Goal: Task Accomplishment & Management: Manage account settings

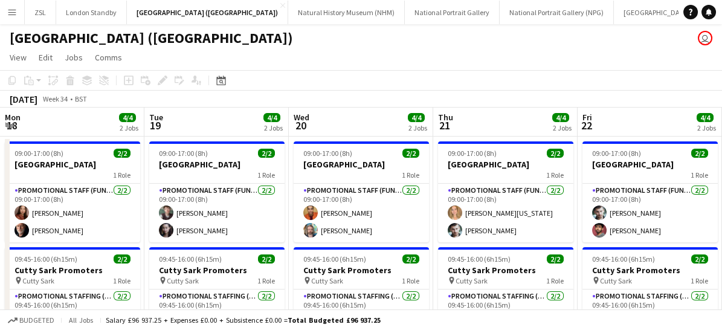
scroll to position [0, 468]
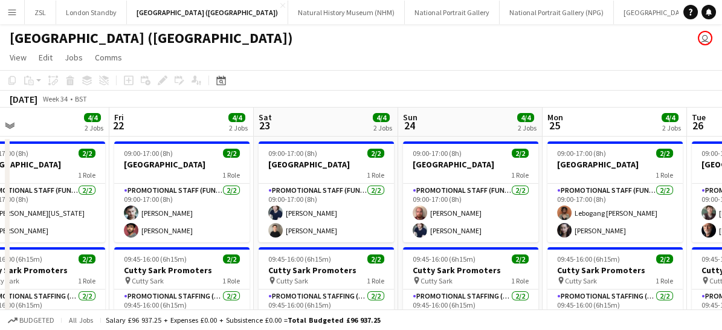
click at [14, 11] on app-icon "Menu" at bounding box center [12, 12] width 10 height 10
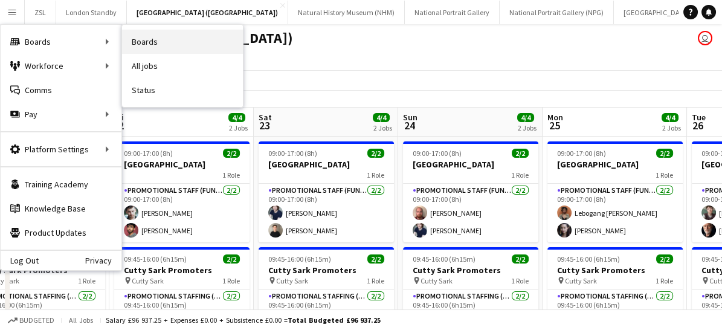
click at [155, 36] on link "Boards" at bounding box center [182, 42] width 121 height 24
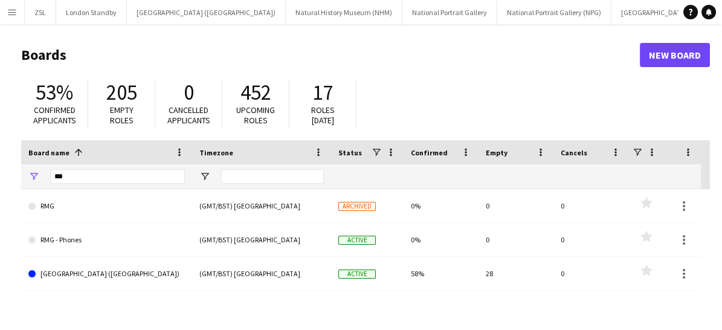
click at [79, 166] on div "***" at bounding box center [117, 176] width 135 height 24
drag, startPoint x: 83, startPoint y: 173, endPoint x: 2, endPoint y: 170, distance: 81.0
click at [2, 170] on main "Boards New Board 53% Confirmed applicants 205 Empty roles 0 Cancelled applicant…" at bounding box center [361, 242] width 722 height 436
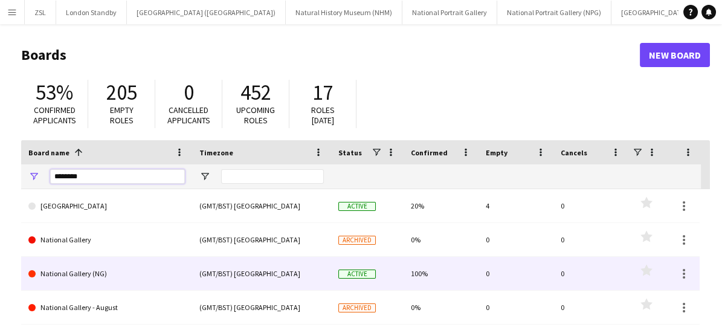
type input "********"
click at [93, 278] on link "National Gallery (NG)" at bounding box center [106, 274] width 157 height 34
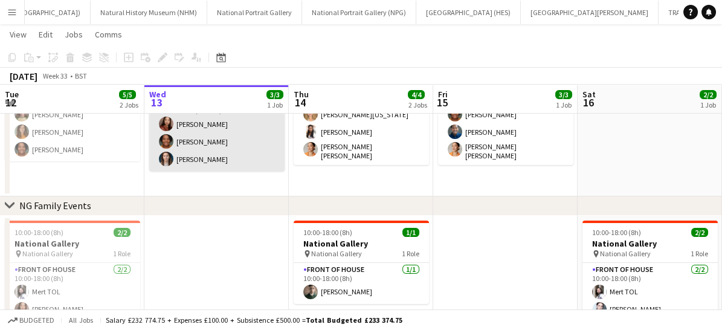
scroll to position [97, 0]
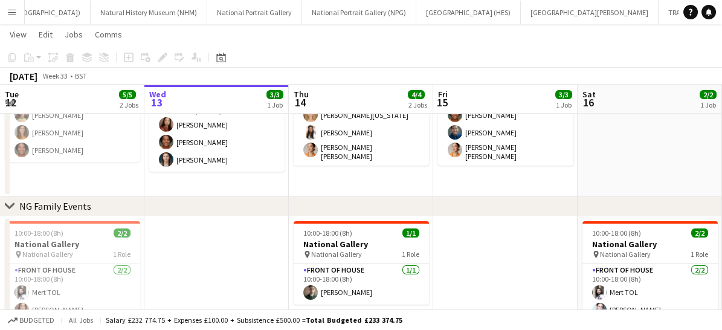
click at [7, 14] on app-icon "Menu" at bounding box center [12, 12] width 10 height 10
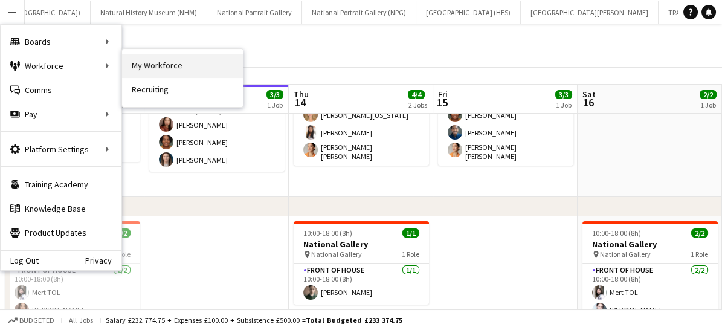
click at [157, 63] on link "My Workforce" at bounding box center [182, 66] width 121 height 24
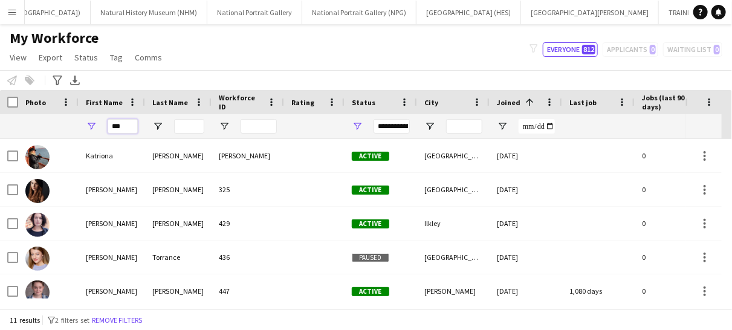
drag, startPoint x: 127, startPoint y: 128, endPoint x: 106, endPoint y: 128, distance: 20.5
click at [106, 128] on div "***" at bounding box center [112, 126] width 66 height 24
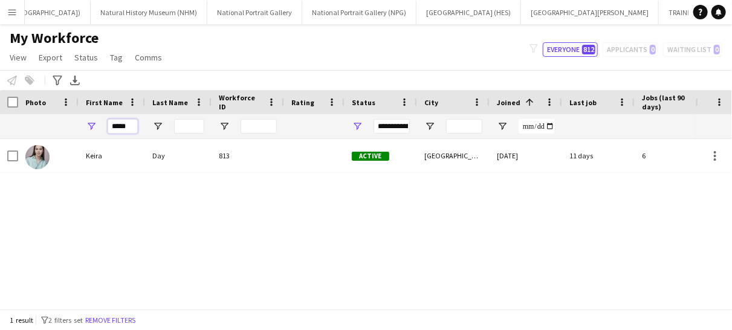
type input "*****"
click at [13, 13] on app-icon "Menu" at bounding box center [12, 12] width 10 height 10
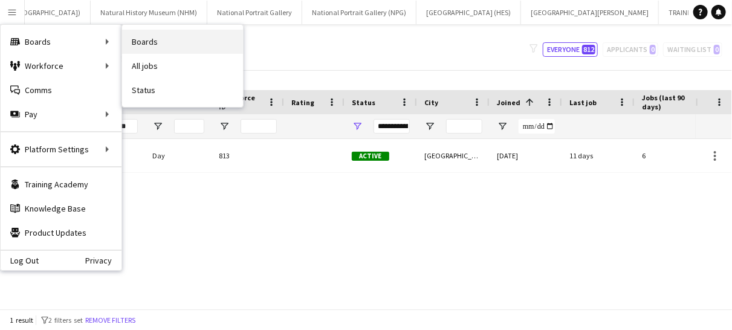
click at [166, 37] on link "Boards" at bounding box center [182, 42] width 121 height 24
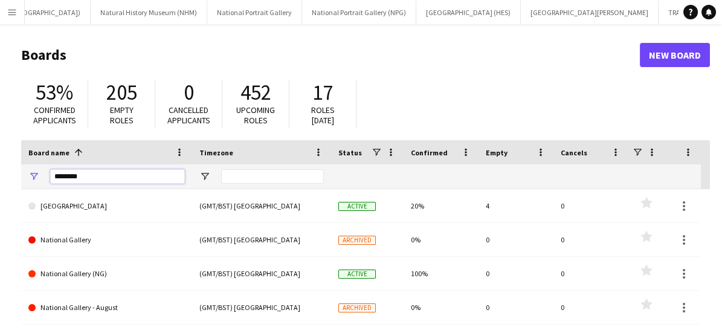
drag, startPoint x: 83, startPoint y: 178, endPoint x: 0, endPoint y: 182, distance: 83.5
click at [0, 182] on main "Boards New Board 53% Confirmed applicants 205 Empty roles 0 Cancelled applicant…" at bounding box center [361, 242] width 722 height 436
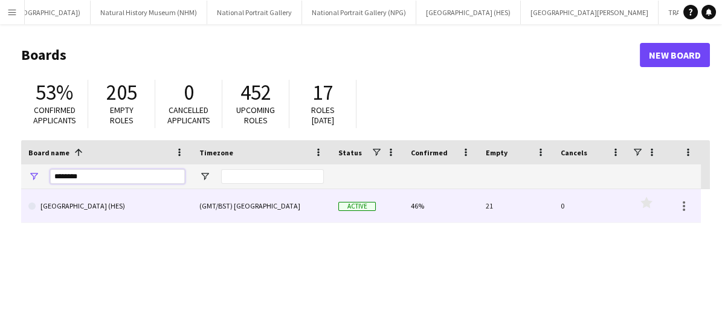
type input "********"
click at [133, 209] on link "[GEOGRAPHIC_DATA] (HES)" at bounding box center [106, 206] width 157 height 34
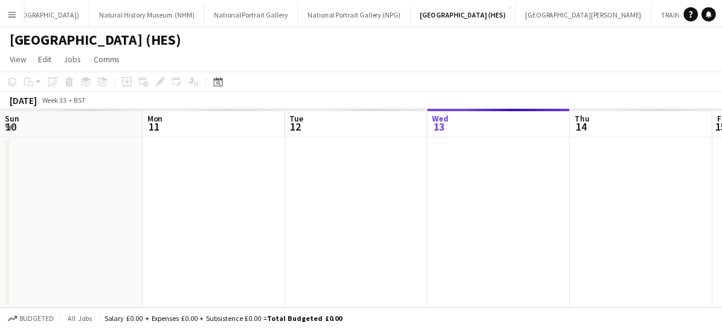
scroll to position [0, 289]
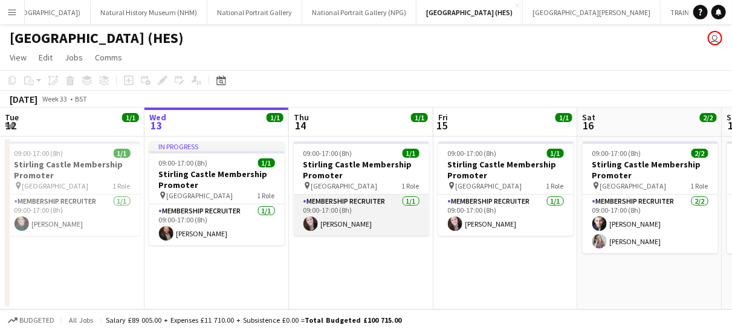
click at [375, 221] on app-card-role "Membership Recruiter [DATE] 09:00-17:00 (8h) [PERSON_NAME]" at bounding box center [361, 215] width 135 height 41
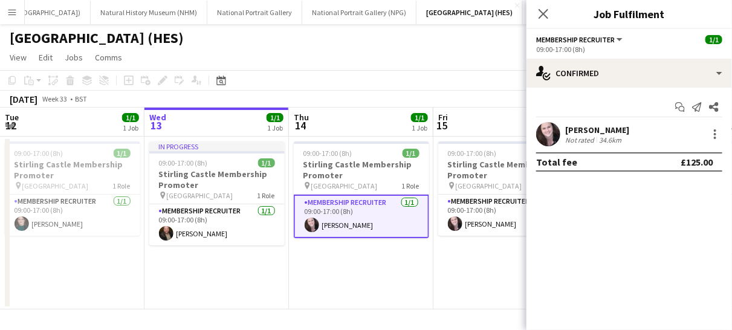
drag, startPoint x: 593, startPoint y: 136, endPoint x: 609, endPoint y: 130, distance: 17.4
click at [609, 130] on div "[PERSON_NAME]" at bounding box center [597, 130] width 64 height 11
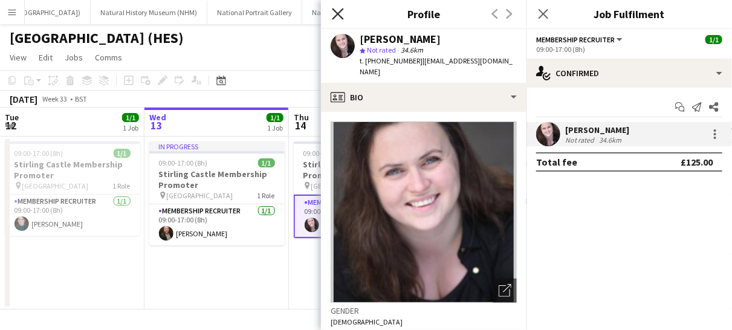
click at [339, 16] on icon "Close pop-in" at bounding box center [337, 13] width 11 height 11
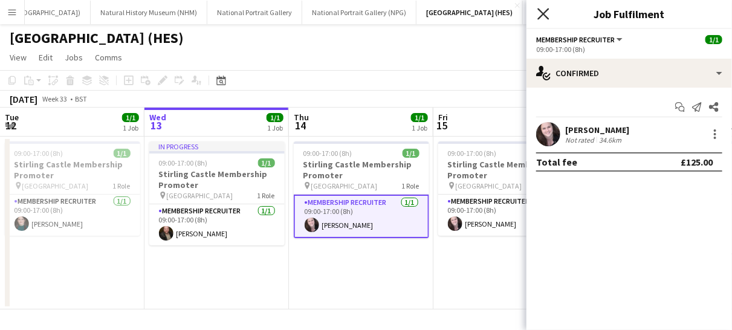
click at [543, 14] on icon at bounding box center [542, 13] width 11 height 11
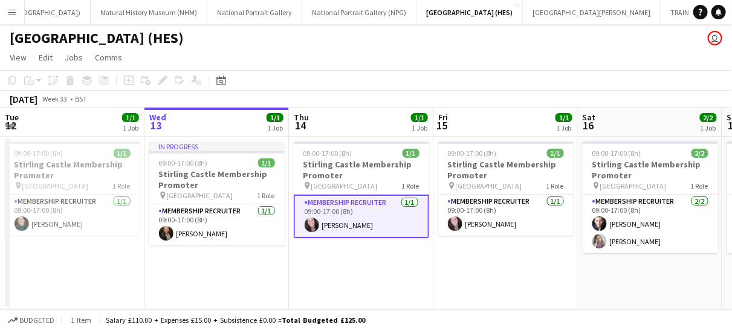
click at [11, 15] on app-icon "Menu" at bounding box center [12, 12] width 10 height 10
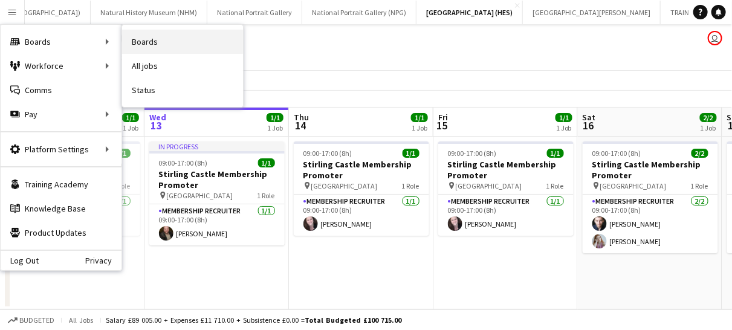
click at [147, 40] on link "Boards" at bounding box center [182, 42] width 121 height 24
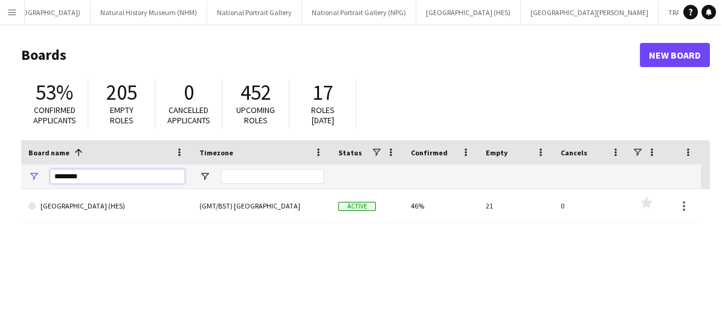
drag, startPoint x: 108, startPoint y: 173, endPoint x: 22, endPoint y: 166, distance: 86.8
click at [22, 166] on div "********" at bounding box center [106, 176] width 171 height 24
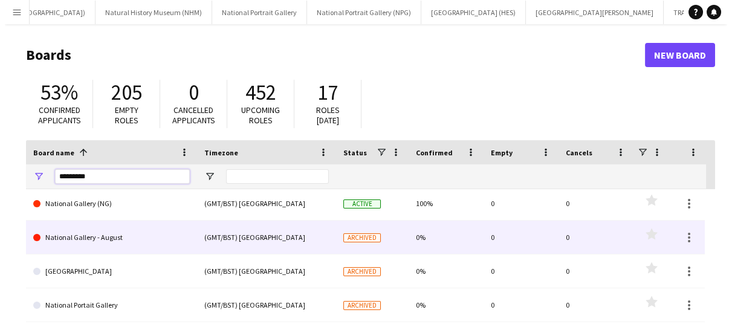
scroll to position [45, 0]
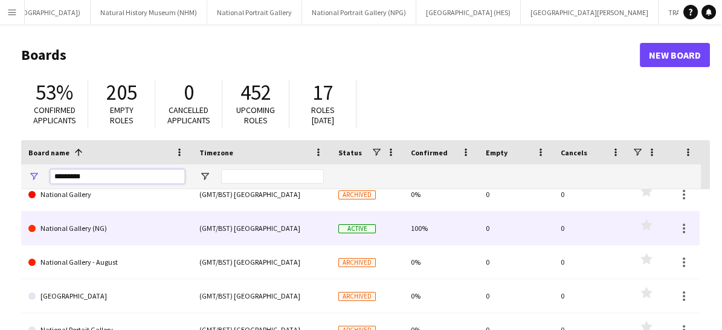
type input "********"
click at [90, 228] on link "National Gallery (NG)" at bounding box center [106, 229] width 157 height 34
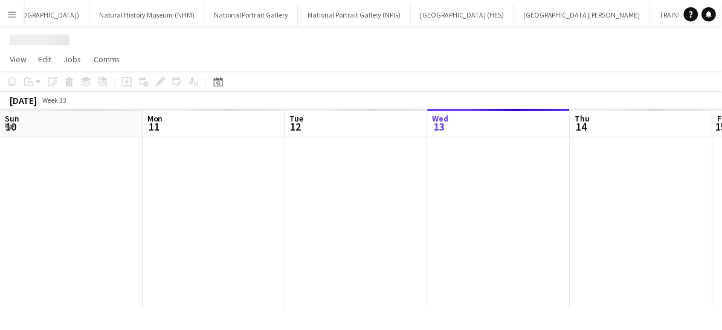
scroll to position [0, 289]
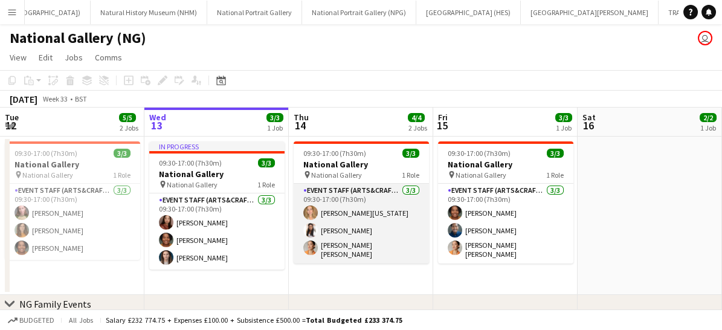
click at [392, 231] on app-card-role "Event Staff (Arts&Crafts) [DATE] 09:30-17:00 (7h30m) [PERSON_NAME][US_STATE] [P…" at bounding box center [361, 224] width 135 height 80
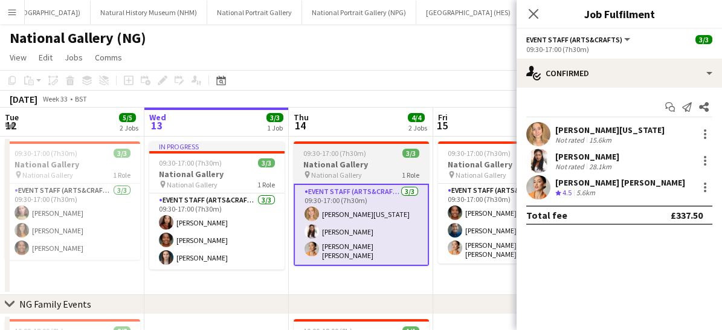
click at [374, 166] on h3 "National Gallery" at bounding box center [361, 164] width 135 height 11
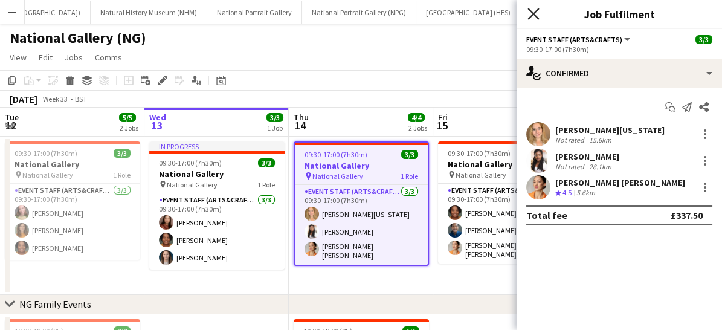
click at [537, 11] on icon "Close pop-in" at bounding box center [533, 13] width 11 height 11
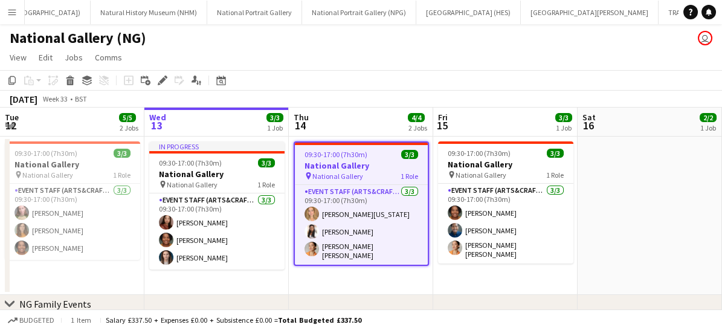
click at [486, 276] on app-date-cell "09:30-17:00 (7h30m) 3/3 National Gallery pin National Gallery 1 Role Event Staf…" at bounding box center [505, 216] width 144 height 158
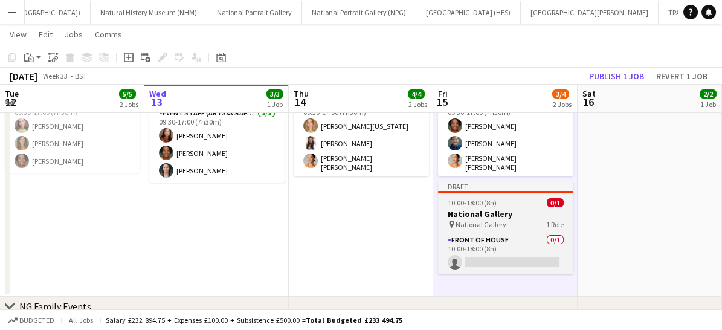
scroll to position [79, 0]
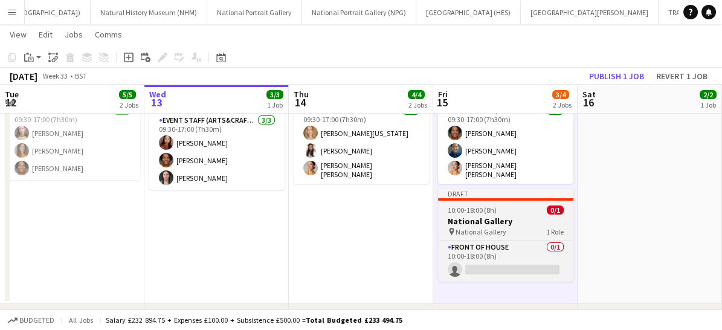
click at [520, 228] on div "pin National Gallery 1 Role" at bounding box center [505, 232] width 135 height 10
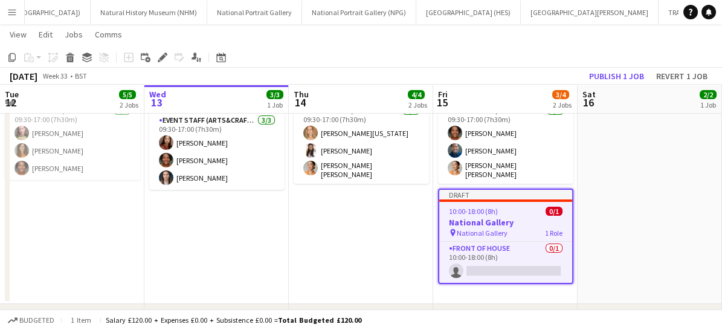
click at [520, 228] on div "pin National Gallery 1 Role" at bounding box center [505, 233] width 133 height 10
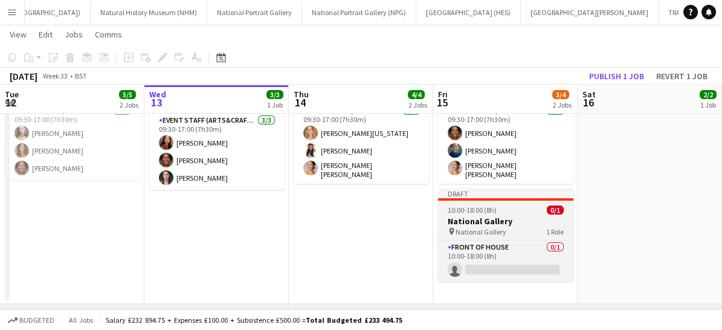
click at [520, 228] on div "pin National Gallery 1 Role" at bounding box center [505, 232] width 135 height 10
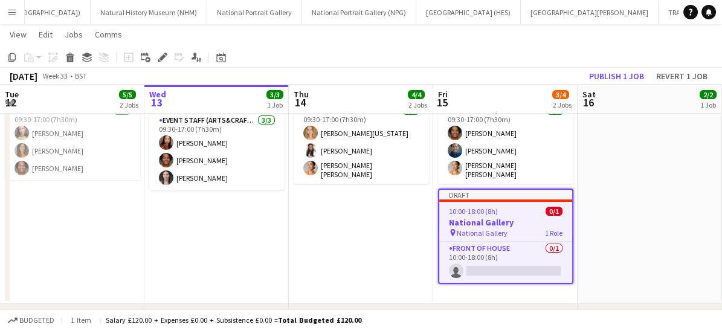
click at [520, 228] on div "pin National Gallery 1 Role" at bounding box center [505, 233] width 133 height 10
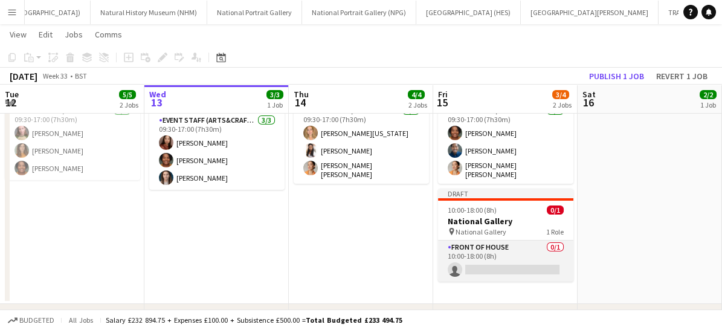
click at [516, 251] on app-card-role "Front of House 0/1 10:00-18:00 (8h) single-neutral-actions" at bounding box center [505, 261] width 135 height 41
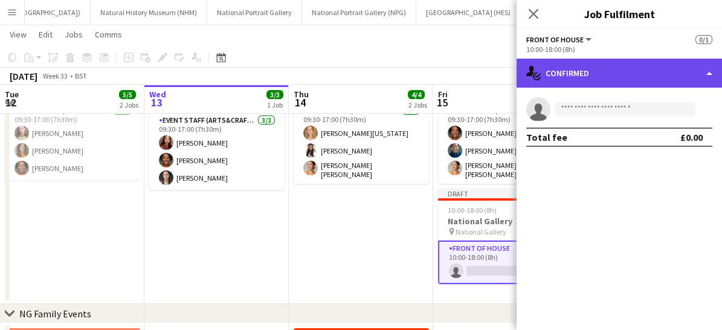
click at [607, 77] on div "single-neutral-actions-check-2 Confirmed" at bounding box center [619, 73] width 205 height 29
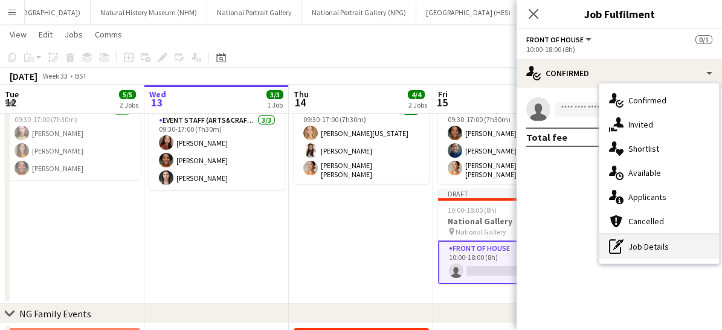
click at [645, 248] on div "pen-write Job Details" at bounding box center [660, 247] width 120 height 24
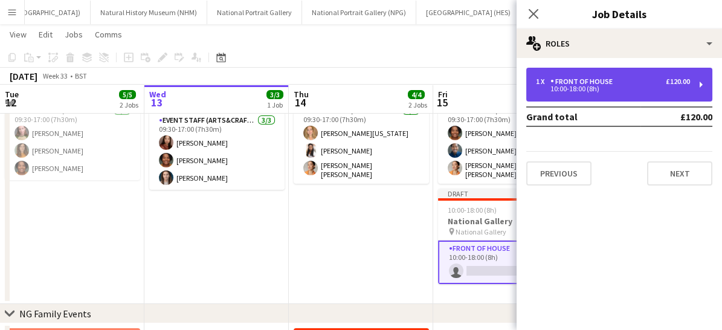
click at [568, 73] on div "1 x Front of House £120.00 10:00-18:00 (8h)" at bounding box center [619, 85] width 186 height 34
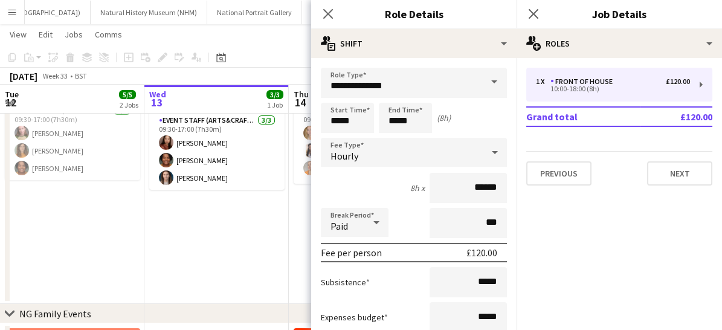
click at [484, 74] on span at bounding box center [494, 82] width 25 height 29
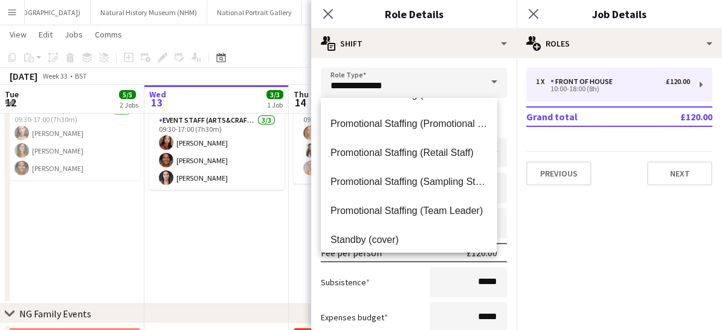
scroll to position [882, 0]
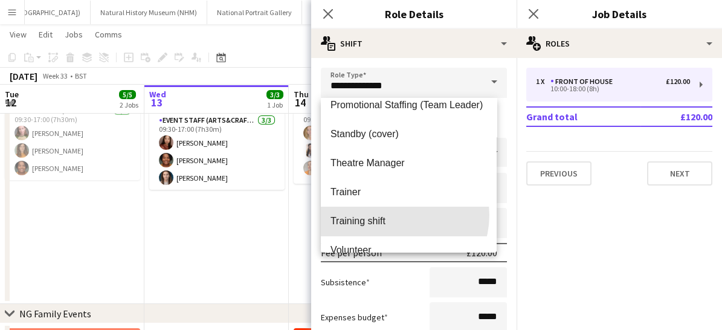
click at [395, 215] on span "Training shift" at bounding box center [409, 220] width 157 height 11
type input "**********"
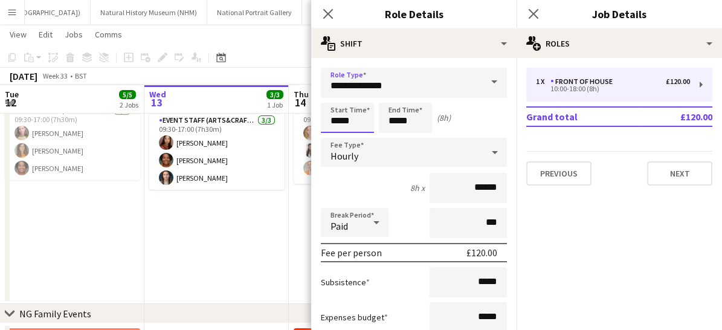
click at [359, 116] on input "*****" at bounding box center [347, 118] width 53 height 30
click at [335, 133] on div at bounding box center [335, 139] width 24 height 12
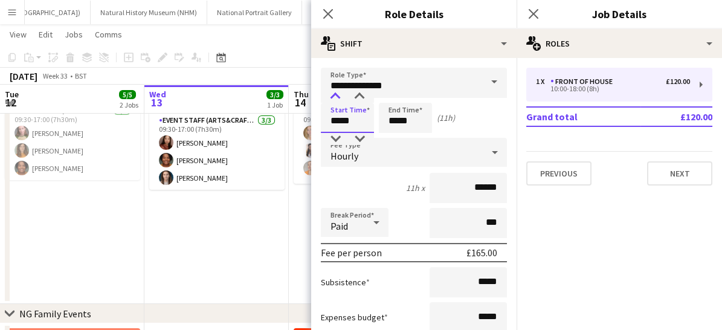
click at [334, 97] on div at bounding box center [335, 97] width 24 height 12
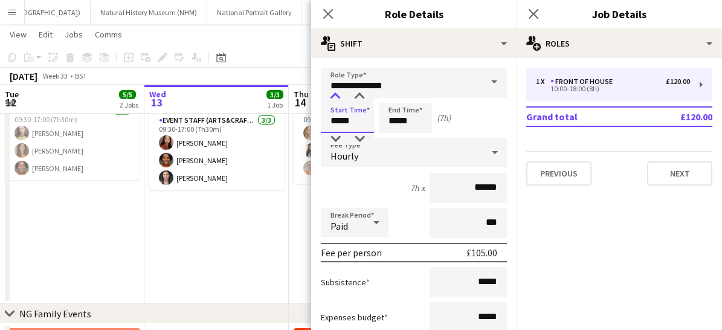
click at [334, 97] on div at bounding box center [335, 97] width 24 height 12
type input "*****"
click at [334, 97] on div at bounding box center [335, 97] width 24 height 12
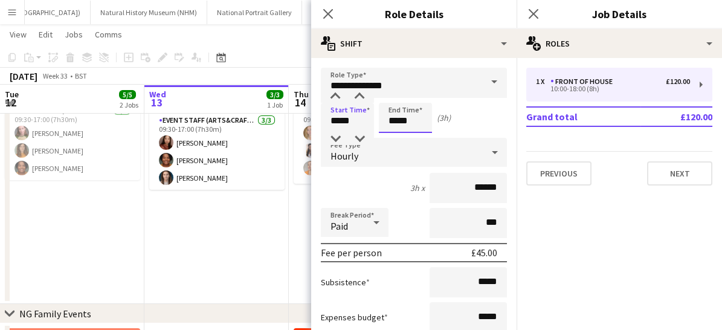
click at [417, 121] on input "*****" at bounding box center [405, 118] width 53 height 30
click at [393, 93] on div at bounding box center [393, 97] width 24 height 12
click at [395, 137] on div at bounding box center [393, 139] width 24 height 12
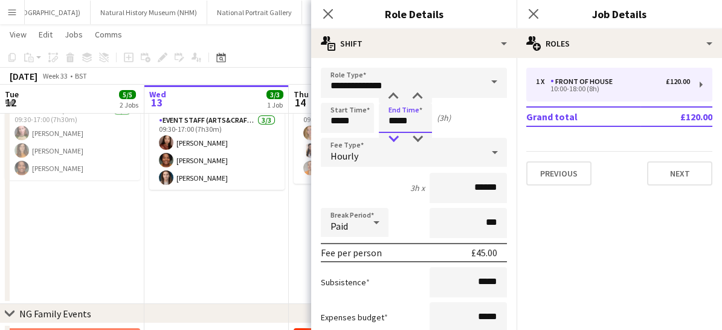
type input "*****"
click at [395, 137] on div at bounding box center [393, 139] width 24 height 12
click at [410, 160] on div "Hourly" at bounding box center [402, 152] width 162 height 29
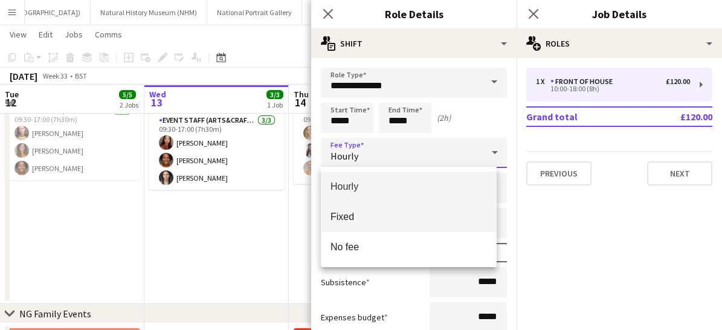
click at [374, 214] on span "Fixed" at bounding box center [409, 216] width 157 height 11
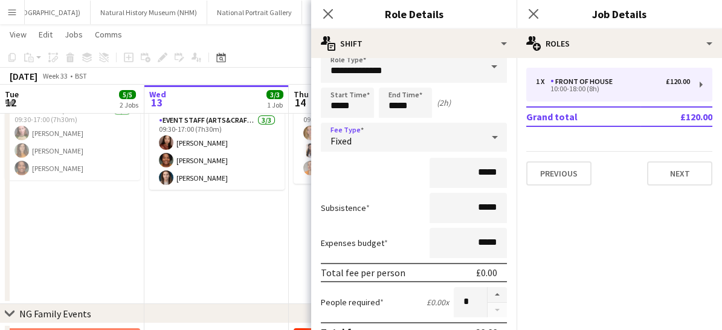
scroll to position [27, 0]
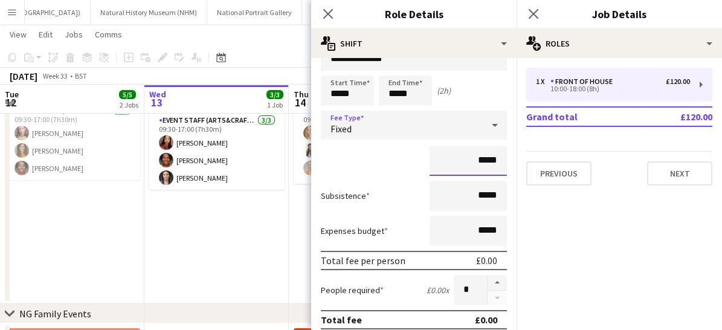
click at [487, 154] on input "*****" at bounding box center [468, 161] width 77 height 30
type input "**"
type input "***"
click at [358, 155] on div "***" at bounding box center [414, 161] width 186 height 30
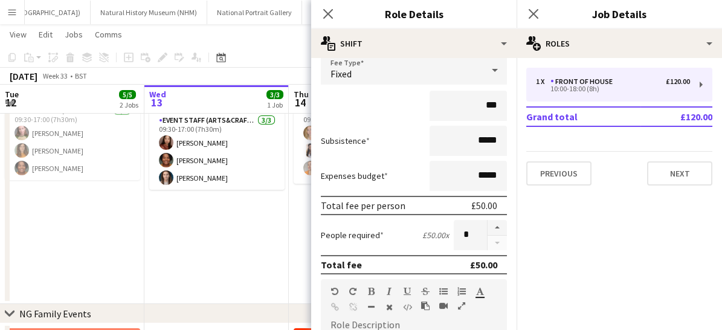
scroll to position [83, 0]
click at [488, 230] on button "button" at bounding box center [497, 227] width 19 height 16
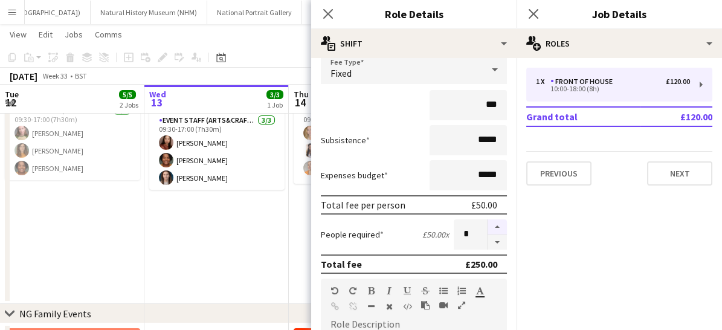
click at [488, 230] on button "button" at bounding box center [497, 227] width 19 height 16
type input "*"
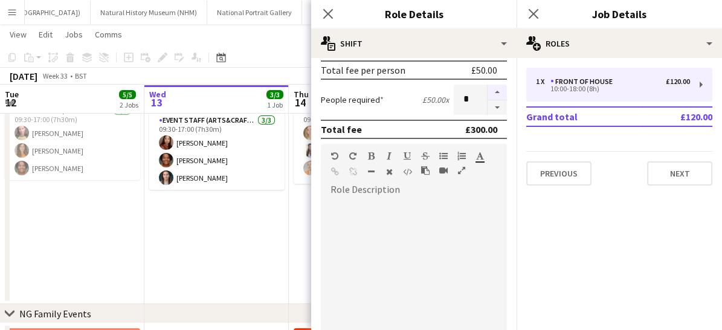
scroll to position [218, 0]
click at [368, 200] on div at bounding box center [414, 270] width 186 height 145
click at [329, 201] on div "**********" at bounding box center [409, 270] width 176 height 145
click at [478, 199] on div "**********" at bounding box center [409, 270] width 176 height 145
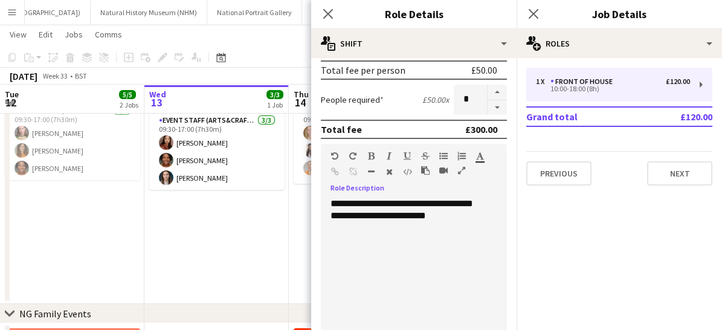
click at [414, 246] on div "**********" at bounding box center [409, 270] width 176 height 145
click at [330, 15] on icon at bounding box center [327, 13] width 11 height 11
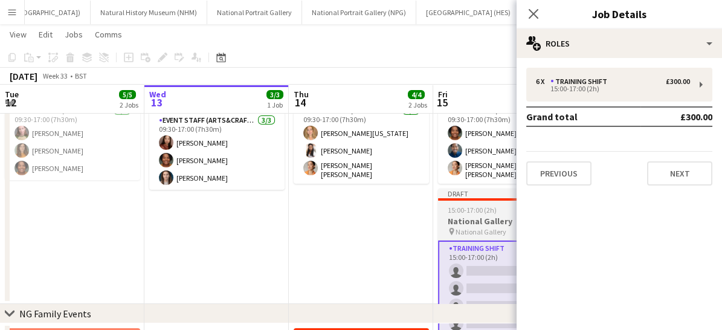
drag, startPoint x: 534, startPoint y: 15, endPoint x: 462, endPoint y: 270, distance: 264.8
click at [462, 270] on app-card-role "Training shift 0/6 15:00-17:00 (2h) single-neutral-actions single-neutral-actio…" at bounding box center [505, 306] width 135 height 131
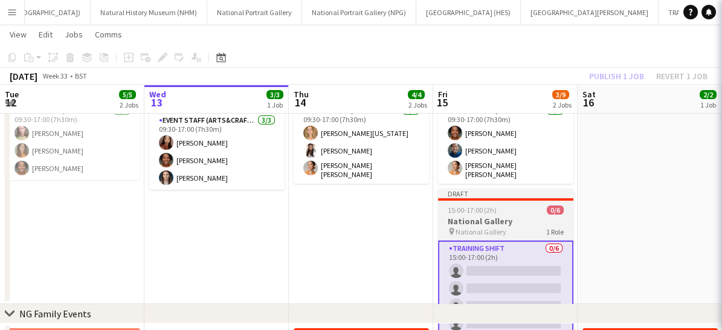
scroll to position [0, 288]
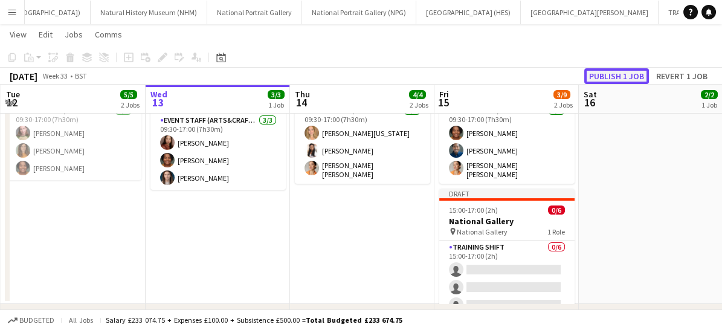
click at [618, 73] on button "Publish 1 job" at bounding box center [616, 76] width 65 height 16
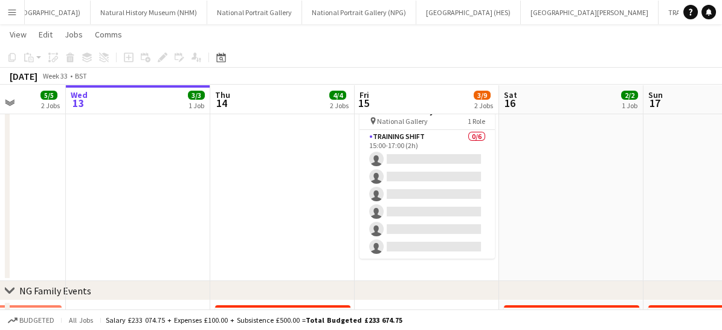
scroll to position [180, 0]
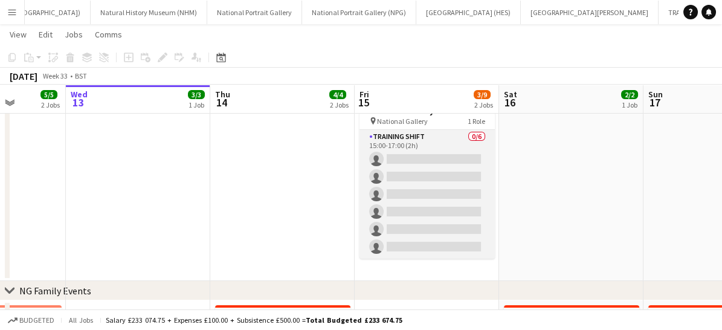
click at [418, 186] on app-card-role "Training shift 0/6 15:00-17:00 (2h) single-neutral-actions single-neutral-actio…" at bounding box center [427, 194] width 135 height 129
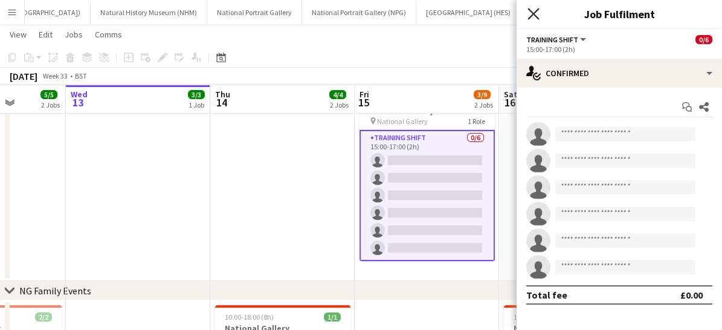
click at [532, 15] on icon at bounding box center [533, 13] width 11 height 11
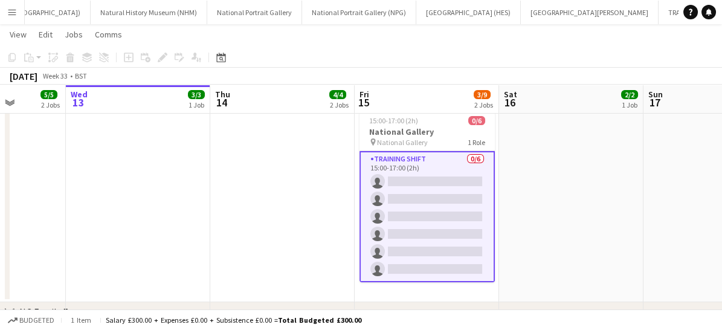
scroll to position [158, 0]
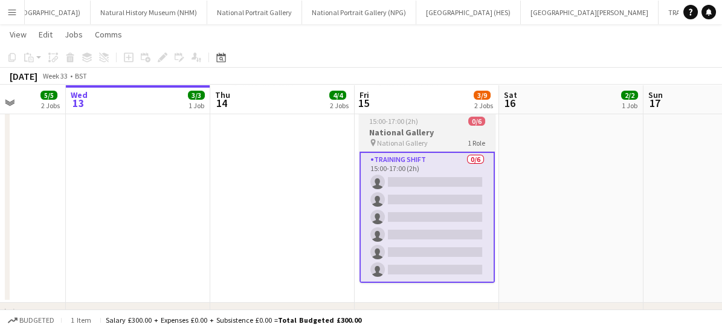
click at [422, 117] on div "15:00-17:00 (2h) 0/6" at bounding box center [427, 121] width 135 height 9
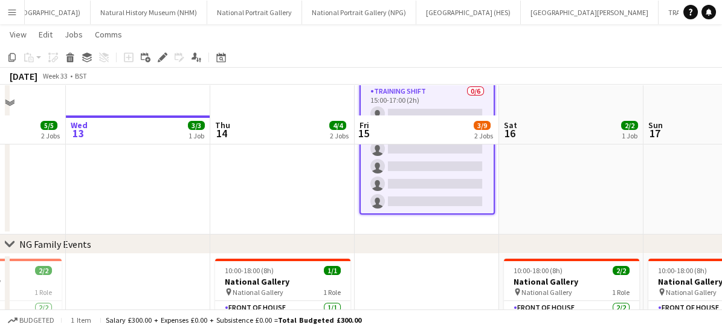
scroll to position [225, 0]
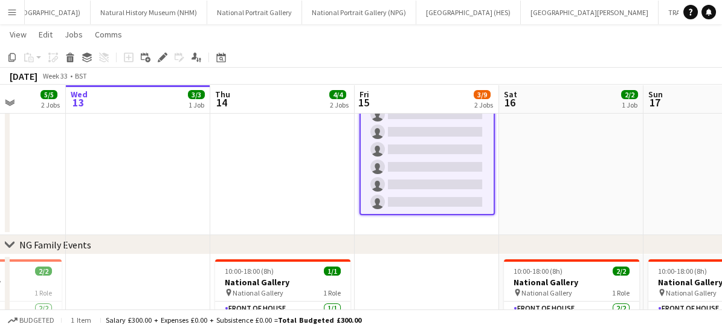
click at [393, 221] on app-date-cell "09:30-17:00 (7h30m) 3/3 National Gallery pin National Gallery 1 Role Event Staf…" at bounding box center [427, 72] width 144 height 325
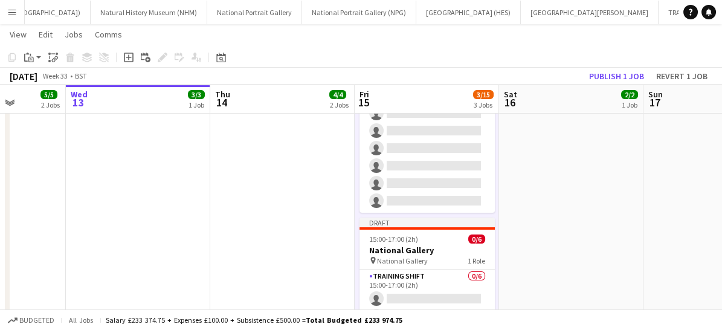
click at [394, 221] on div "Draft" at bounding box center [427, 223] width 135 height 10
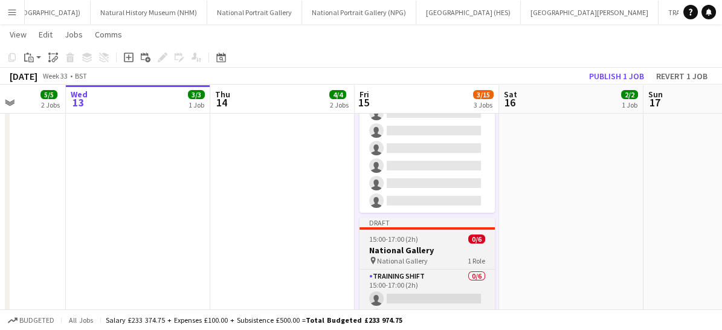
click at [425, 260] on span "National Gallery" at bounding box center [402, 260] width 51 height 9
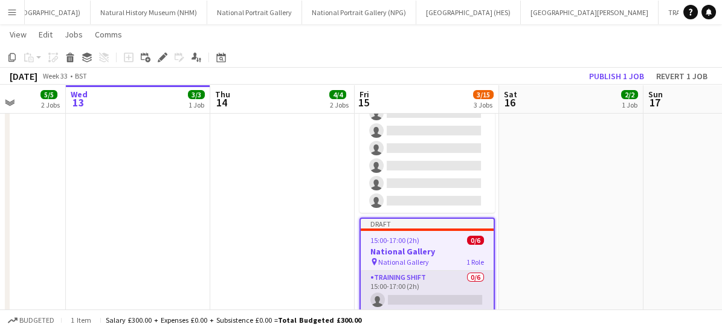
click at [447, 271] on app-card-role "Training shift 0/6 15:00-17:00 (2h) single-neutral-actions single-neutral-actio…" at bounding box center [427, 335] width 133 height 129
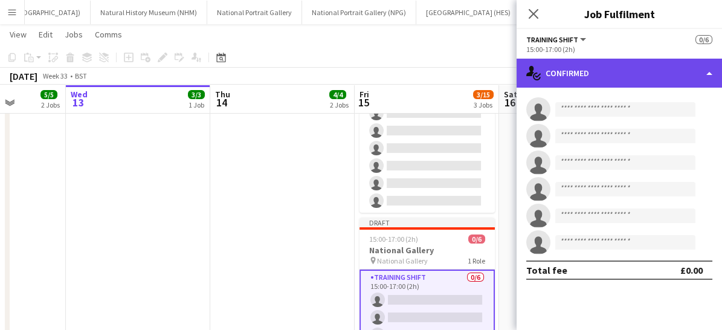
click at [666, 80] on div "single-neutral-actions-check-2 Confirmed" at bounding box center [619, 73] width 205 height 29
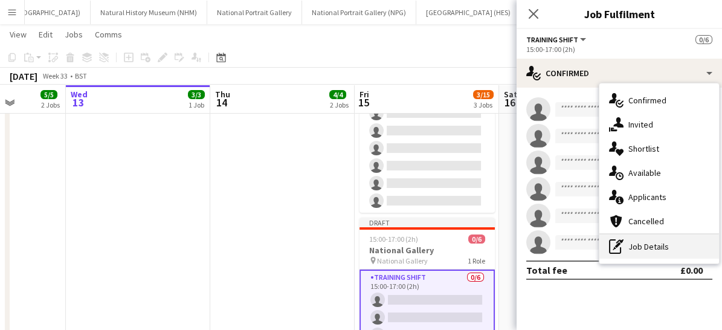
click at [642, 251] on div "pen-write Job Details" at bounding box center [660, 247] width 120 height 24
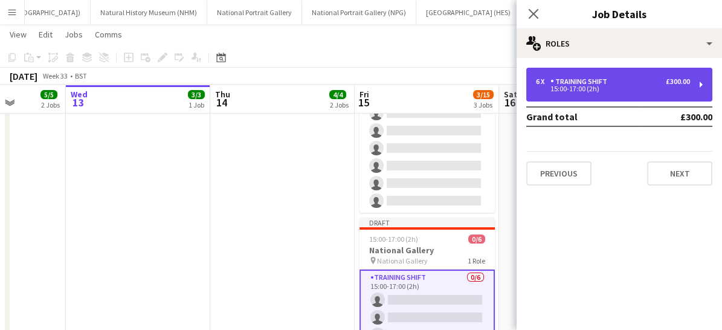
click at [668, 85] on div "£300.00" at bounding box center [678, 81] width 24 height 8
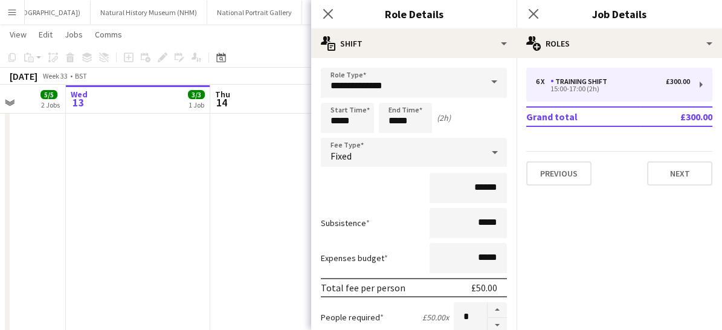
click at [487, 86] on span at bounding box center [494, 82] width 25 height 29
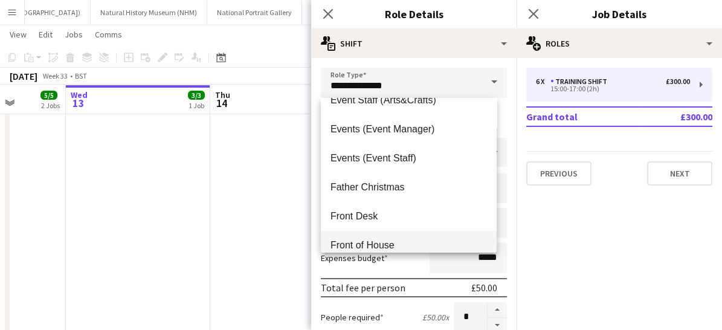
scroll to position [318, 0]
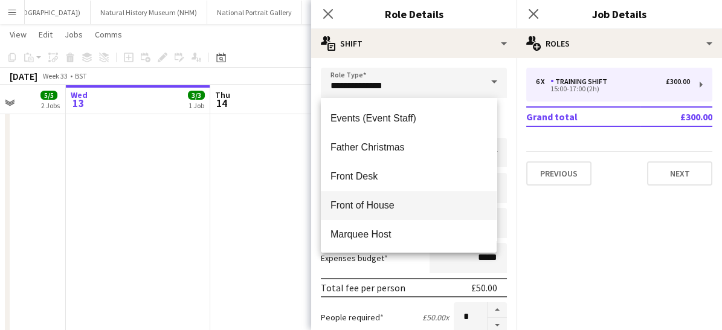
click at [370, 210] on mat-option "Front of House" at bounding box center [409, 205] width 176 height 29
type input "**********"
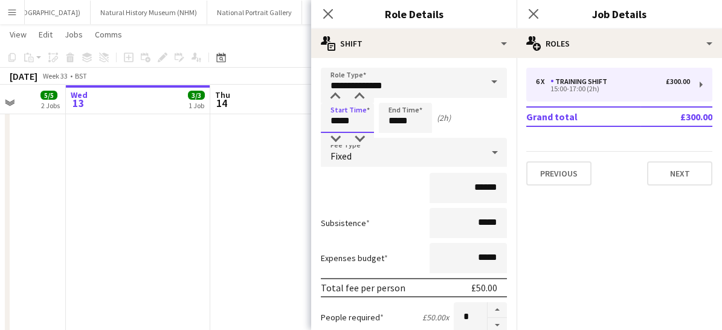
click at [360, 119] on input "*****" at bounding box center [347, 118] width 53 height 30
click at [334, 98] on div at bounding box center [335, 97] width 24 height 12
type input "*****"
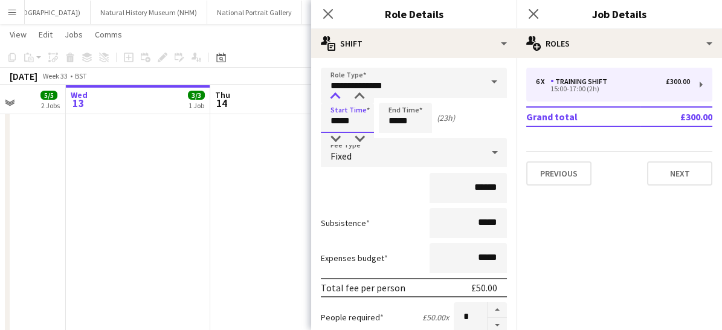
click at [334, 98] on div at bounding box center [335, 97] width 24 height 12
click at [418, 121] on input "*****" at bounding box center [405, 118] width 53 height 30
click at [392, 101] on div at bounding box center [393, 97] width 24 height 12
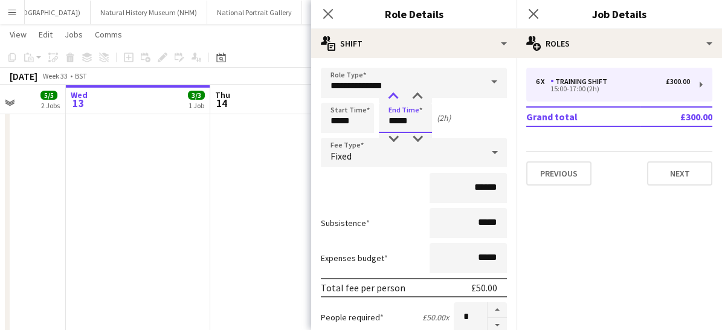
click at [392, 101] on div at bounding box center [393, 97] width 24 height 12
type input "*****"
click at [392, 101] on div at bounding box center [393, 97] width 24 height 12
click at [488, 154] on icon at bounding box center [495, 152] width 15 height 24
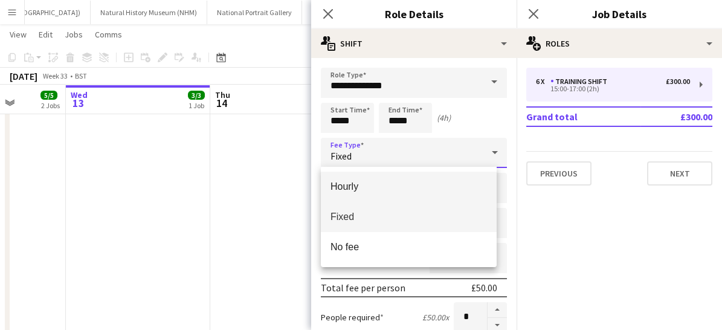
click at [383, 181] on span "Hourly" at bounding box center [409, 186] width 157 height 11
type input "*****"
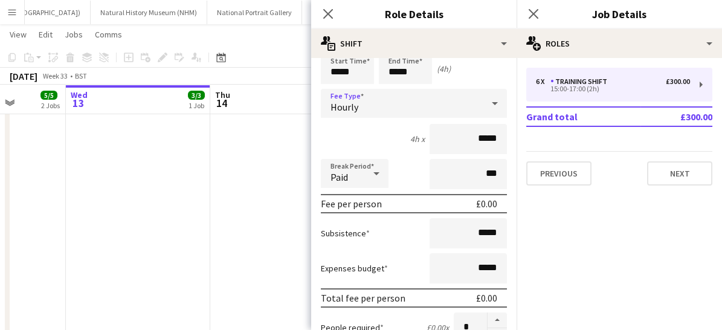
scroll to position [101, 0]
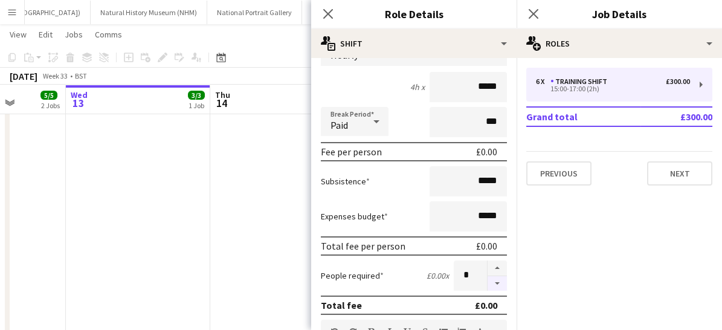
click at [491, 283] on button "button" at bounding box center [497, 283] width 19 height 15
type input "*"
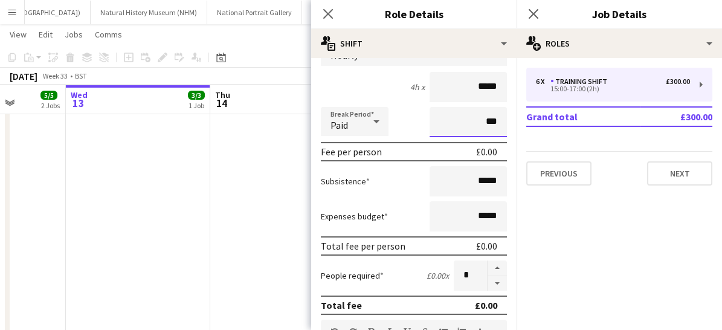
click at [434, 120] on input "***" at bounding box center [468, 122] width 77 height 30
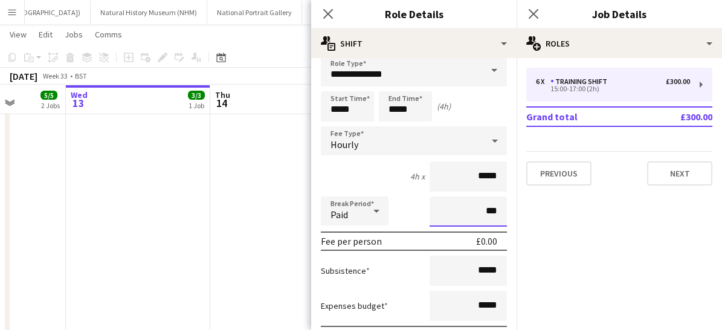
scroll to position [7, 0]
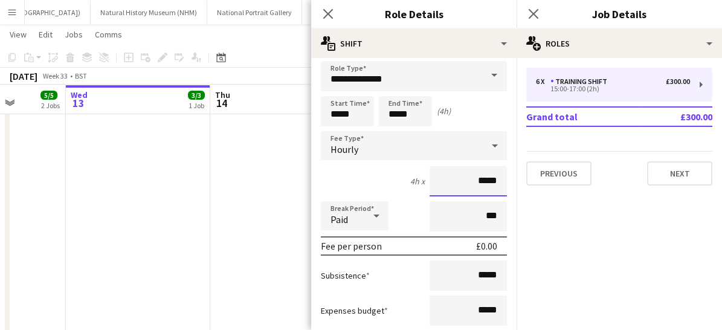
click at [488, 180] on input "*****" at bounding box center [468, 181] width 77 height 30
type input "**"
type input "******"
click at [394, 169] on div "4h x ******" at bounding box center [414, 181] width 186 height 30
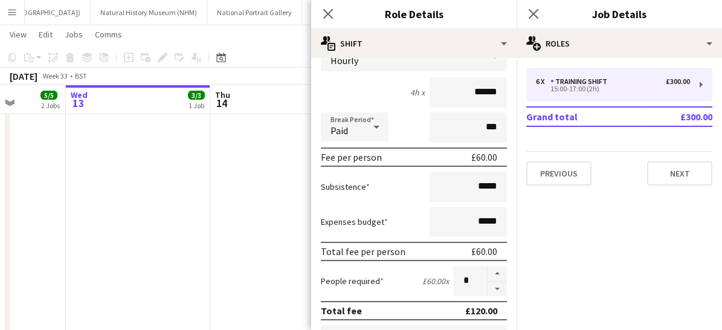
scroll to position [203, 0]
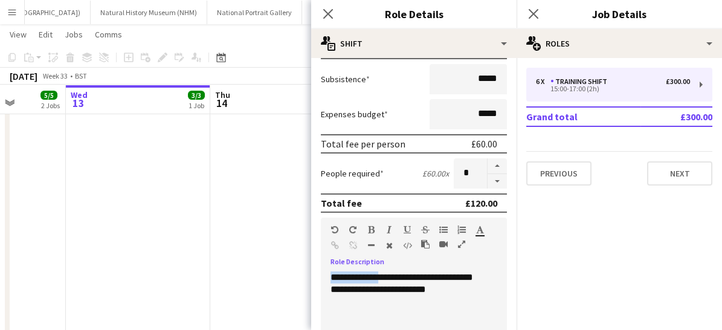
drag, startPoint x: 331, startPoint y: 273, endPoint x: 377, endPoint y: 276, distance: 46.0
drag, startPoint x: 435, startPoint y: 274, endPoint x: 459, endPoint y: 301, distance: 36.4
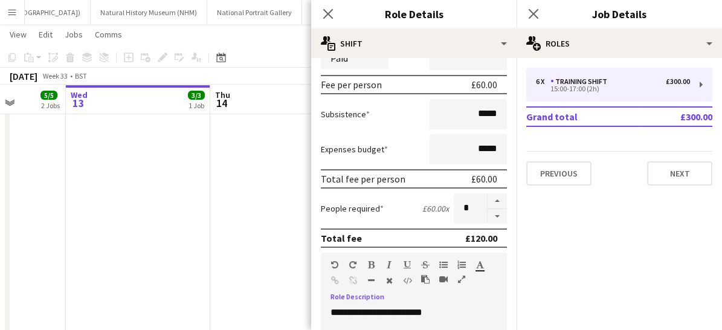
scroll to position [175, 0]
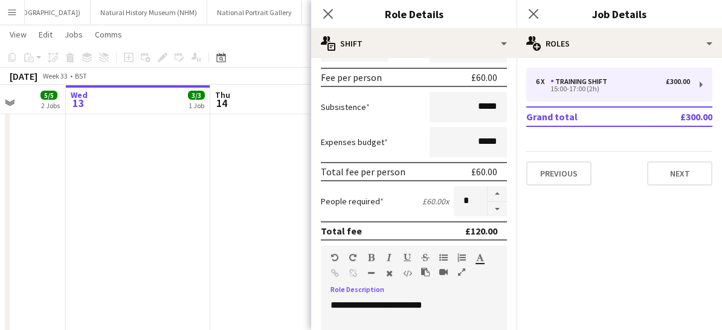
click at [332, 9] on icon at bounding box center [327, 13] width 11 height 11
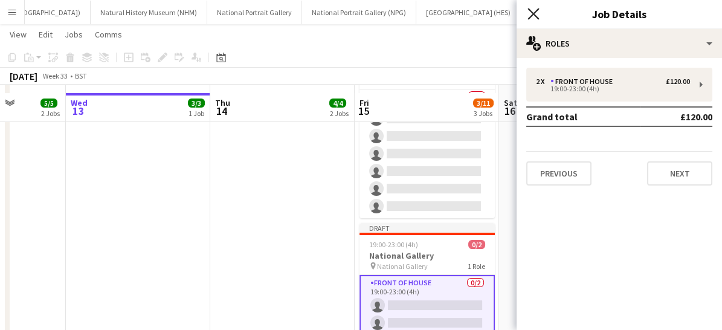
scroll to position [238, 0]
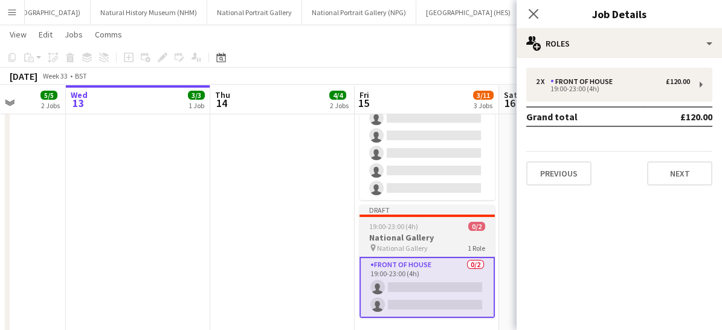
drag, startPoint x: 534, startPoint y: 14, endPoint x: 447, endPoint y: 270, distance: 270.3
click at [447, 270] on app-card-role "Front of House 0/2 19:00-23:00 (4h) single-neutral-actions single-neutral-actio…" at bounding box center [427, 287] width 135 height 61
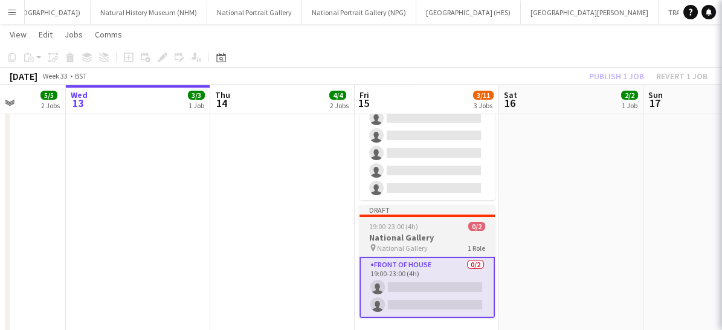
scroll to position [0, 366]
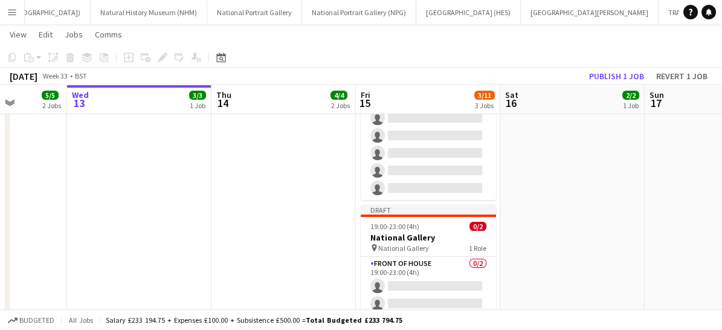
drag, startPoint x: 616, startPoint y: 76, endPoint x: 643, endPoint y: 188, distance: 114.9
drag, startPoint x: 643, startPoint y: 188, endPoint x: 262, endPoint y: 243, distance: 384.7
click at [262, 243] on app-date-cell "09:30-17:00 (7h30m) 3/3 National Gallery pin National Gallery 1 Role Event Staf…" at bounding box center [285, 151] width 144 height 509
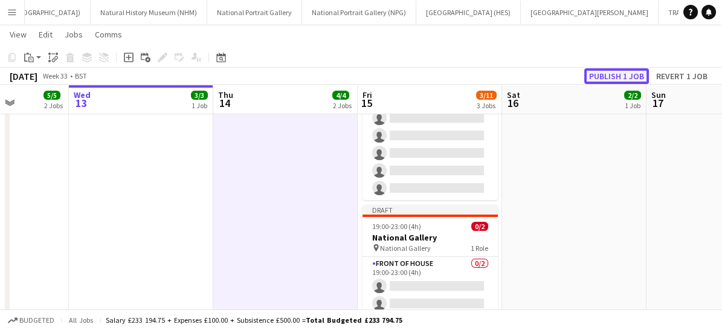
click at [615, 79] on button "Publish 1 job" at bounding box center [616, 76] width 65 height 16
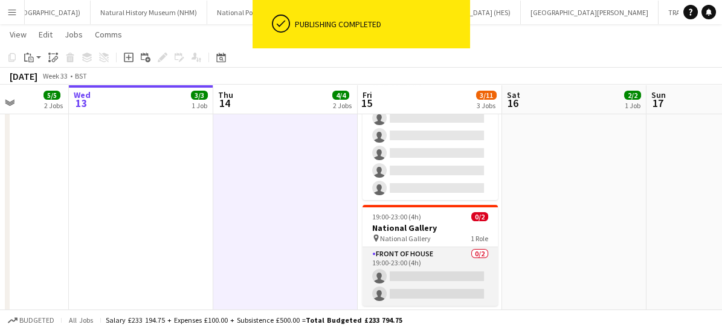
click at [418, 250] on app-card-role "Front of House 0/2 19:00-23:00 (4h) single-neutral-actions single-neutral-actio…" at bounding box center [430, 276] width 135 height 59
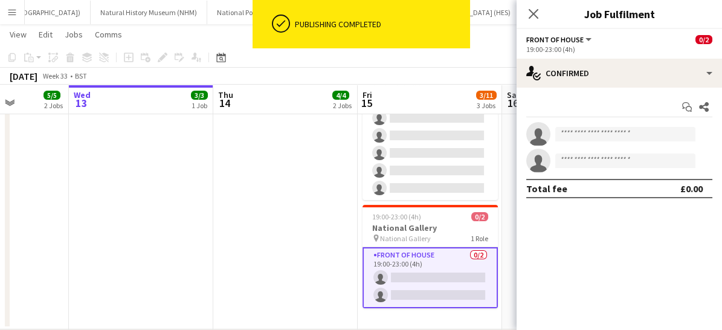
click at [219, 245] on app-date-cell "09:30-17:00 (7h30m) 3/3 National Gallery pin National Gallery 1 Role Event Staf…" at bounding box center [285, 113] width 144 height 432
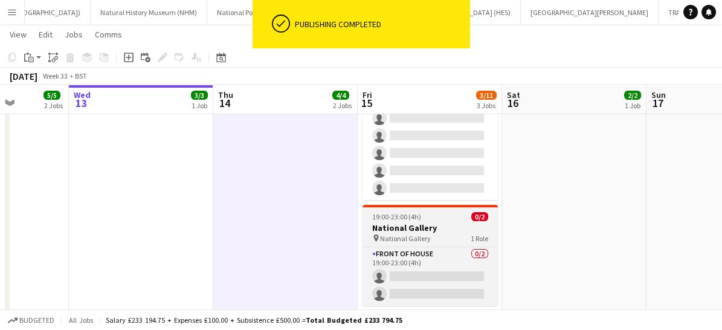
click at [451, 213] on div "19:00-23:00 (4h) 0/2" at bounding box center [430, 216] width 135 height 9
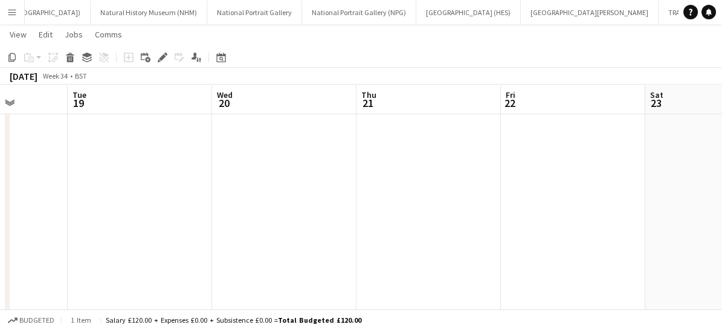
scroll to position [0, 465]
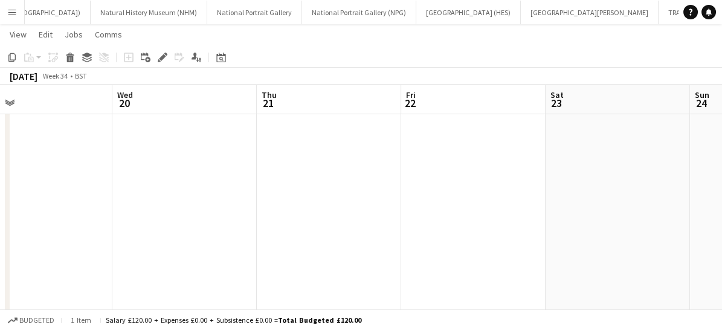
click at [433, 162] on app-date-cell at bounding box center [473, 113] width 144 height 432
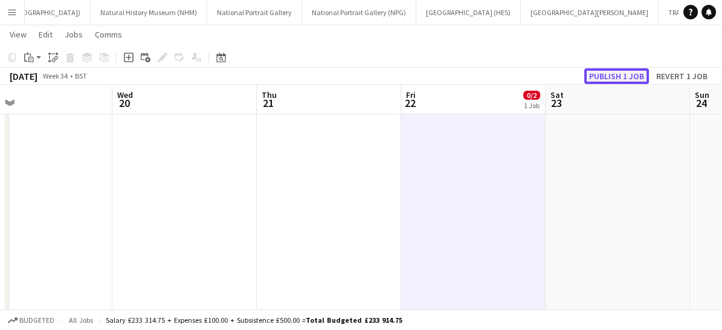
click at [616, 79] on button "Publish 1 job" at bounding box center [616, 76] width 65 height 16
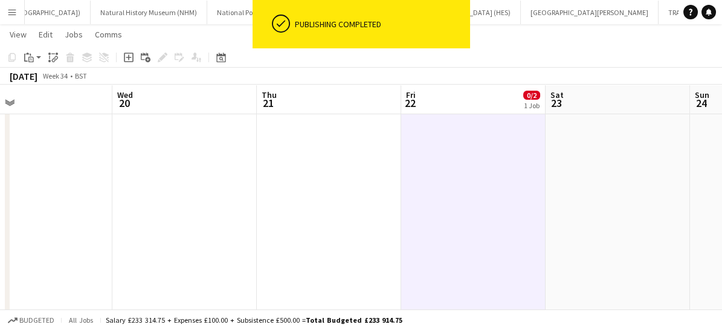
click at [448, 146] on app-date-cell "19:00-23:00 (4h) 0/2 National Gallery pin National Gallery 1 Role Front of Hous…" at bounding box center [473, 113] width 144 height 432
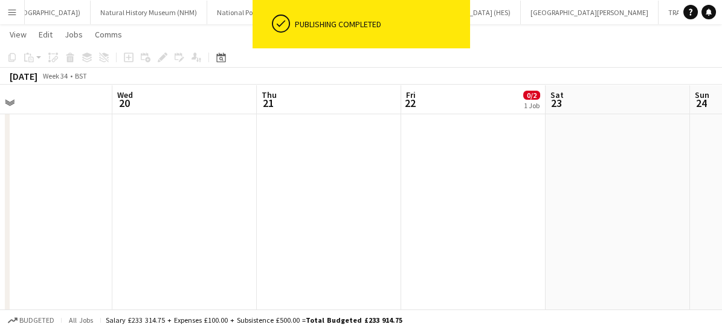
click at [448, 146] on app-date-cell "19:00-23:00 (4h) 0/2 National Gallery pin National Gallery 1 Role Front of Hous…" at bounding box center [473, 113] width 144 height 432
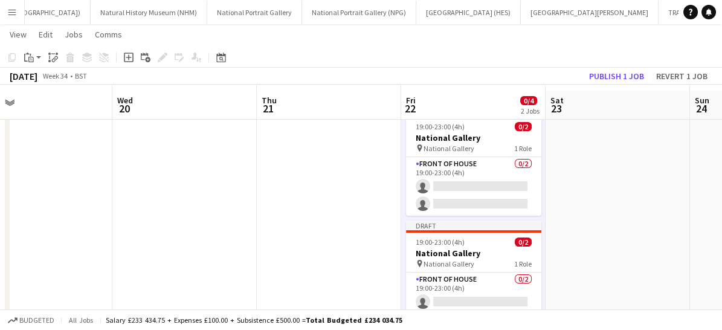
scroll to position [31, 0]
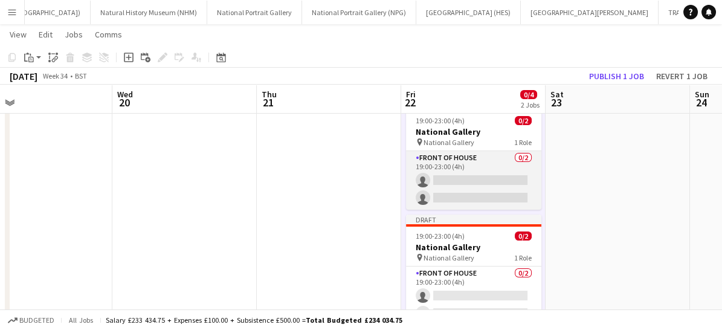
click at [461, 152] on app-card-role "Front of House 0/2 19:00-23:00 (4h) single-neutral-actions single-neutral-actio…" at bounding box center [473, 180] width 135 height 59
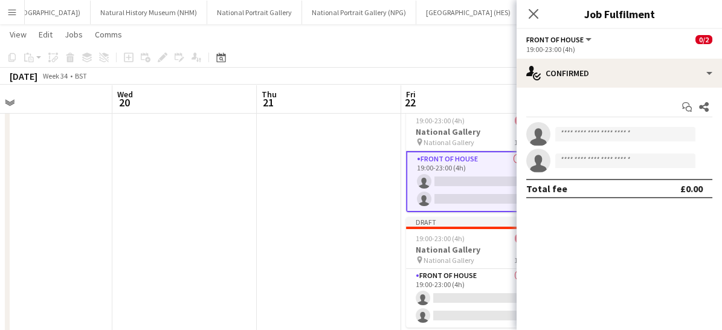
click at [361, 160] on app-date-cell at bounding box center [329, 320] width 144 height 432
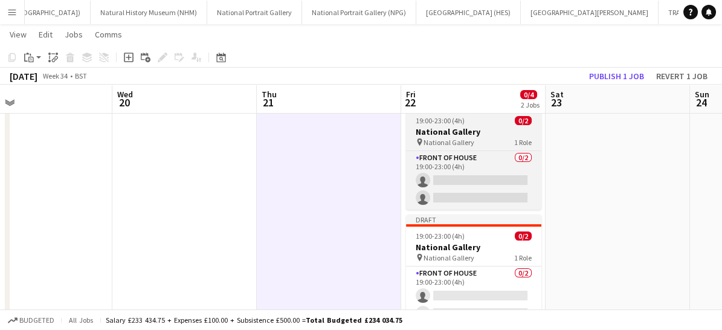
click at [451, 138] on span "National Gallery" at bounding box center [449, 142] width 51 height 9
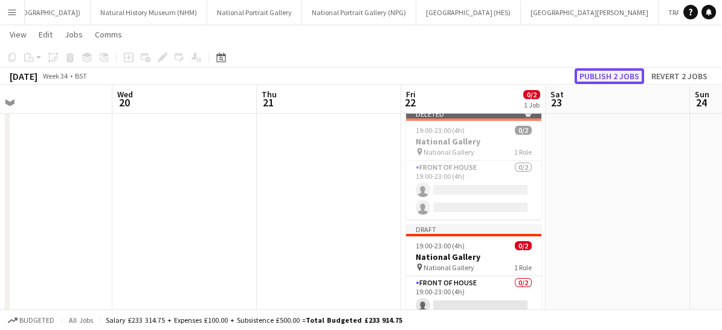
click at [612, 74] on button "Publish 2 jobs" at bounding box center [610, 76] width 70 height 16
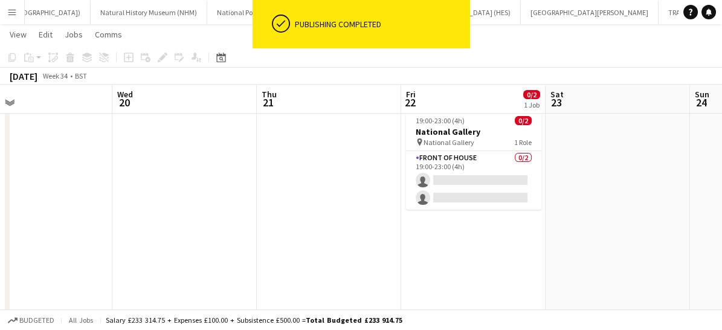
scroll to position [0, 0]
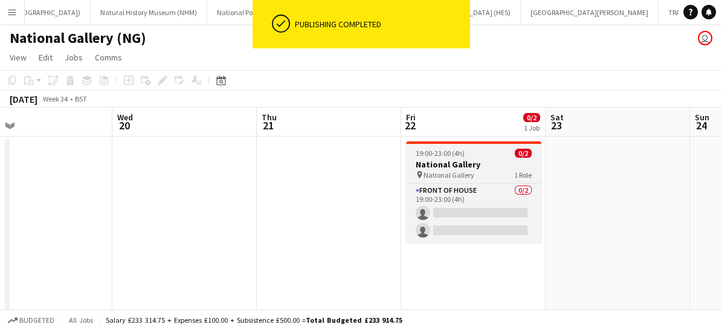
click at [480, 162] on h3 "National Gallery" at bounding box center [473, 164] width 135 height 11
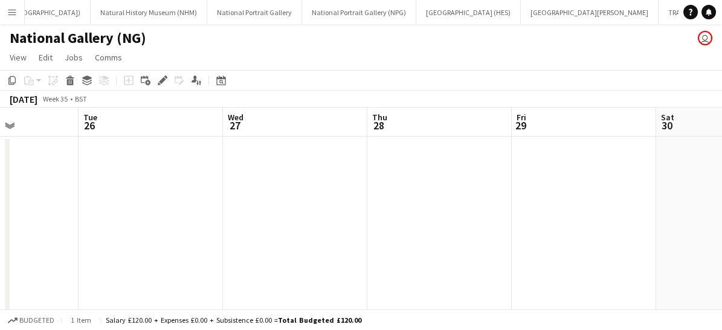
scroll to position [0, 470]
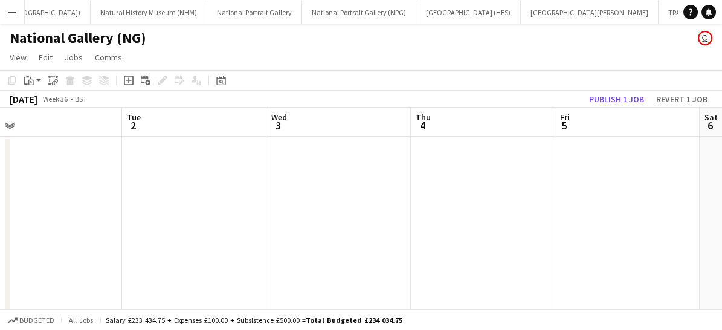
scroll to position [0, 340]
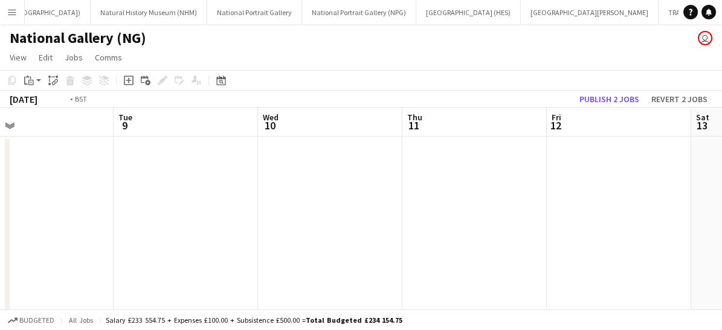
scroll to position [0, 381]
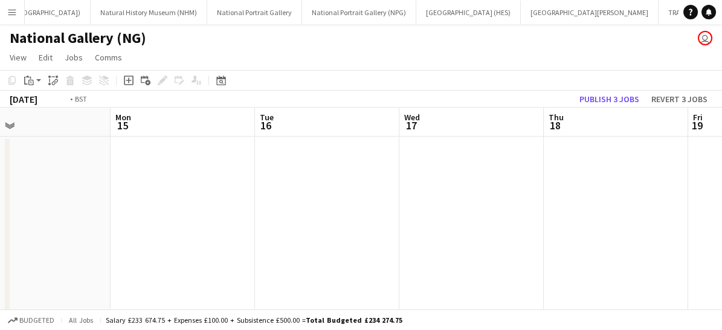
scroll to position [0, 362]
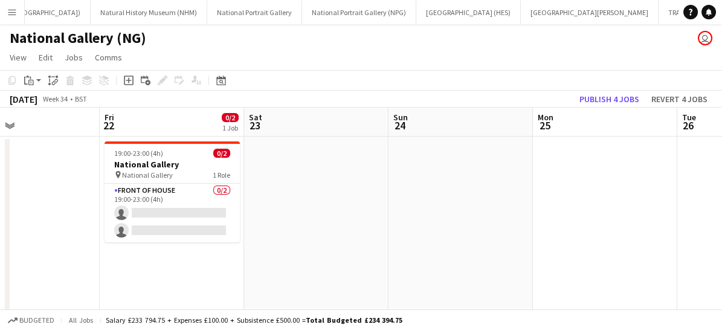
scroll to position [0, 333]
click at [599, 97] on button "Publish 4 jobs" at bounding box center [610, 99] width 70 height 16
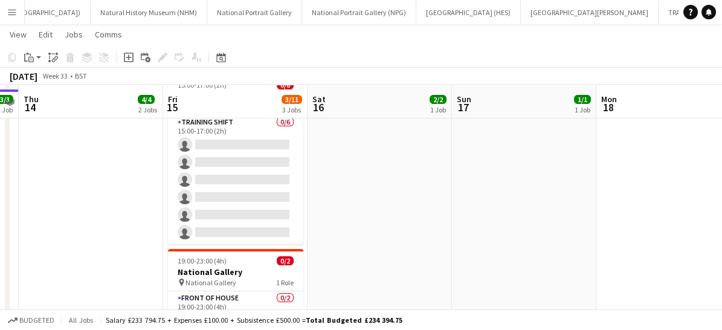
scroll to position [239, 0]
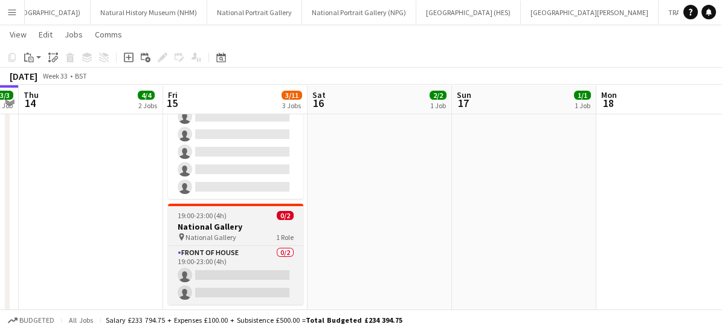
click at [231, 215] on div "19:00-23:00 (4h) 0/2" at bounding box center [235, 215] width 135 height 9
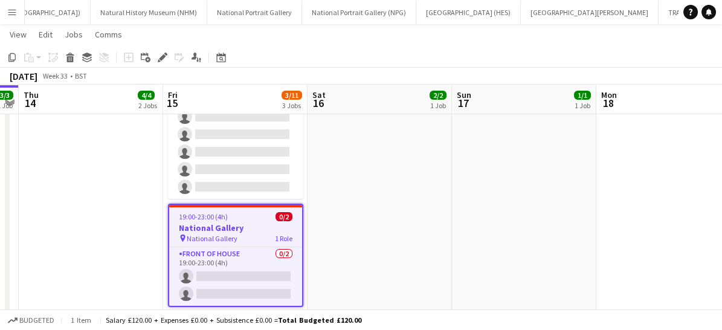
click at [360, 144] on app-date-cell at bounding box center [380, 112] width 144 height 432
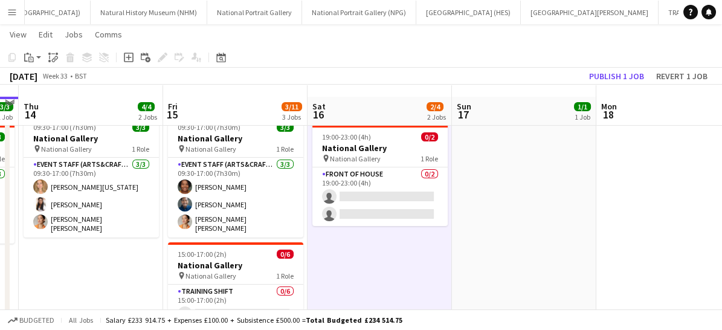
scroll to position [21, 0]
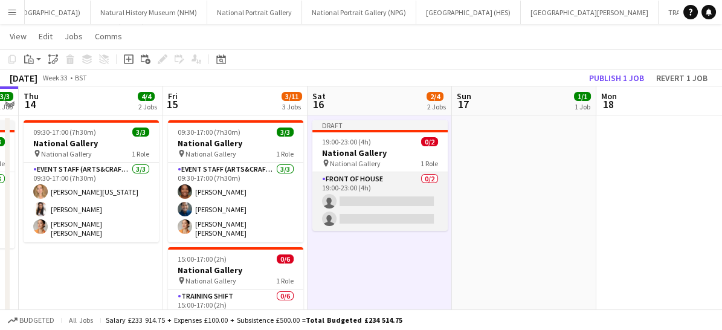
click at [390, 189] on app-card-role "Front of House 0/2 19:00-23:00 (4h) single-neutral-actions single-neutral-actio…" at bounding box center [379, 201] width 135 height 59
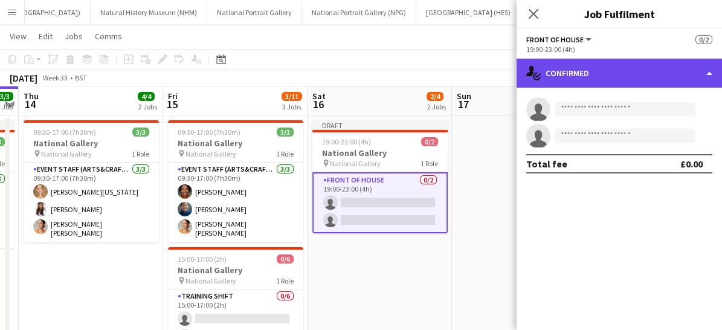
click at [676, 74] on div "single-neutral-actions-check-2 Confirmed" at bounding box center [619, 73] width 205 height 29
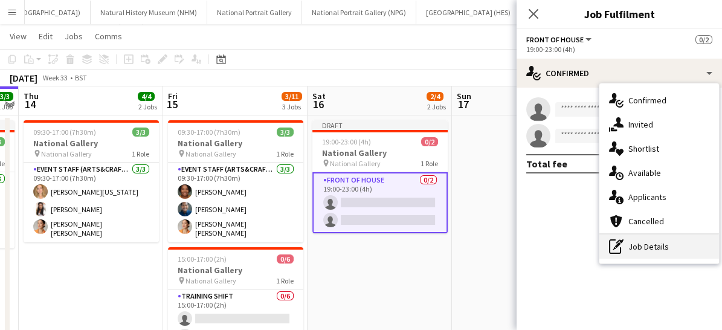
click at [650, 246] on div "pen-write Job Details" at bounding box center [660, 247] width 120 height 24
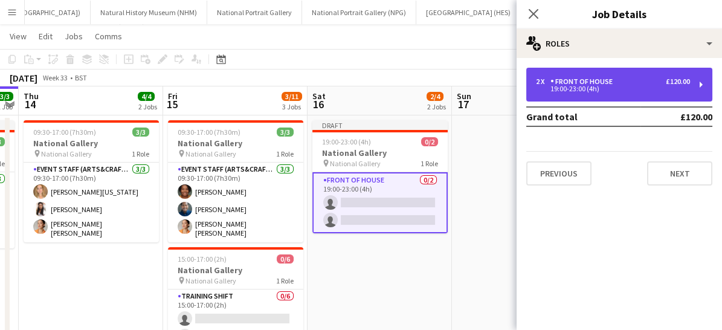
click at [582, 95] on div "2 x Front of House £120.00 19:00-23:00 (4h)" at bounding box center [619, 85] width 186 height 34
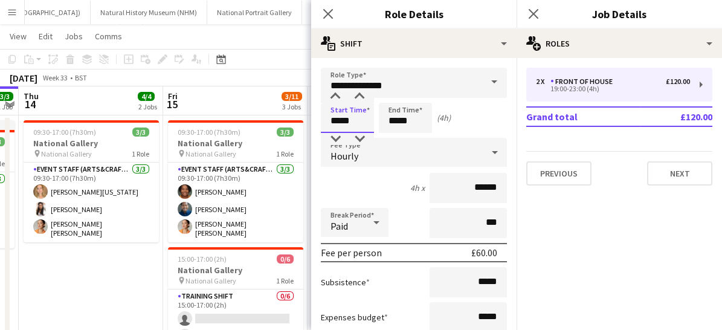
click at [366, 116] on input "*****" at bounding box center [347, 118] width 53 height 30
click at [336, 137] on div at bounding box center [335, 139] width 24 height 12
type input "*****"
click at [336, 137] on div at bounding box center [335, 139] width 24 height 12
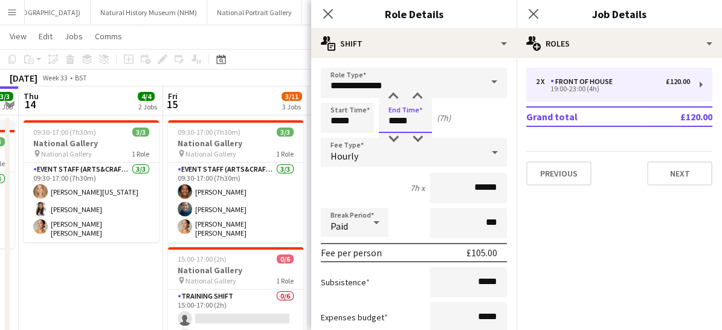
click at [407, 120] on input "*****" at bounding box center [405, 118] width 53 height 30
click at [392, 140] on div at bounding box center [393, 139] width 24 height 12
type input "*****"
click at [392, 140] on div at bounding box center [393, 139] width 24 height 12
click at [399, 212] on div "Break Period Paid ***" at bounding box center [414, 223] width 186 height 30
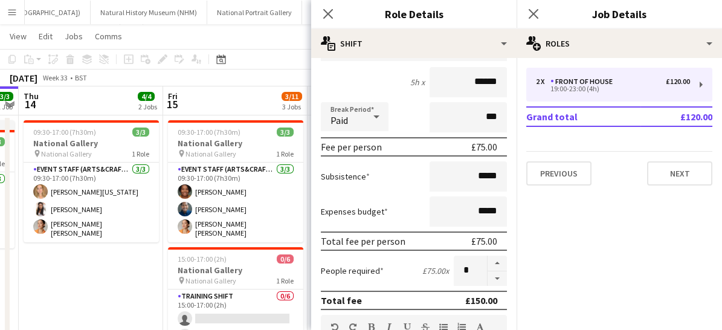
scroll to position [106, 0]
click at [320, 16] on app-icon "Close pop-in" at bounding box center [329, 14] width 18 height 18
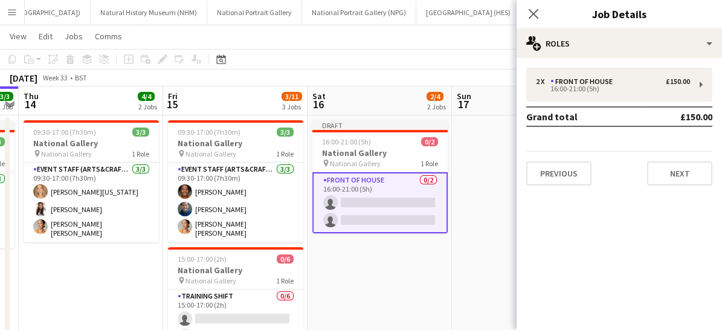
click at [369, 257] on app-date-cell "Draft 16:00-21:00 (5h) 0/2 National Gallery pin National Gallery 1 Role Front o…" at bounding box center [380, 331] width 144 height 432
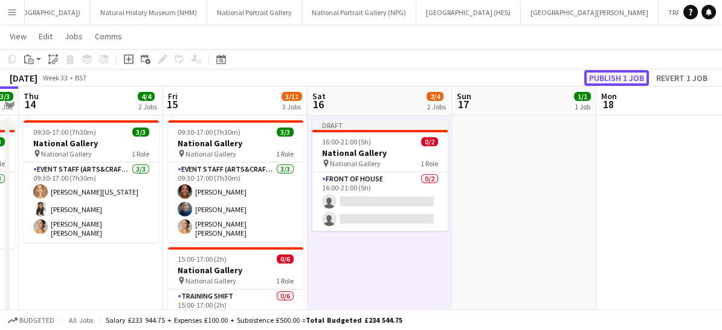
click at [616, 76] on button "Publish 1 job" at bounding box center [616, 78] width 65 height 16
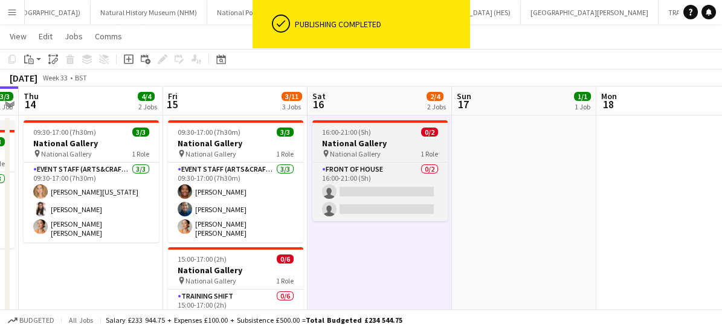
click at [385, 137] on app-job-card "16:00-21:00 (5h) 0/2 National Gallery pin National Gallery 1 Role Front of Hous…" at bounding box center [379, 170] width 135 height 101
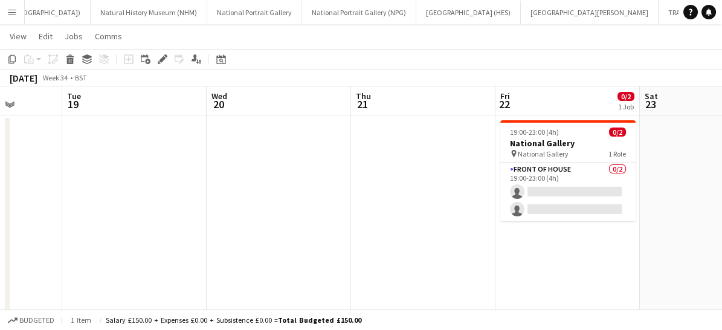
scroll to position [0, 453]
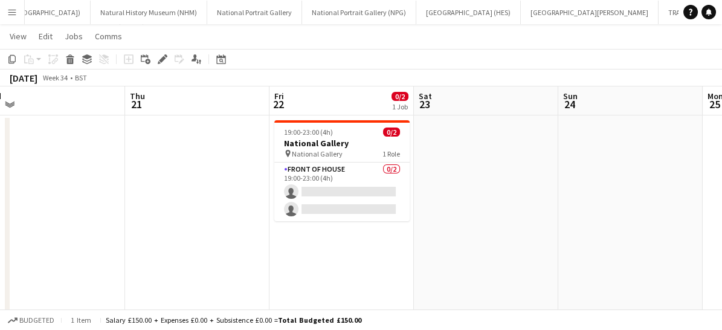
click at [536, 155] on app-date-cell at bounding box center [486, 331] width 144 height 432
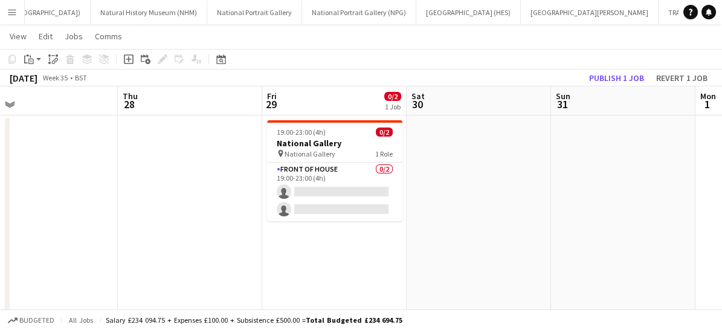
scroll to position [0, 394]
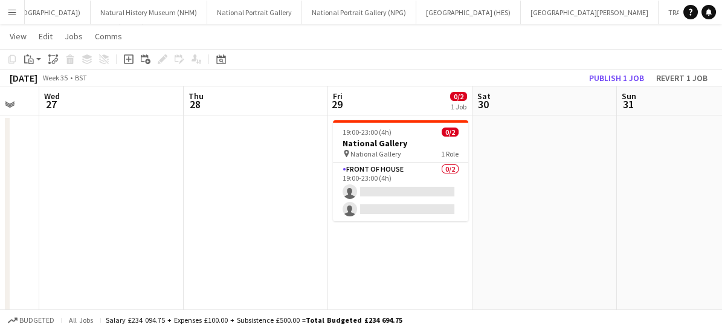
click at [536, 155] on app-date-cell at bounding box center [545, 331] width 144 height 432
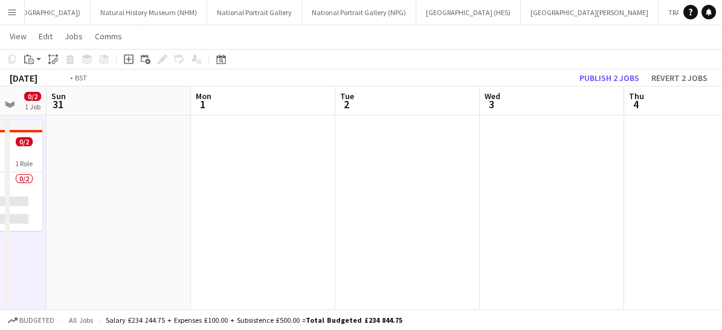
scroll to position [0, 427]
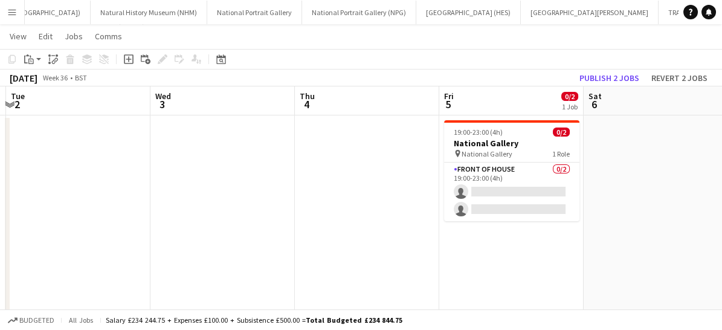
click at [606, 190] on app-date-cell at bounding box center [656, 331] width 144 height 432
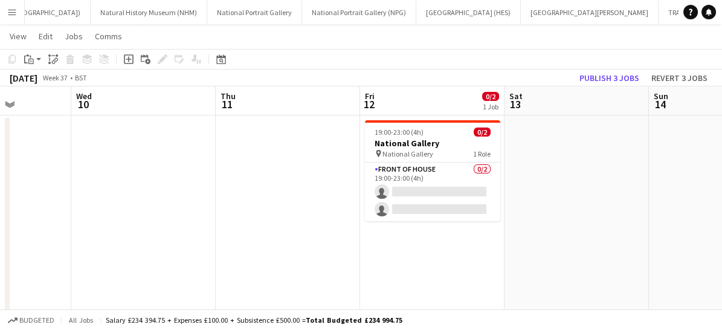
scroll to position [0, 479]
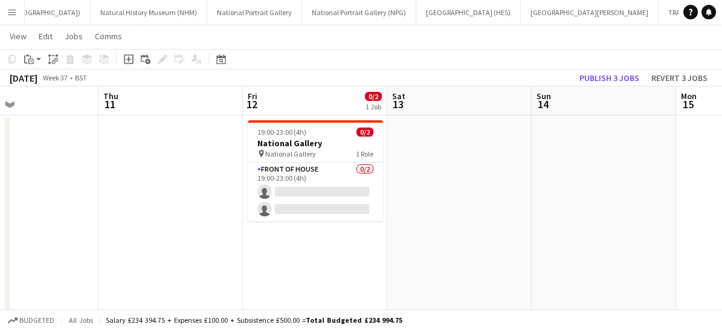
click at [411, 192] on app-date-cell at bounding box center [459, 331] width 144 height 432
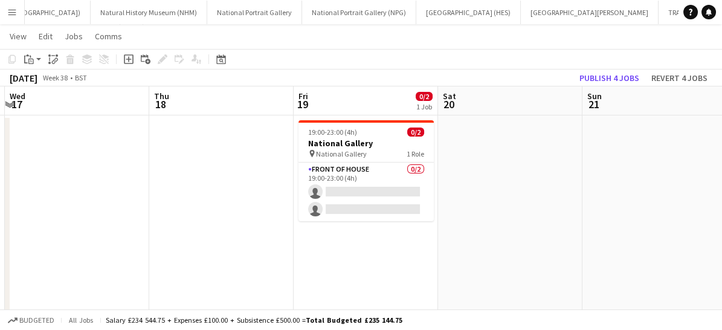
scroll to position [0, 429]
click at [499, 175] on app-date-cell at bounding box center [510, 331] width 144 height 432
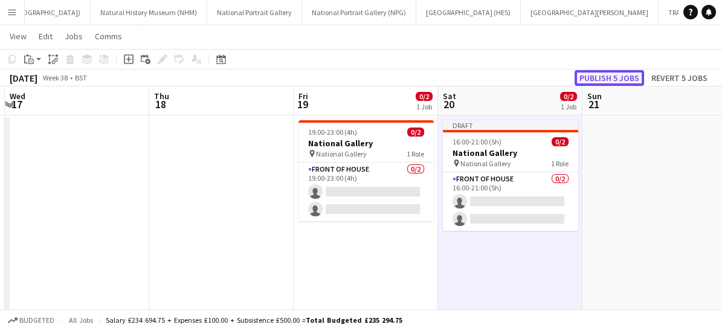
click at [612, 79] on button "Publish 5 jobs" at bounding box center [610, 78] width 70 height 16
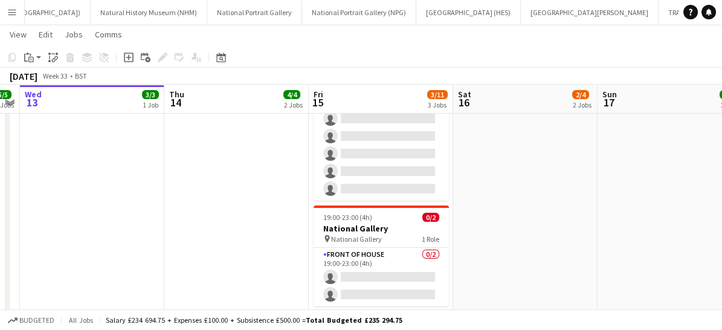
scroll to position [94, 0]
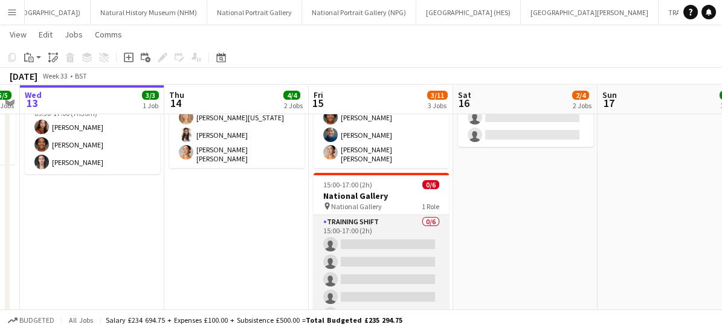
click at [360, 234] on app-card-role "Training shift 0/6 15:00-17:00 (2h) single-neutral-actions single-neutral-actio…" at bounding box center [381, 279] width 135 height 129
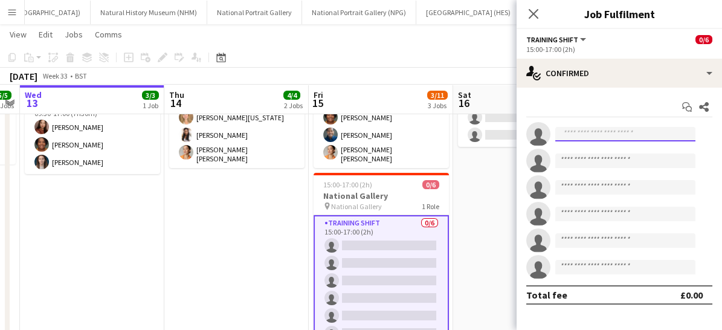
click at [580, 129] on input at bounding box center [625, 134] width 140 height 15
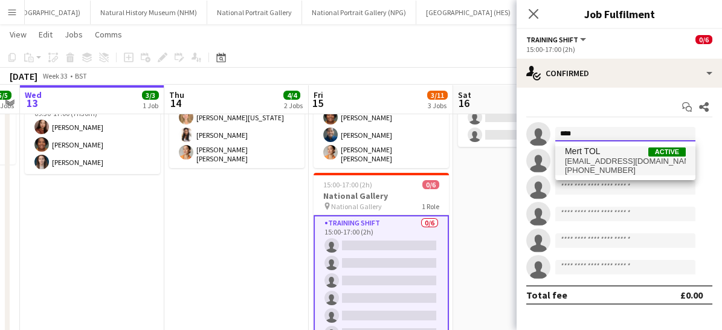
type input "****"
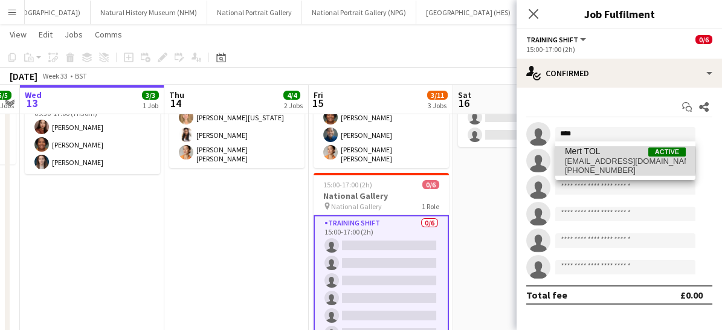
click at [586, 160] on span "[EMAIL_ADDRESS][DOMAIN_NAME]" at bounding box center [625, 162] width 121 height 10
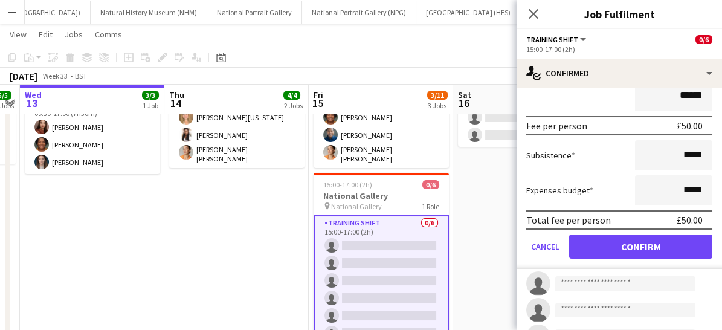
scroll to position [120, 0]
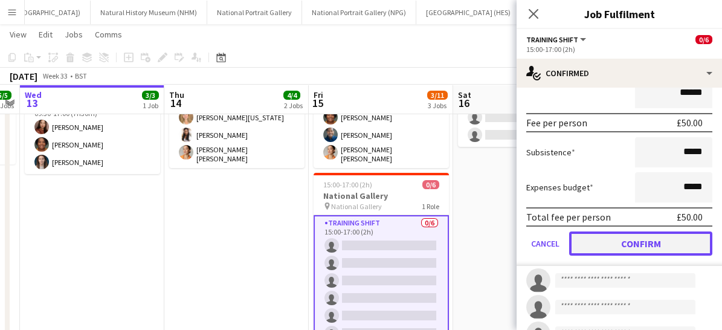
click at [621, 242] on button "Confirm" at bounding box center [640, 243] width 143 height 24
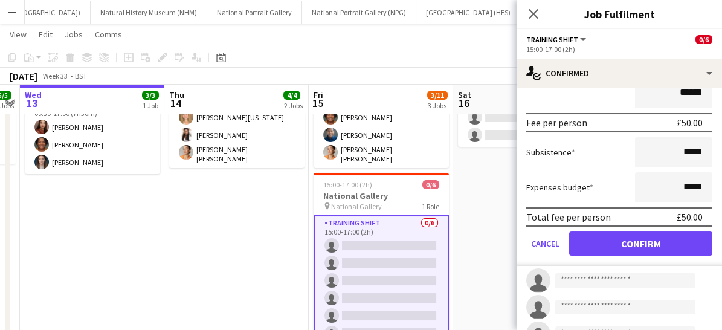
scroll to position [0, 0]
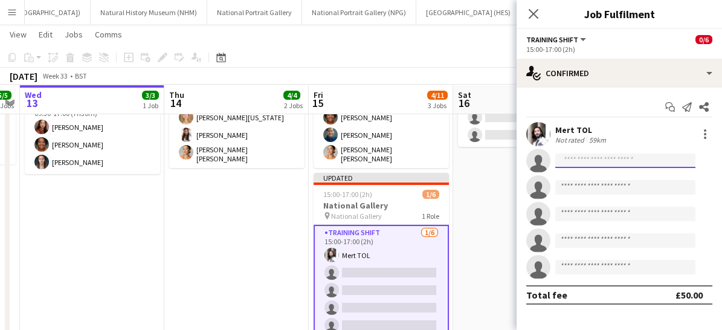
click at [570, 159] on input at bounding box center [625, 161] width 140 height 15
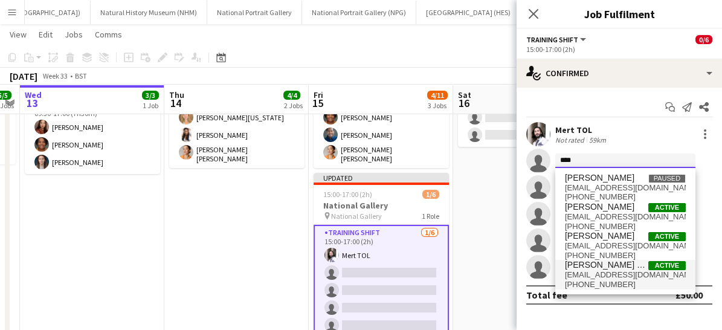
type input "****"
click at [603, 273] on span "[EMAIL_ADDRESS][DOMAIN_NAME]" at bounding box center [625, 275] width 121 height 10
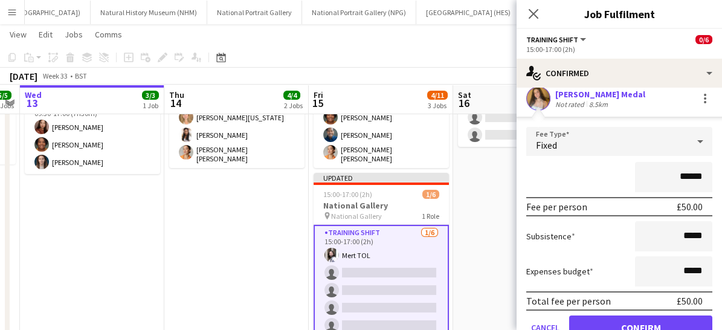
scroll to position [97, 0]
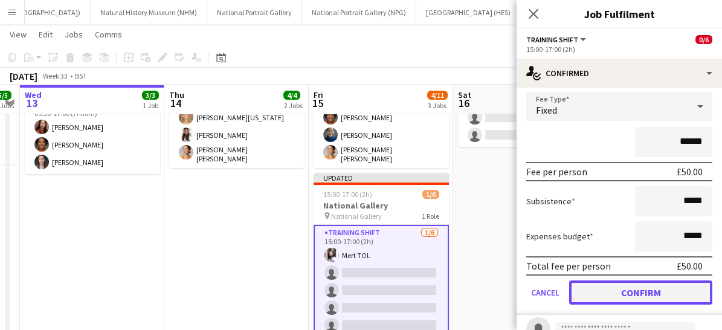
click at [616, 289] on button "Confirm" at bounding box center [640, 292] width 143 height 24
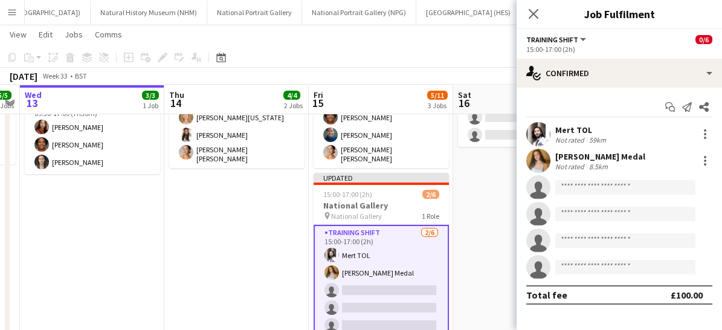
scroll to position [0, 0]
click at [575, 184] on input at bounding box center [625, 187] width 140 height 15
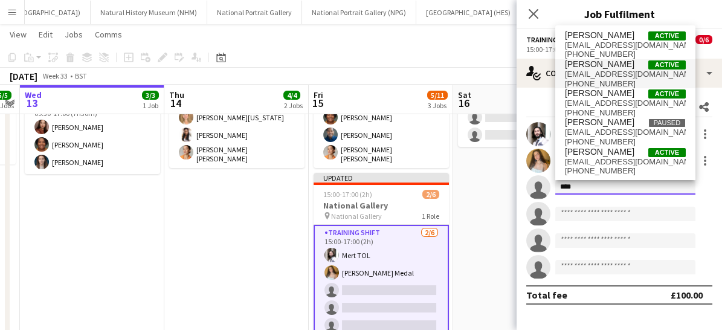
type input "****"
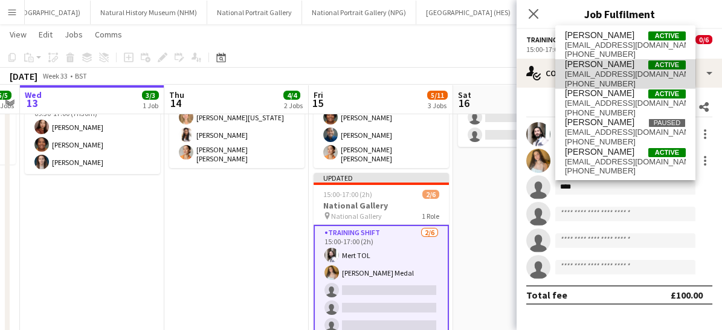
click at [591, 70] on span "[EMAIL_ADDRESS][DOMAIN_NAME]" at bounding box center [625, 75] width 121 height 10
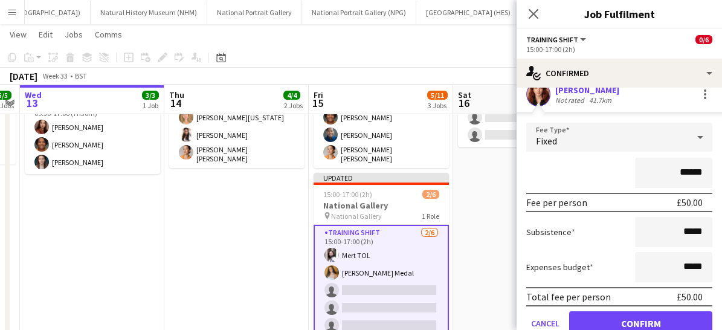
scroll to position [94, 0]
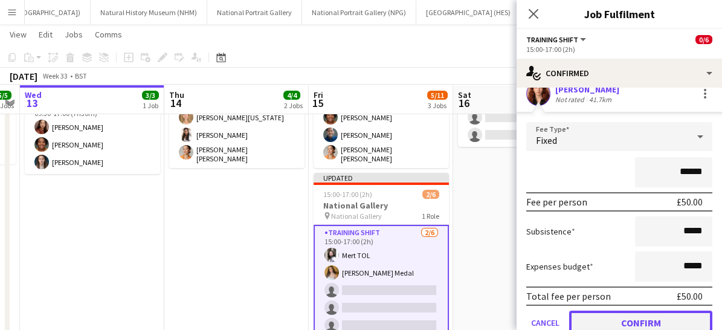
click at [612, 318] on button "Confirm" at bounding box center [640, 323] width 143 height 24
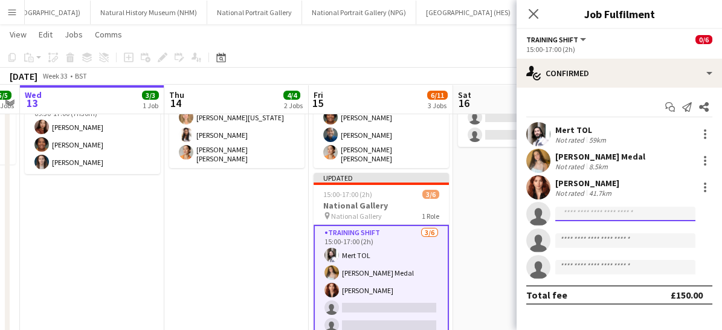
click at [580, 212] on input at bounding box center [625, 214] width 140 height 15
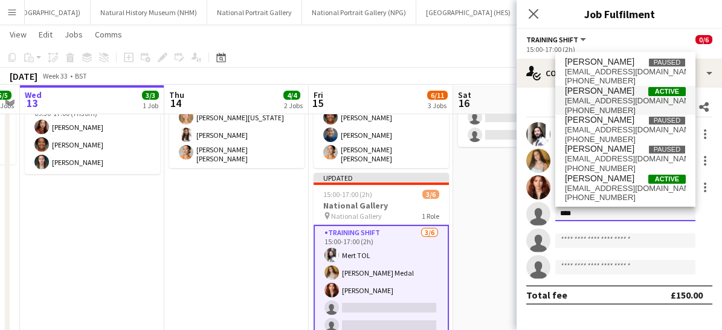
type input "****"
click at [582, 105] on span "[EMAIL_ADDRESS][DOMAIN_NAME]" at bounding box center [625, 101] width 121 height 10
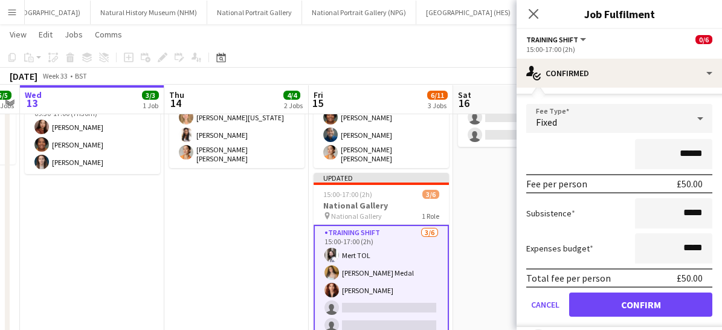
scroll to position [140, 0]
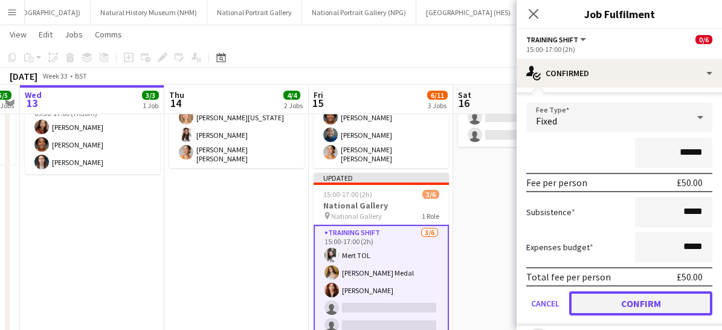
click at [613, 302] on button "Confirm" at bounding box center [640, 303] width 143 height 24
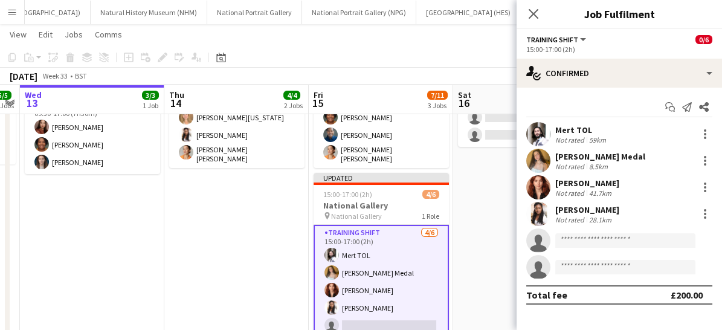
scroll to position [0, 0]
click at [535, 17] on icon at bounding box center [533, 13] width 11 height 11
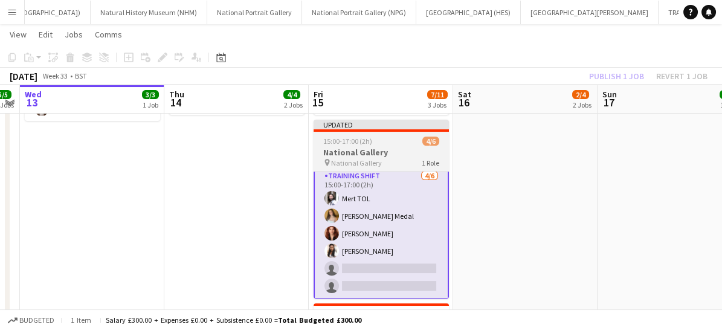
scroll to position [147, 0]
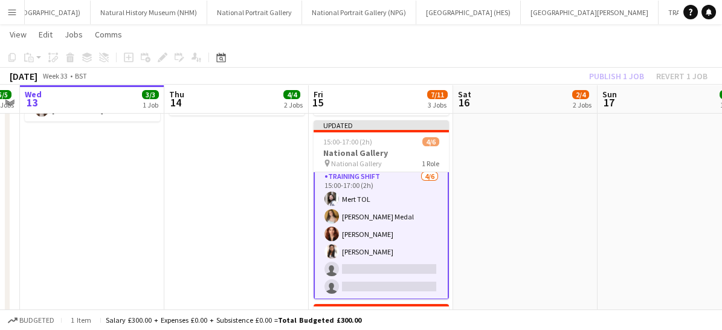
click at [411, 224] on app-card-role "Training shift [DATE] 15:00-17:00 (2h) Mert TOL [PERSON_NAME] Medal [PERSON_NAM…" at bounding box center [381, 234] width 135 height 131
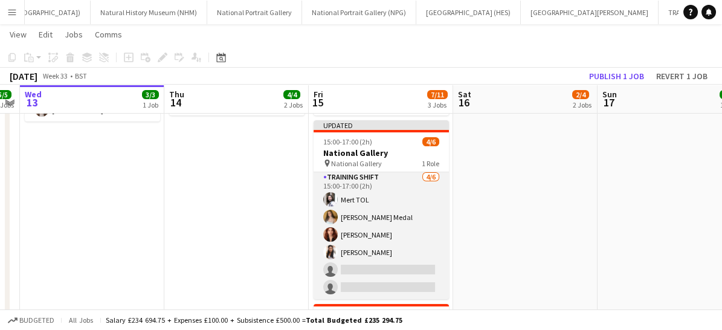
scroll to position [1, 0]
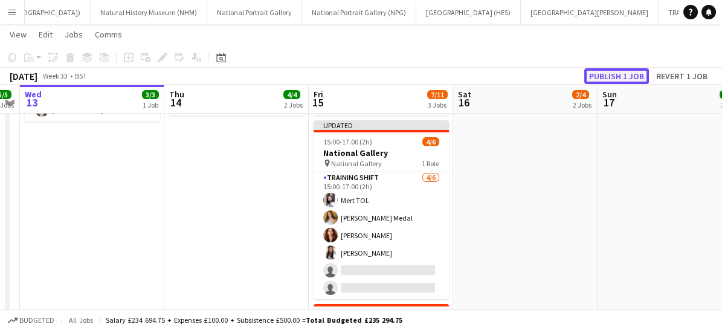
click at [613, 76] on button "Publish 1 job" at bounding box center [616, 76] width 65 height 16
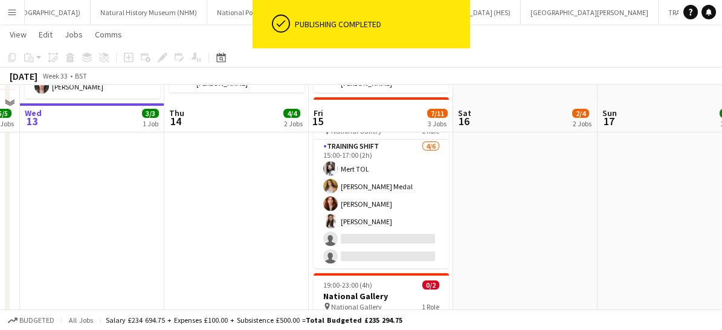
scroll to position [213, 0]
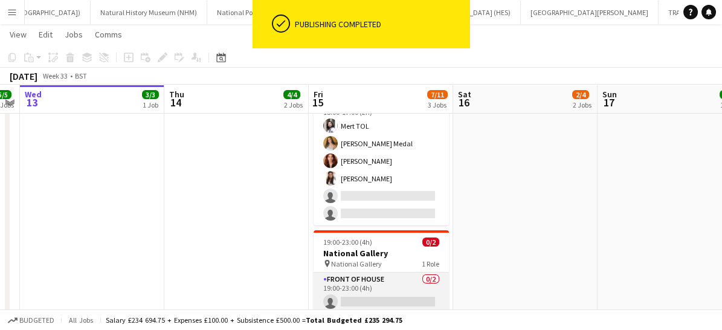
click at [392, 279] on app-card-role "Front of House 0/2 19:00-23:00 (4h) single-neutral-actions single-neutral-actio…" at bounding box center [381, 302] width 135 height 59
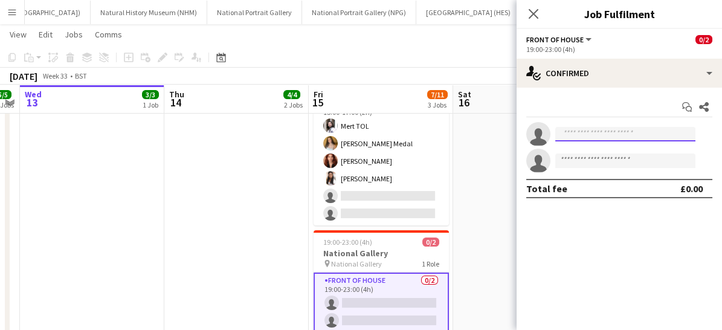
click at [572, 135] on input at bounding box center [625, 134] width 140 height 15
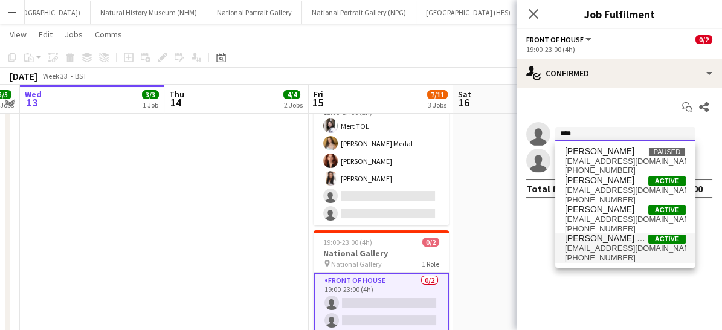
type input "****"
click at [604, 247] on span "[EMAIL_ADDRESS][DOMAIN_NAME]" at bounding box center [625, 249] width 121 height 10
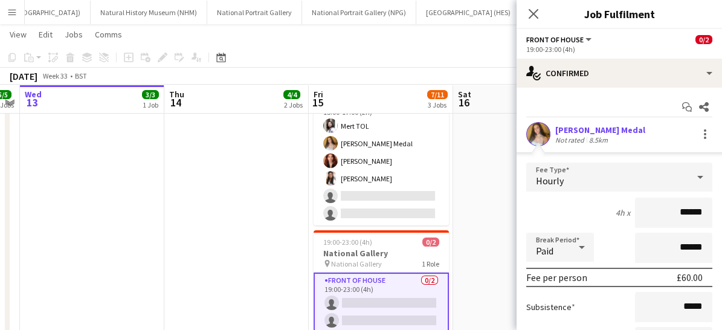
scroll to position [150, 0]
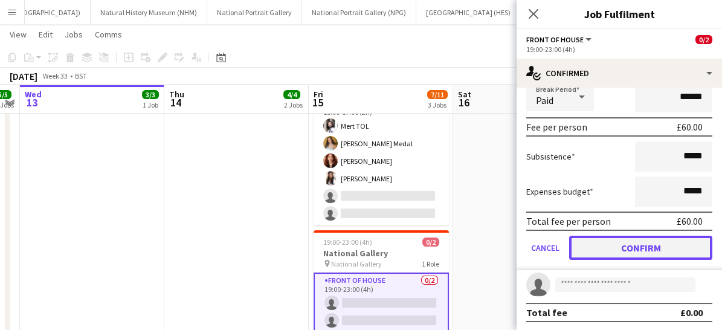
click at [604, 247] on button "Confirm" at bounding box center [640, 248] width 143 height 24
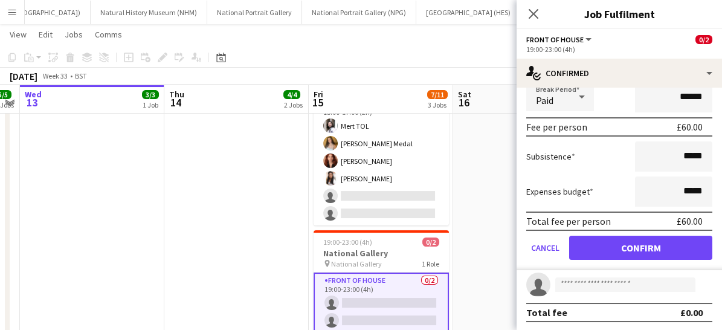
click at [604, 247] on mat-expansion-panel "check Confirmed Start chat Share [PERSON_NAME] Medal Not rated 8.5km Fee Type H…" at bounding box center [619, 209] width 205 height 242
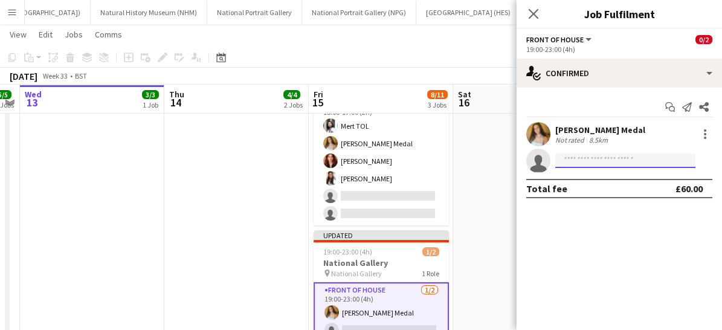
click at [578, 160] on input at bounding box center [625, 161] width 140 height 15
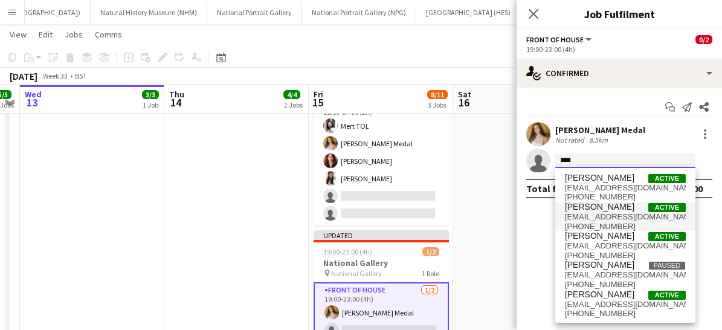
type input "****"
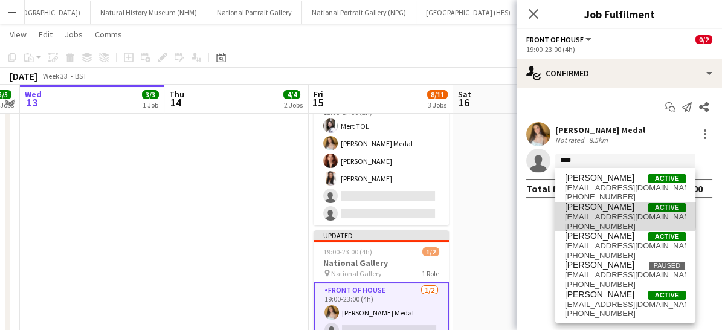
click at [584, 207] on span "[PERSON_NAME]" at bounding box center [600, 207] width 70 height 10
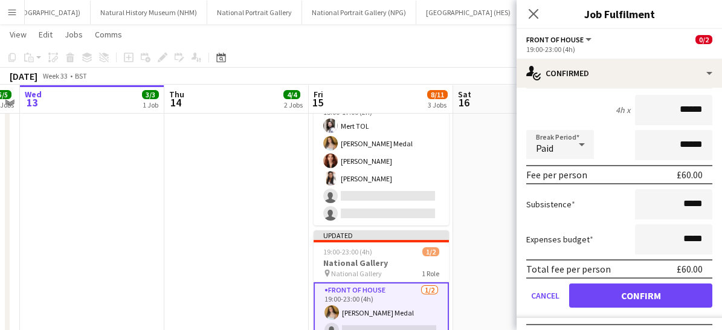
scroll to position [137, 0]
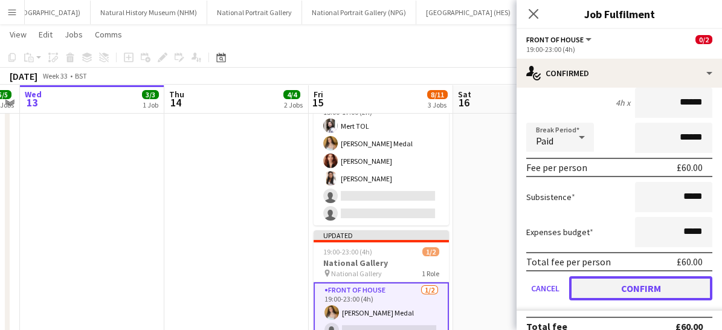
click at [615, 289] on button "Confirm" at bounding box center [640, 288] width 143 height 24
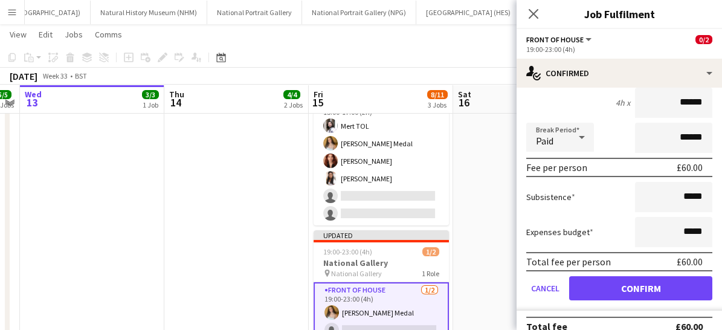
scroll to position [0, 0]
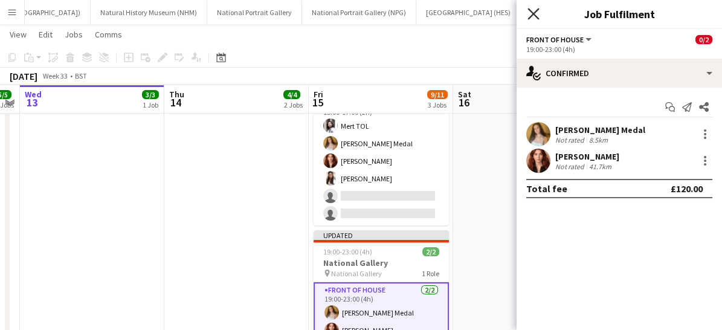
click at [535, 13] on icon "Close pop-in" at bounding box center [533, 13] width 11 height 11
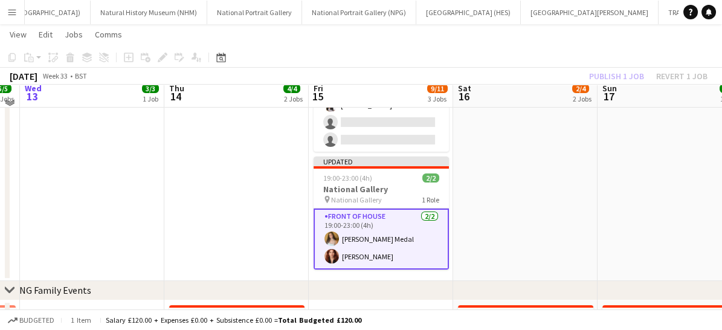
scroll to position [300, 0]
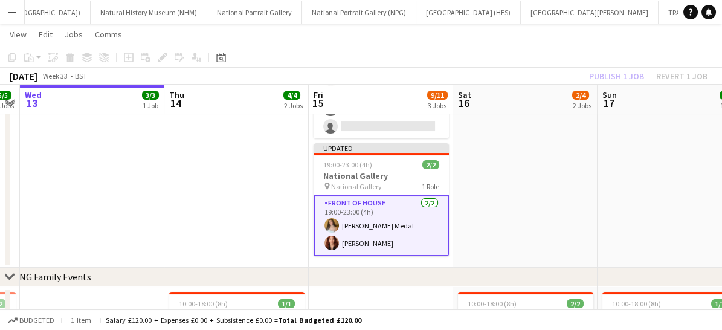
click at [416, 236] on app-card-role "Front of House [DATE] 19:00-23:00 (4h) [PERSON_NAME] Medal [PERSON_NAME]" at bounding box center [381, 225] width 135 height 61
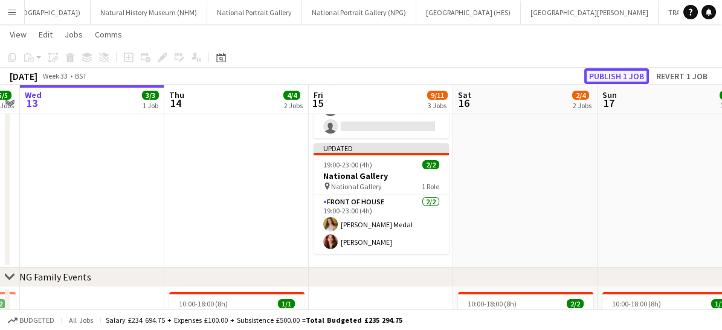
click at [625, 73] on button "Publish 1 job" at bounding box center [616, 76] width 65 height 16
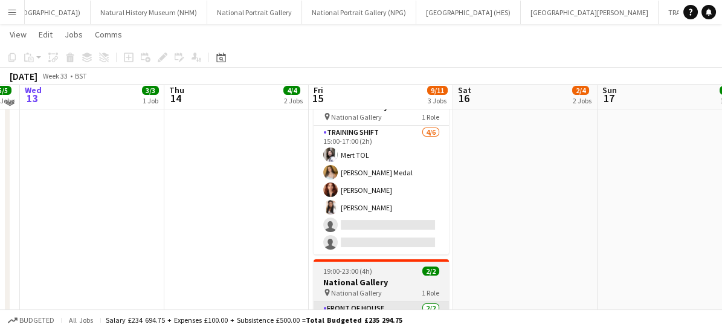
scroll to position [160, 0]
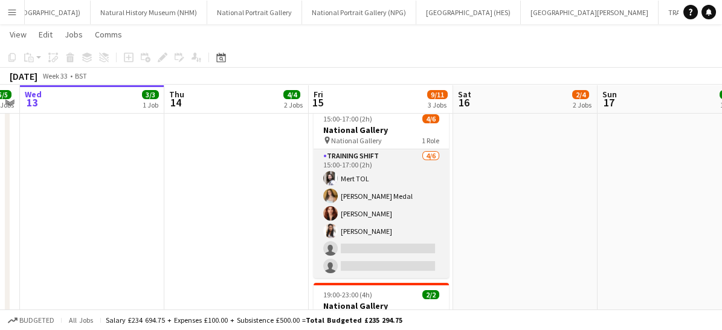
click at [375, 222] on app-card-role "Training shift [DATE] 15:00-17:00 (2h) Mert TOL [PERSON_NAME] Medal [PERSON_NAM…" at bounding box center [381, 213] width 135 height 129
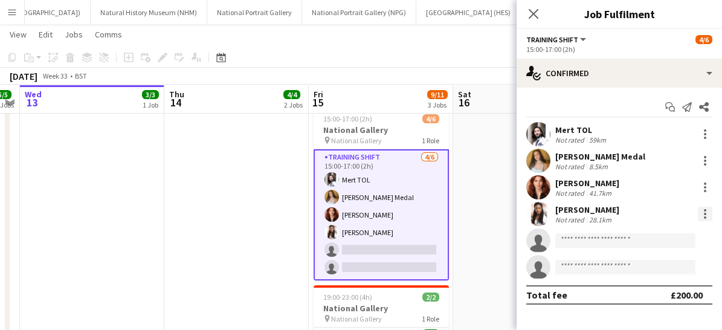
click at [701, 210] on div at bounding box center [705, 214] width 15 height 15
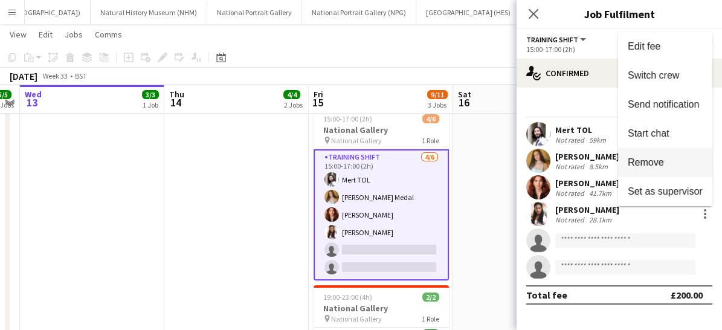
click at [650, 165] on span "Remove" at bounding box center [646, 162] width 36 height 10
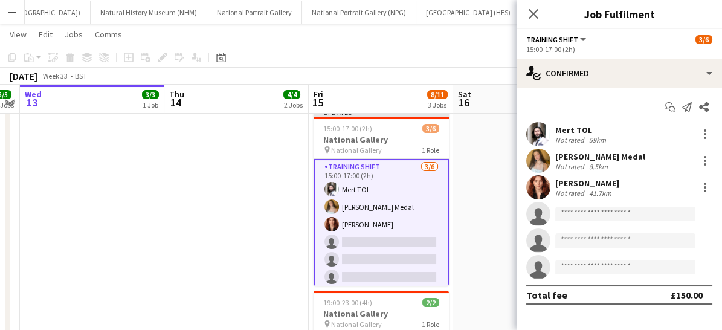
click at [532, 15] on icon at bounding box center [534, 14] width 10 height 10
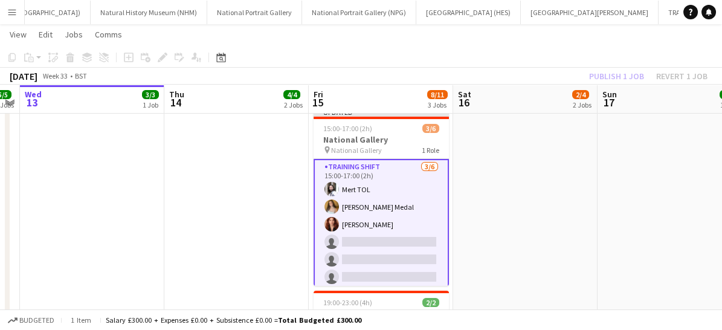
click at [404, 240] on app-card-role "Training shift [DATE] 15:00-17:00 (2h) Mert TOL [PERSON_NAME] Medal [PERSON_NAM…" at bounding box center [381, 224] width 135 height 131
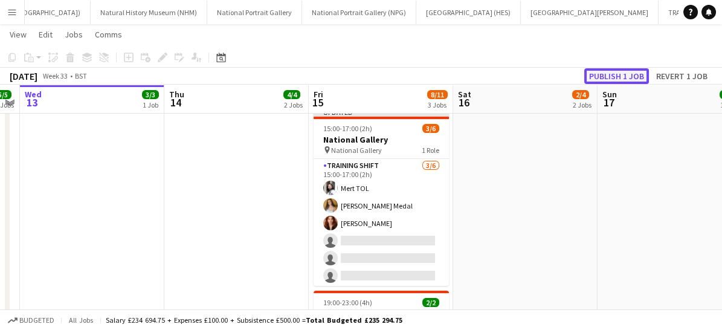
click at [607, 74] on button "Publish 1 job" at bounding box center [616, 76] width 65 height 16
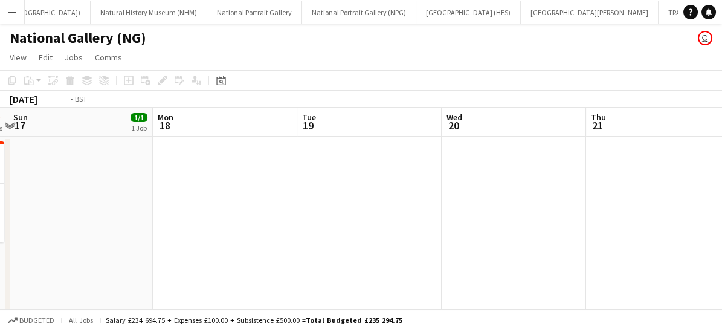
scroll to position [0, 417]
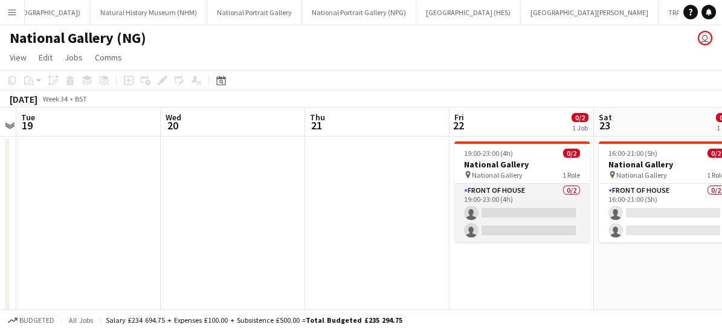
click at [510, 207] on app-card-role "Front of House 0/2 19:00-23:00 (4h) single-neutral-actions single-neutral-actio…" at bounding box center [522, 213] width 135 height 59
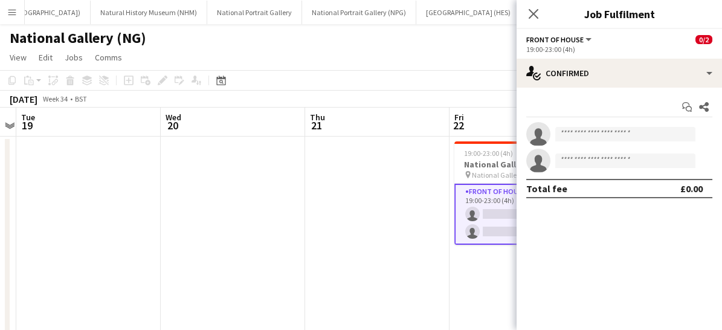
click at [510, 207] on app-card-role "Front of House 0/2 19:00-23:00 (4h) single-neutral-actions single-neutral-actio…" at bounding box center [522, 214] width 135 height 61
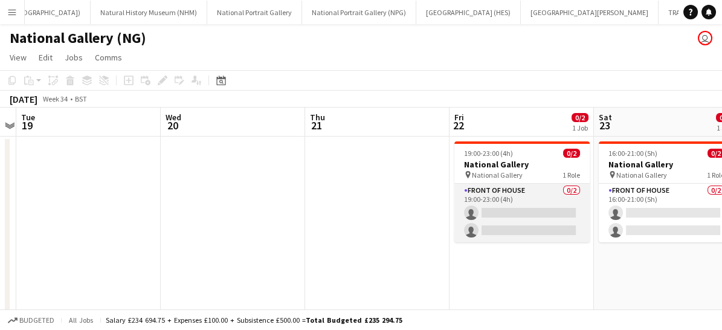
click at [510, 207] on app-card-role "Front of House 0/2 19:00-23:00 (4h) single-neutral-actions single-neutral-actio…" at bounding box center [522, 213] width 135 height 59
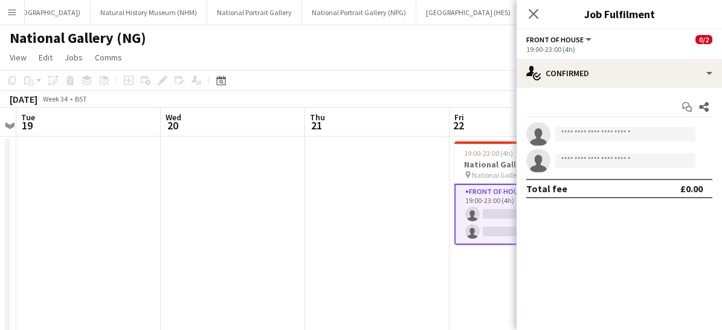
click at [496, 216] on app-card-role "Front of House 0/2 19:00-23:00 (4h) single-neutral-actions single-neutral-actio…" at bounding box center [522, 214] width 135 height 61
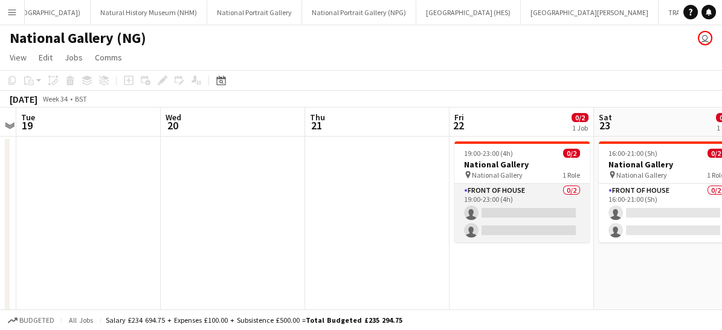
click at [496, 216] on app-card-role "Front of House 0/2 19:00-23:00 (4h) single-neutral-actions single-neutral-actio…" at bounding box center [522, 213] width 135 height 59
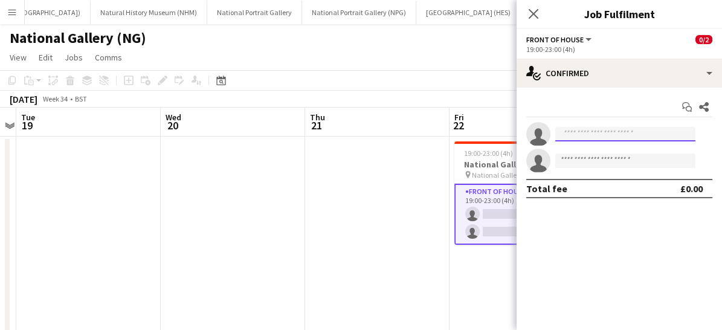
click at [577, 129] on input at bounding box center [625, 134] width 140 height 15
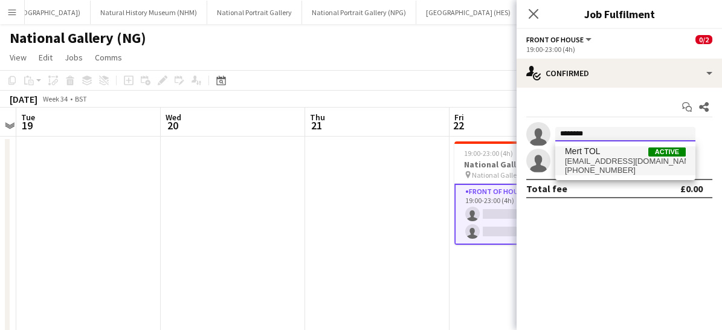
type input "********"
click at [582, 171] on span "[PHONE_NUMBER]" at bounding box center [625, 171] width 121 height 10
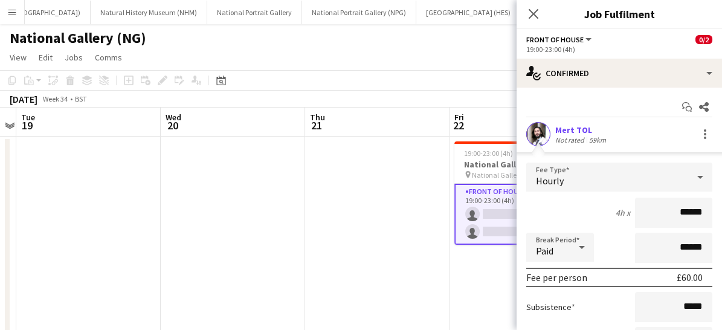
scroll to position [150, 0]
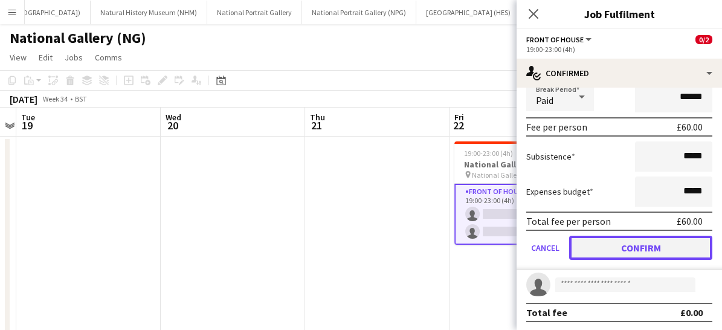
click at [603, 245] on button "Confirm" at bounding box center [640, 248] width 143 height 24
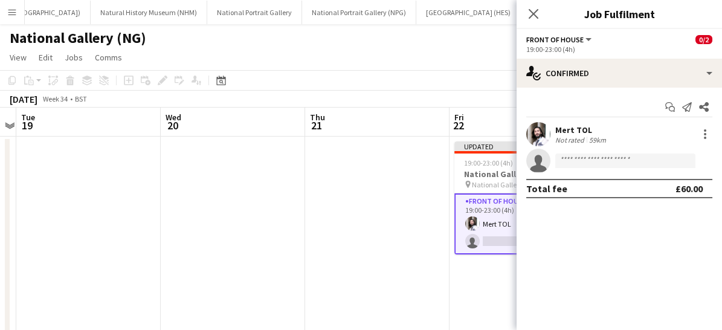
scroll to position [0, 0]
click at [534, 14] on icon at bounding box center [533, 13] width 11 height 11
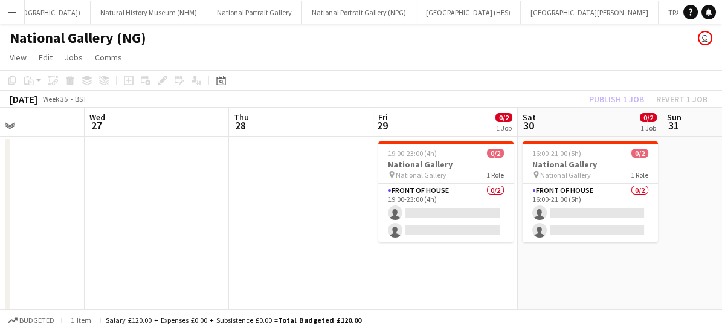
scroll to position [0, 349]
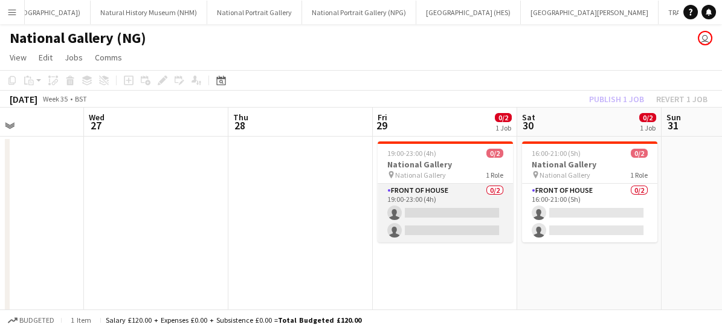
click at [445, 223] on app-card-role "Front of House 0/2 19:00-23:00 (4h) single-neutral-actions single-neutral-actio…" at bounding box center [445, 213] width 135 height 59
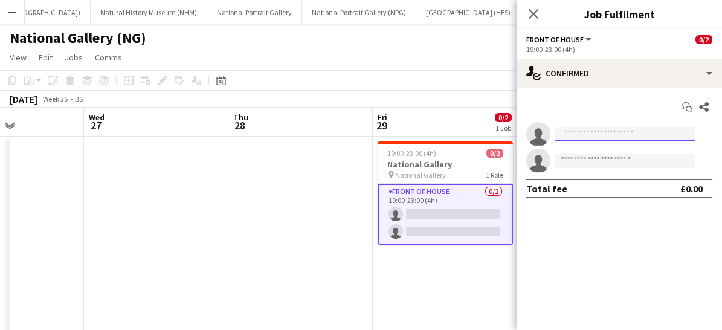
click at [580, 129] on input at bounding box center [625, 134] width 140 height 15
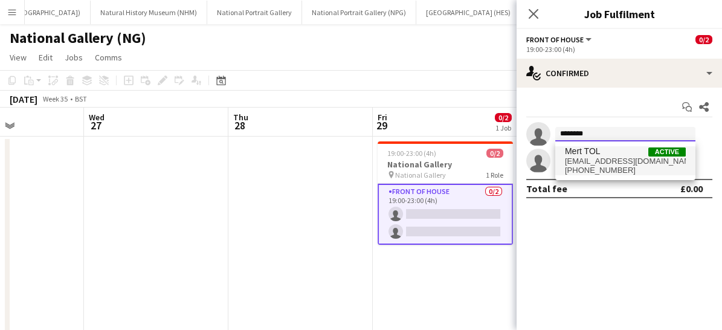
type input "********"
click at [580, 161] on span "[EMAIL_ADDRESS][DOMAIN_NAME]" at bounding box center [625, 162] width 121 height 10
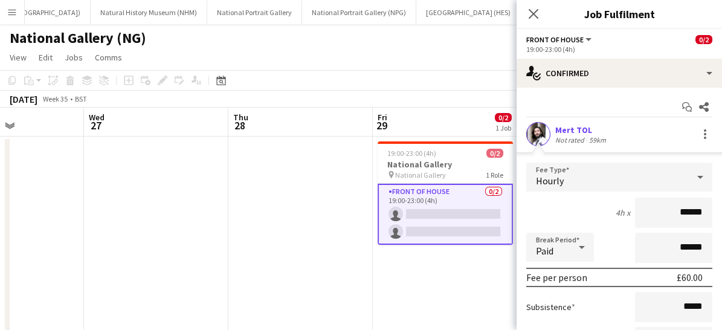
scroll to position [150, 0]
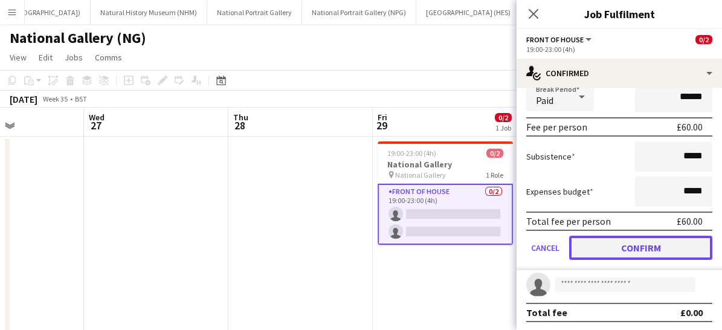
click at [613, 237] on button "Confirm" at bounding box center [640, 248] width 143 height 24
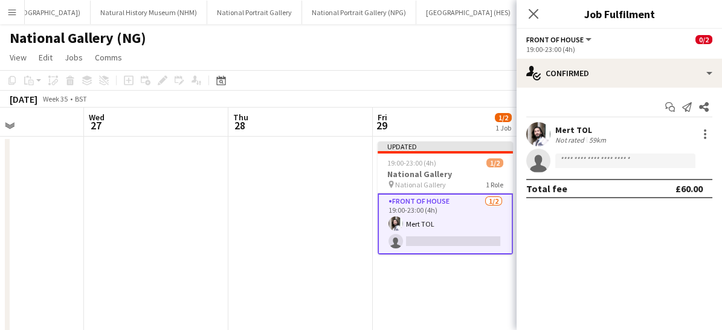
scroll to position [0, 0]
click at [530, 20] on app-icon "Close pop-in" at bounding box center [534, 14] width 18 height 18
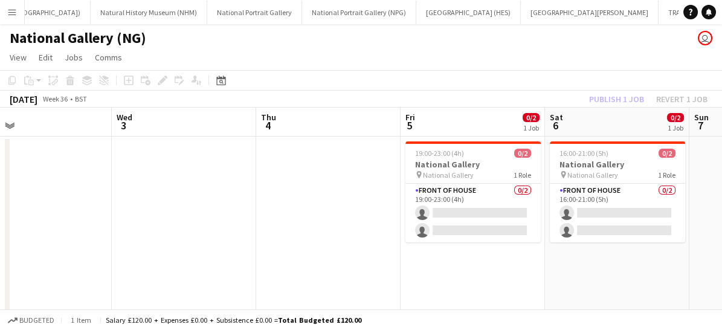
scroll to position [0, 477]
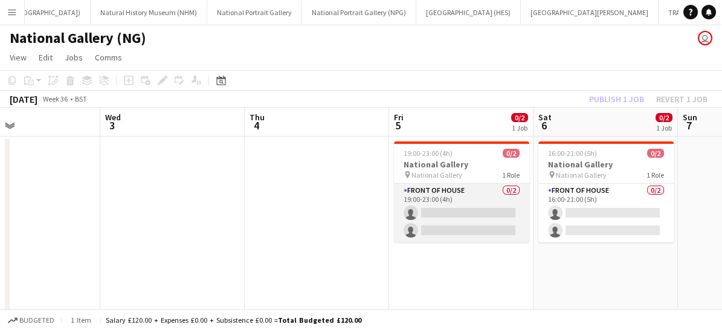
click at [473, 219] on app-card-role "Front of House 0/2 19:00-23:00 (4h) single-neutral-actions single-neutral-actio…" at bounding box center [461, 213] width 135 height 59
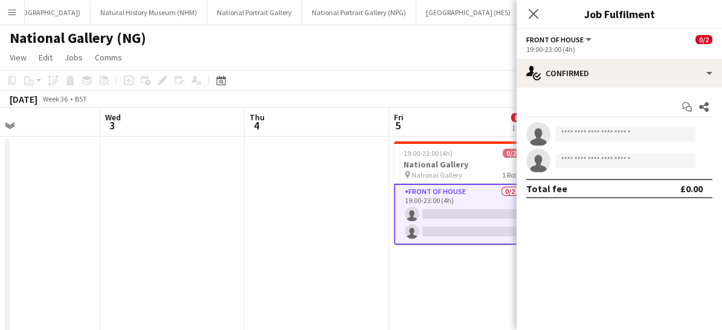
scroll to position [0, 478]
click at [597, 139] on input at bounding box center [625, 134] width 140 height 15
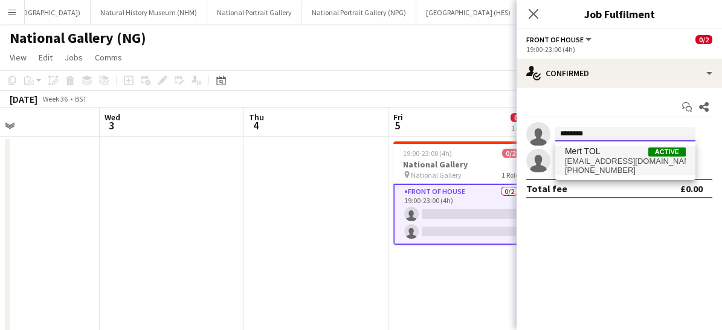
type input "********"
click at [596, 157] on span "[EMAIL_ADDRESS][DOMAIN_NAME]" at bounding box center [625, 162] width 121 height 10
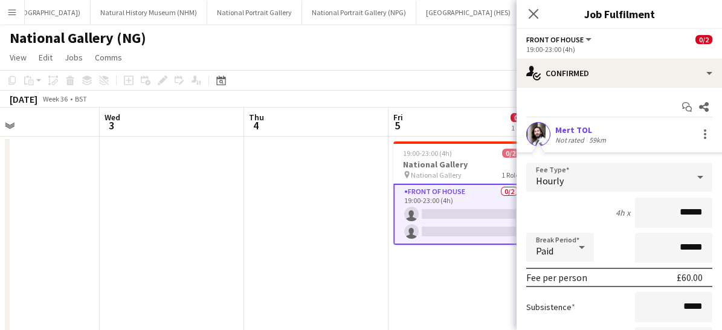
scroll to position [150, 0]
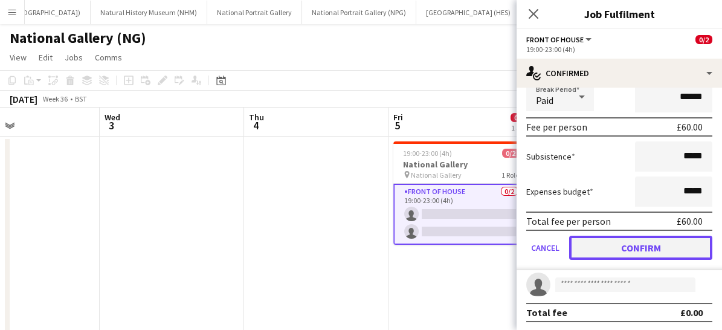
click at [612, 253] on button "Confirm" at bounding box center [640, 248] width 143 height 24
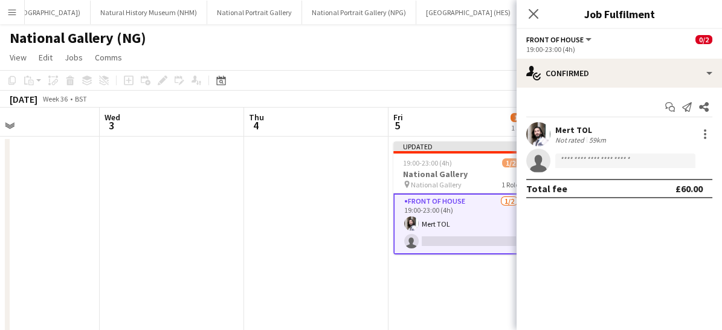
scroll to position [0, 0]
click at [532, 20] on app-icon "Close pop-in" at bounding box center [534, 14] width 18 height 18
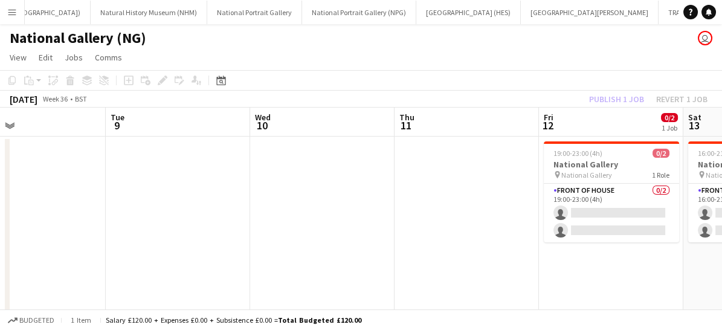
scroll to position [0, 367]
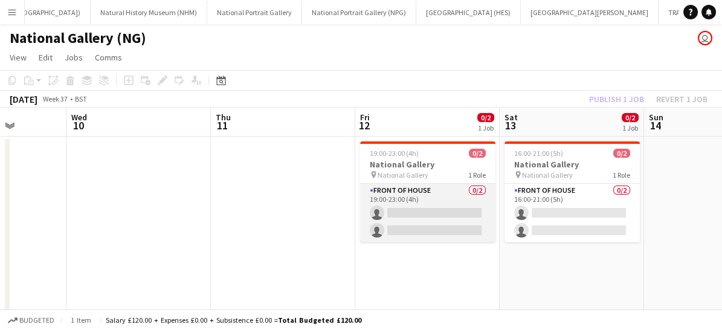
click at [433, 213] on app-card-role "Front of House 0/2 19:00-23:00 (4h) single-neutral-actions single-neutral-actio…" at bounding box center [427, 213] width 135 height 59
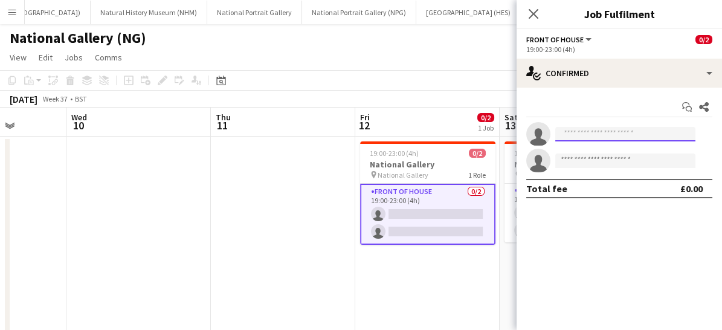
click at [610, 132] on input at bounding box center [625, 134] width 140 height 15
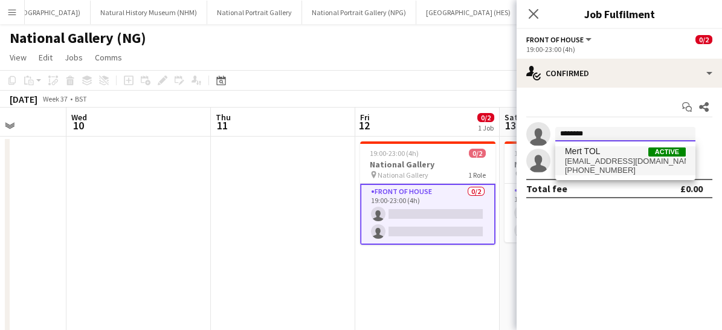
type input "********"
click at [574, 163] on span "[EMAIL_ADDRESS][DOMAIN_NAME]" at bounding box center [625, 162] width 121 height 10
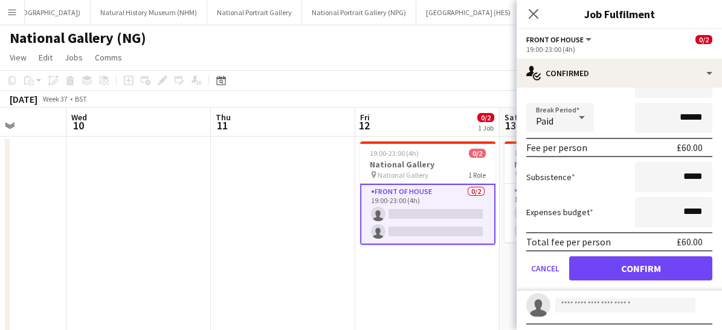
scroll to position [138, 0]
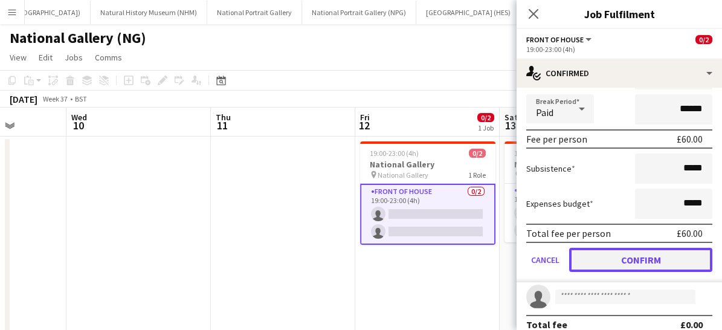
click at [623, 263] on button "Confirm" at bounding box center [640, 260] width 143 height 24
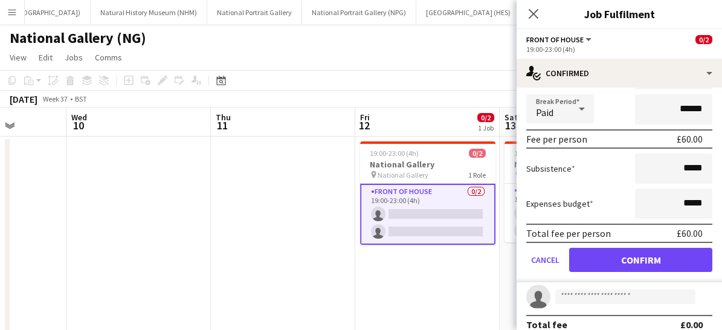
scroll to position [0, 0]
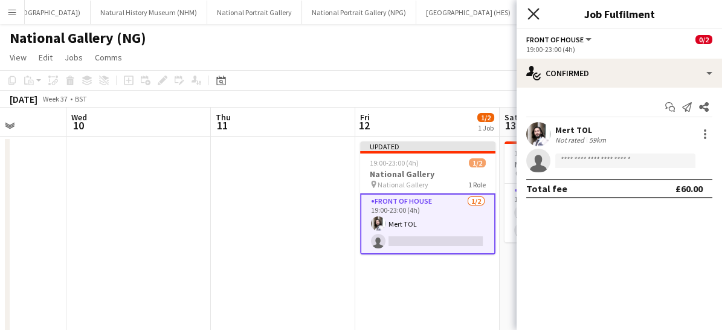
click at [535, 15] on icon "Close pop-in" at bounding box center [533, 13] width 11 height 11
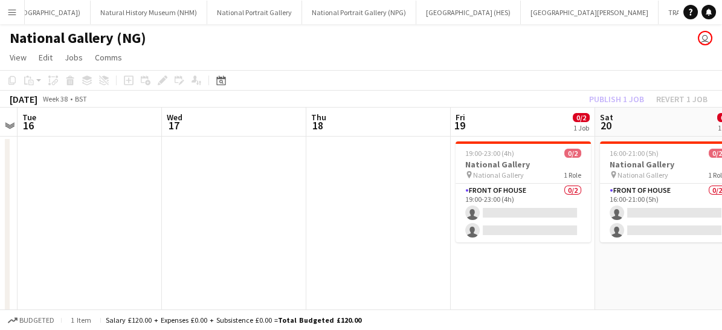
scroll to position [0, 416]
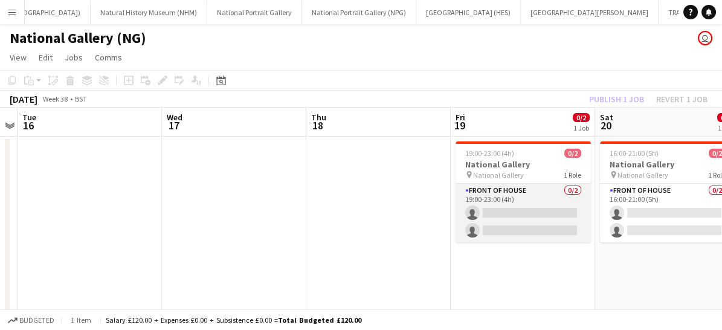
click at [517, 218] on app-card-role "Front of House 0/2 19:00-23:00 (4h) single-neutral-actions single-neutral-actio…" at bounding box center [523, 213] width 135 height 59
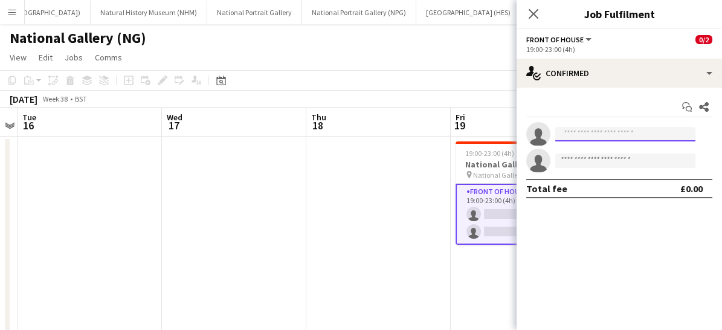
click at [598, 135] on input at bounding box center [625, 134] width 140 height 15
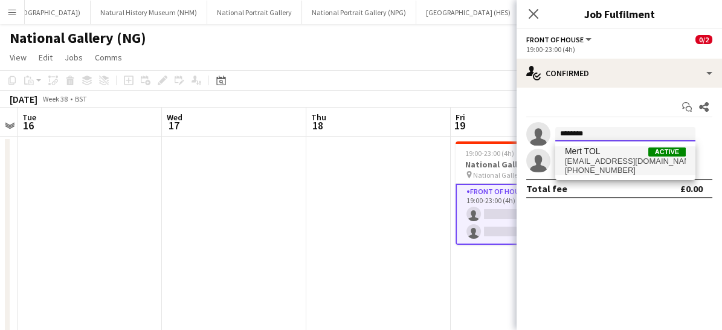
type input "********"
click at [588, 149] on span "Mert TOL" at bounding box center [583, 151] width 36 height 10
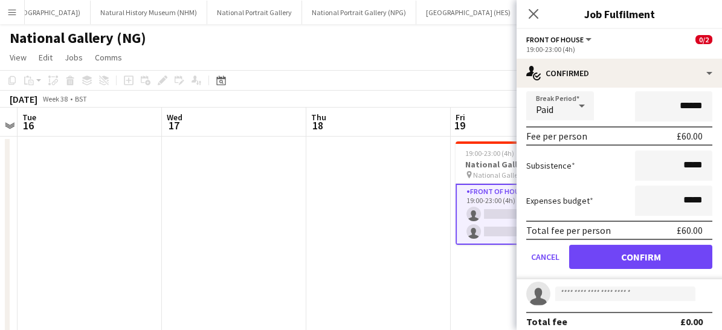
scroll to position [146, 0]
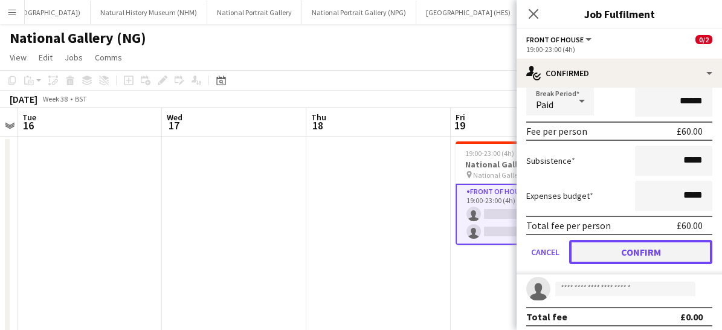
click at [606, 250] on button "Confirm" at bounding box center [640, 252] width 143 height 24
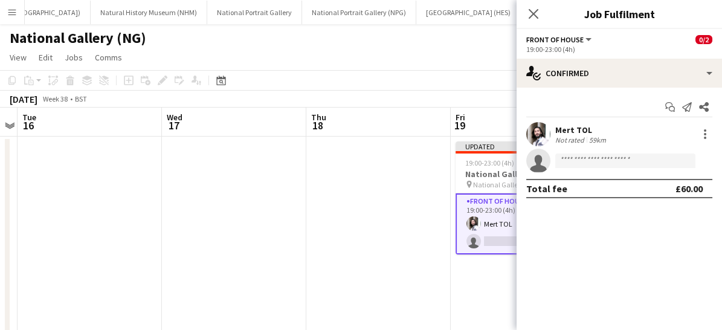
scroll to position [0, 0]
click at [531, 17] on icon at bounding box center [533, 13] width 11 height 11
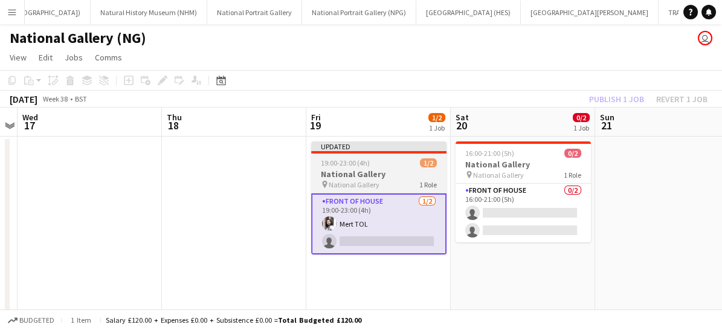
scroll to position [0, 412]
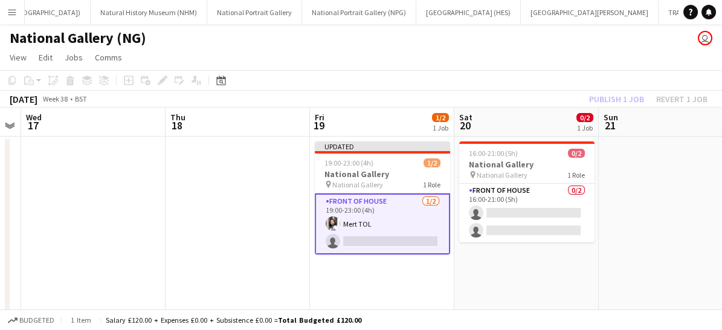
click at [395, 218] on app-card-role "Front of House [DATE] 19:00-23:00 (4h) Mert TOL single-neutral-actions" at bounding box center [382, 223] width 135 height 61
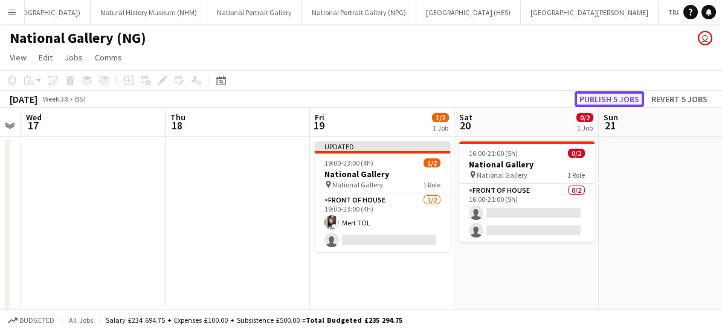
click at [604, 96] on button "Publish 5 jobs" at bounding box center [610, 99] width 70 height 16
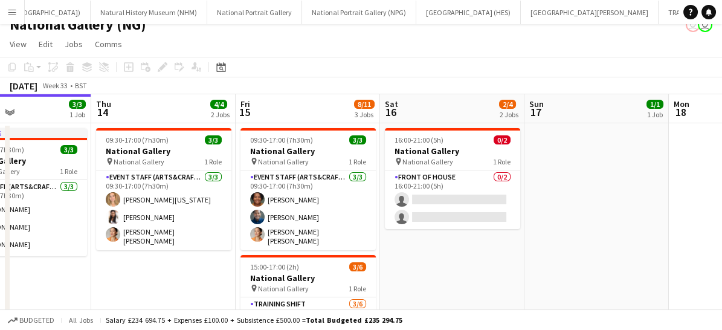
scroll to position [0, 343]
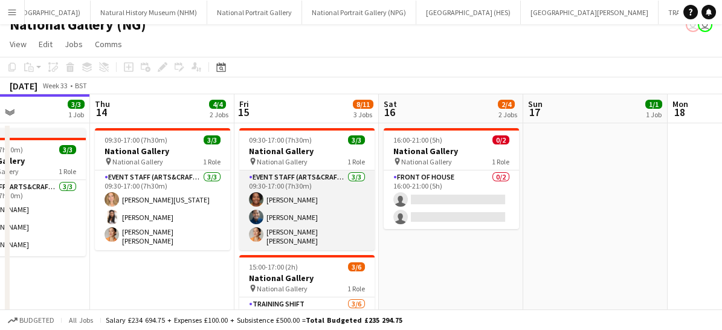
click at [304, 219] on app-card-role "Event Staff (Arts&Crafts) [DATE] 09:30-17:00 (7h30m) [PERSON_NAME] [PERSON_NAME…" at bounding box center [306, 210] width 135 height 80
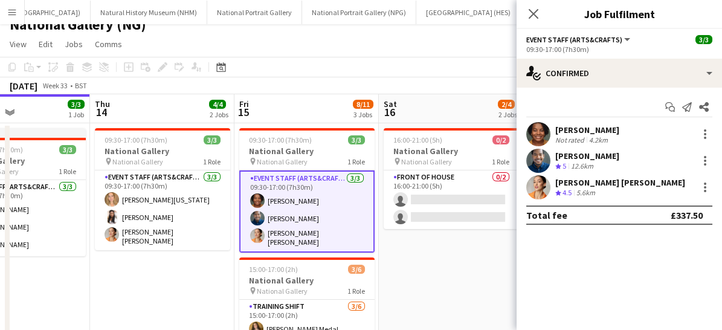
click at [696, 163] on div at bounding box center [704, 161] width 17 height 15
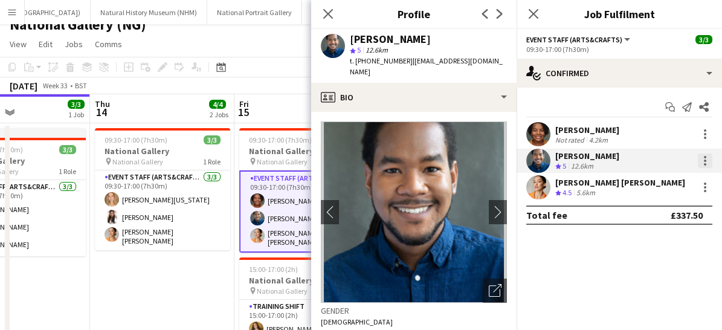
click at [708, 161] on div at bounding box center [705, 161] width 15 height 15
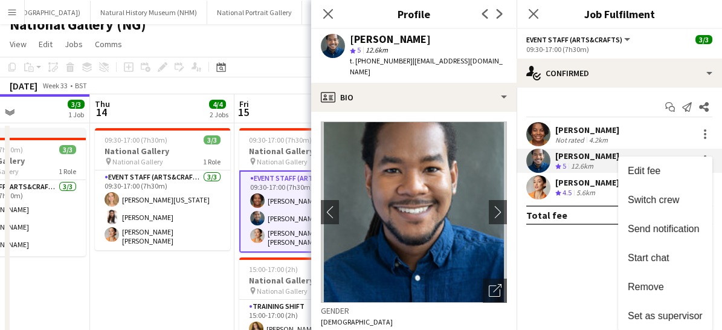
click at [606, 160] on div at bounding box center [361, 165] width 722 height 330
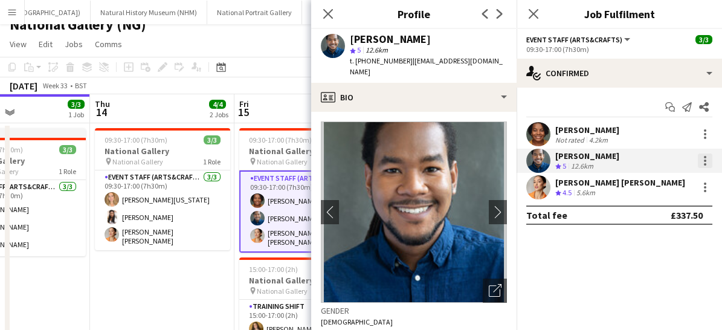
click at [703, 166] on div at bounding box center [705, 161] width 15 height 15
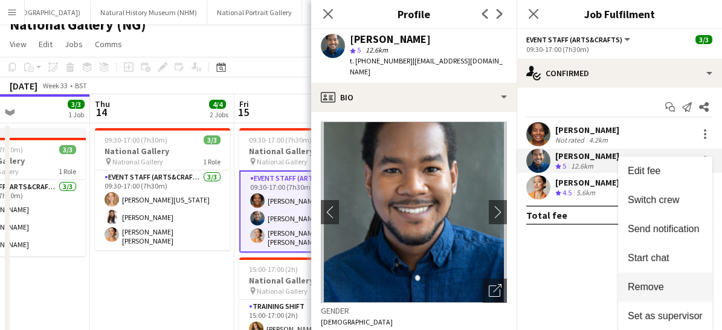
click at [655, 294] on button "Remove" at bounding box center [665, 287] width 94 height 29
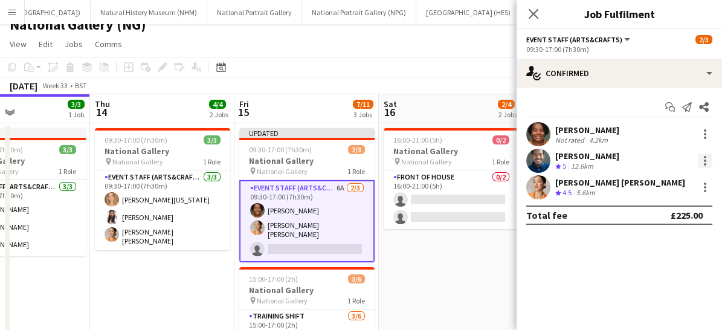
click at [706, 156] on div at bounding box center [705, 157] width 2 height 2
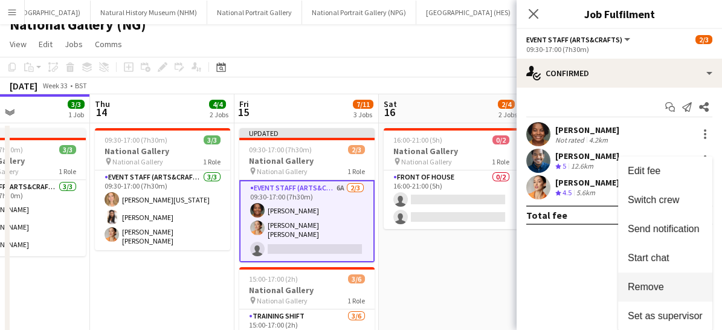
click at [658, 288] on span "Remove" at bounding box center [646, 287] width 36 height 10
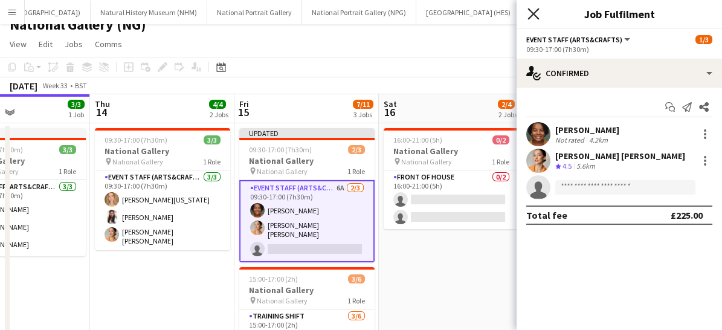
click at [532, 18] on icon "Close pop-in" at bounding box center [533, 13] width 11 height 11
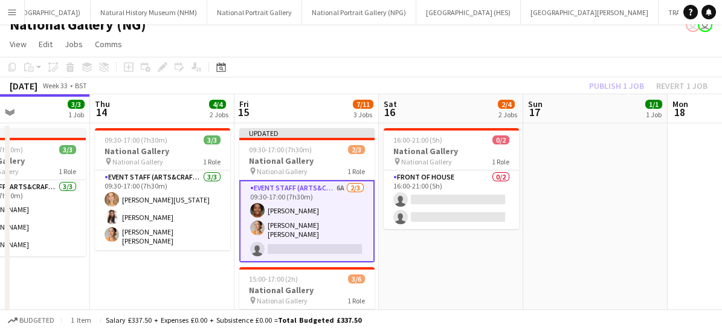
click at [350, 236] on app-card-role "Event Staff (Arts&Crafts) 6A [DATE] 09:30-17:00 (7h30m) [PERSON_NAME] [PERSON_N…" at bounding box center [306, 221] width 135 height 82
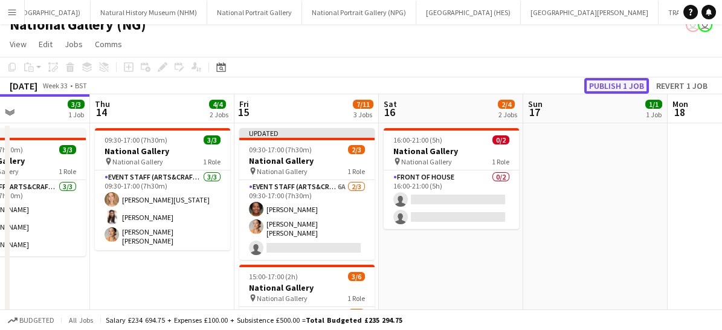
click at [612, 82] on button "Publish 1 job" at bounding box center [616, 86] width 65 height 16
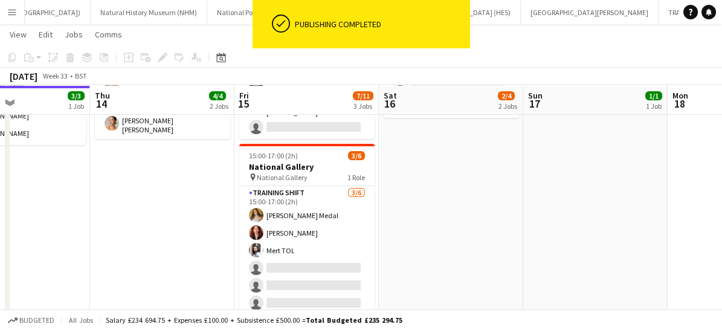
scroll to position [124, 0]
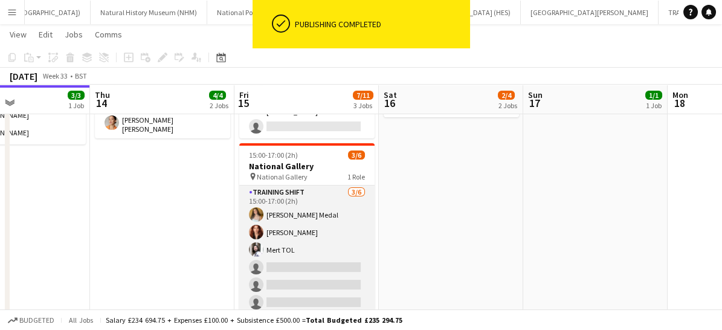
click at [312, 260] on app-card-role "Training shift [DATE] 15:00-17:00 (2h) [PERSON_NAME] Medal [PERSON_NAME] single…" at bounding box center [306, 250] width 135 height 129
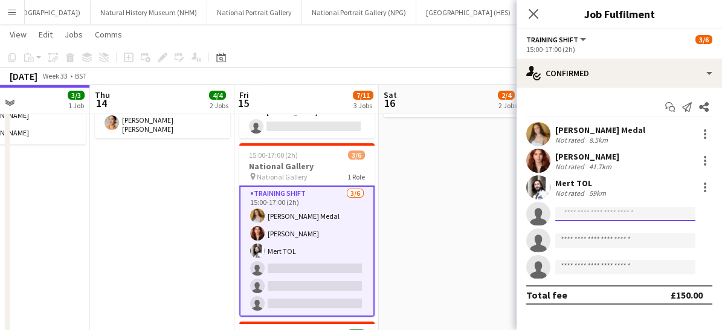
click at [587, 209] on input at bounding box center [625, 214] width 140 height 15
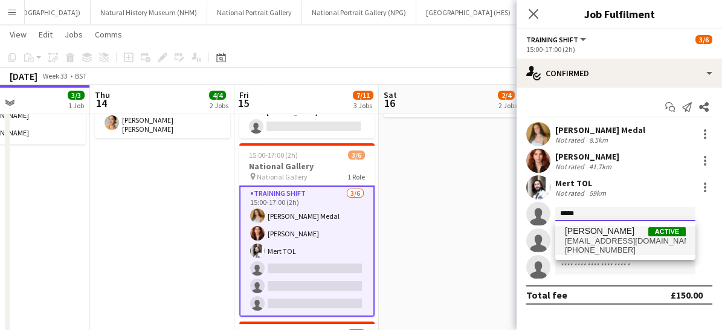
type input "*****"
click at [587, 248] on span "[PHONE_NUMBER]" at bounding box center [625, 250] width 121 height 10
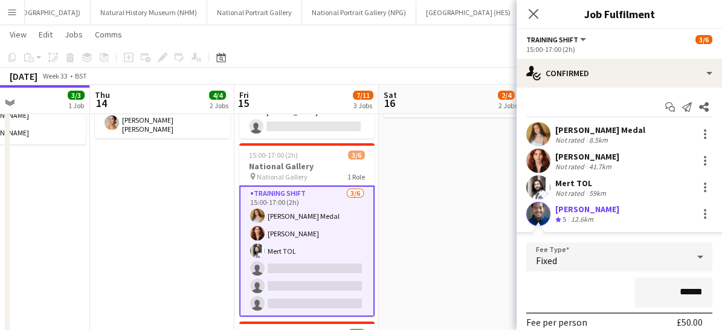
scroll to position [155, 0]
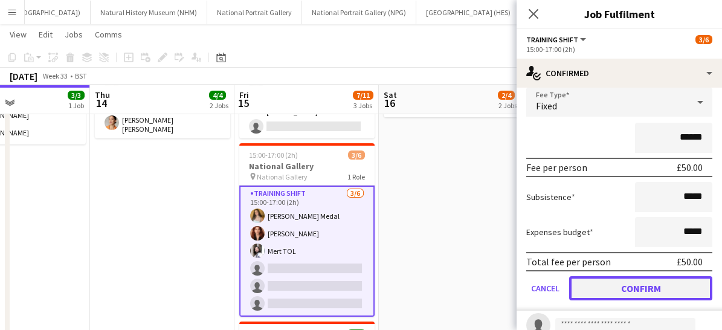
click at [616, 286] on button "Confirm" at bounding box center [640, 288] width 143 height 24
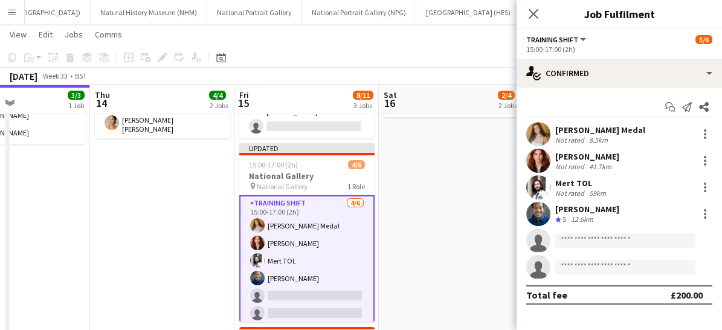
scroll to position [0, 0]
click at [531, 17] on icon at bounding box center [533, 13] width 11 height 11
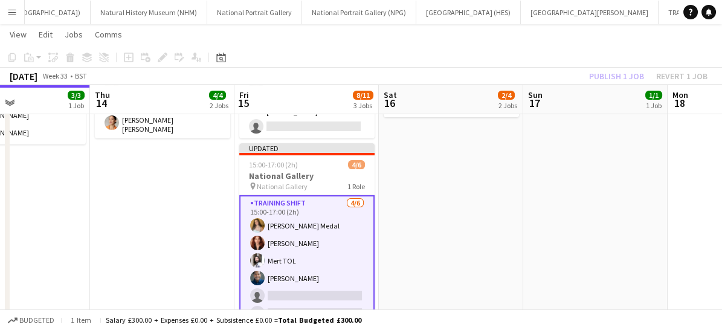
click at [328, 242] on app-card-role "Training shift [DATE] 15:00-17:00 (2h) [PERSON_NAME] Medal [PERSON_NAME] TOL [P…" at bounding box center [306, 260] width 135 height 131
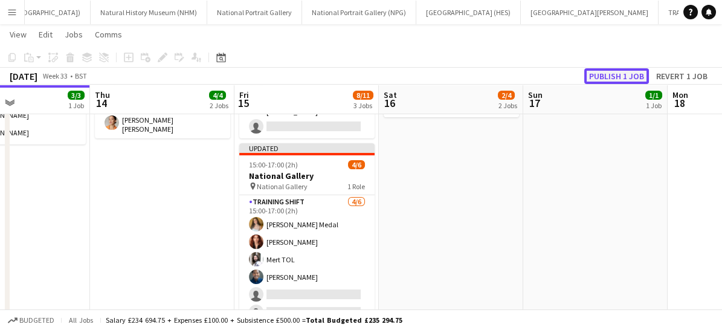
click at [614, 73] on button "Publish 1 job" at bounding box center [616, 76] width 65 height 16
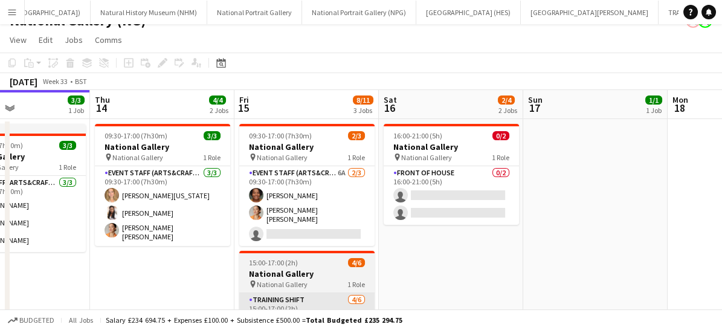
scroll to position [14, 0]
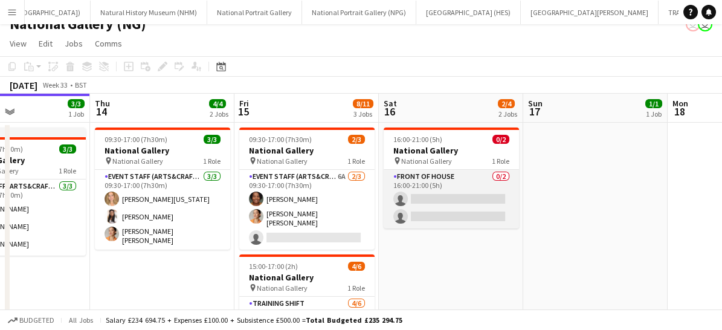
click at [450, 193] on app-card-role "Front of House 0/2 16:00-21:00 (5h) single-neutral-actions single-neutral-actio…" at bounding box center [451, 199] width 135 height 59
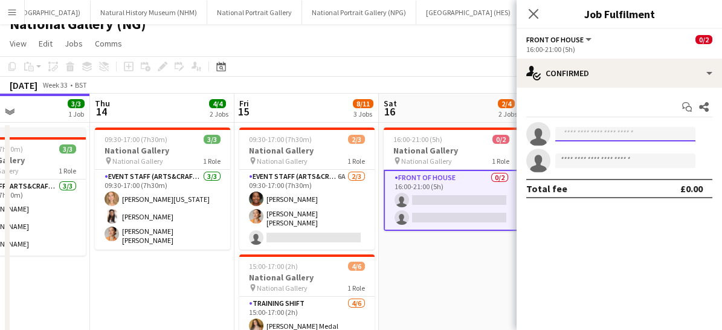
click at [589, 137] on input at bounding box center [625, 134] width 140 height 15
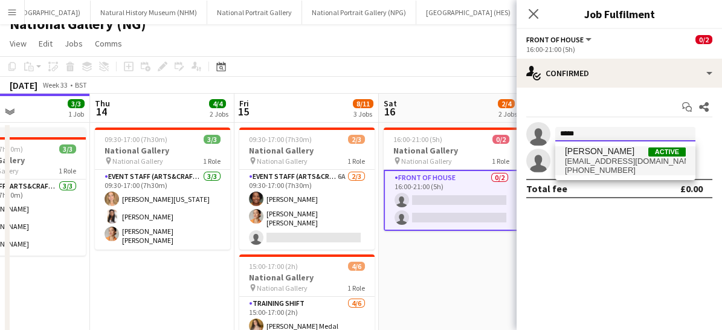
type input "*****"
click at [594, 162] on span "[EMAIL_ADDRESS][DOMAIN_NAME]" at bounding box center [625, 162] width 121 height 10
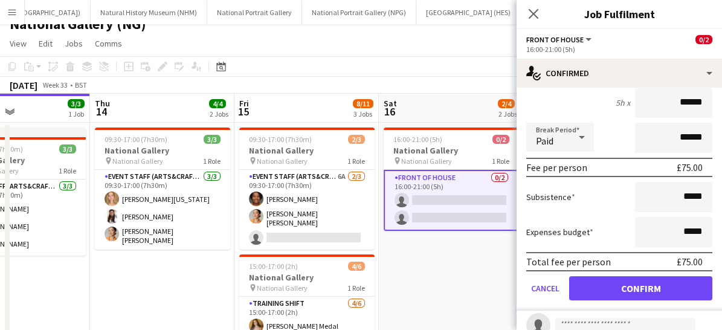
scroll to position [128, 0]
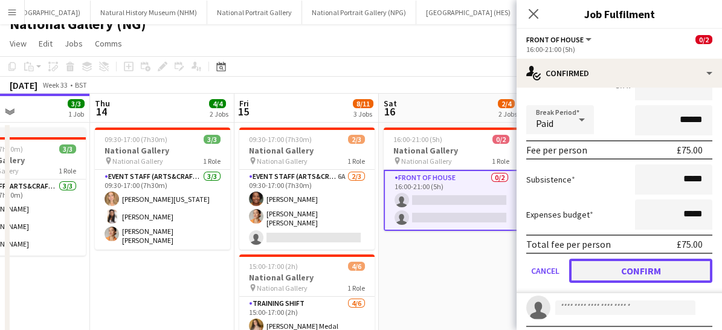
click at [644, 271] on button "Confirm" at bounding box center [640, 271] width 143 height 24
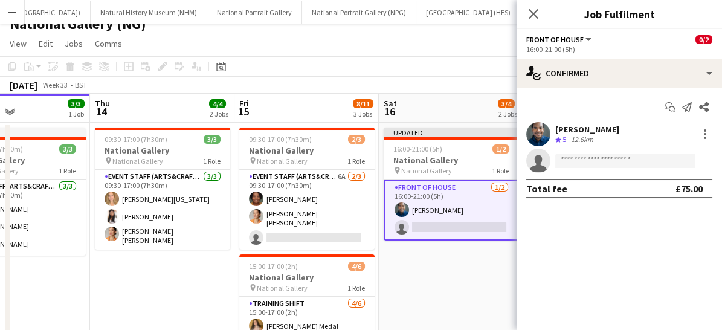
scroll to position [0, 0]
click at [535, 18] on icon "Close pop-in" at bounding box center [533, 13] width 11 height 11
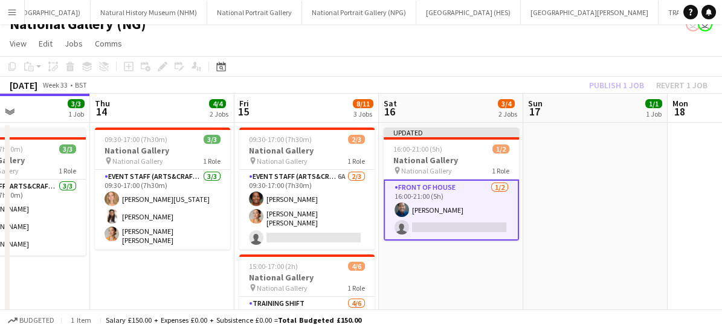
click at [484, 204] on app-card-role "Front of House [DATE] 16:00-21:00 (5h) [PERSON_NAME] single-neutral-actions" at bounding box center [451, 210] width 135 height 61
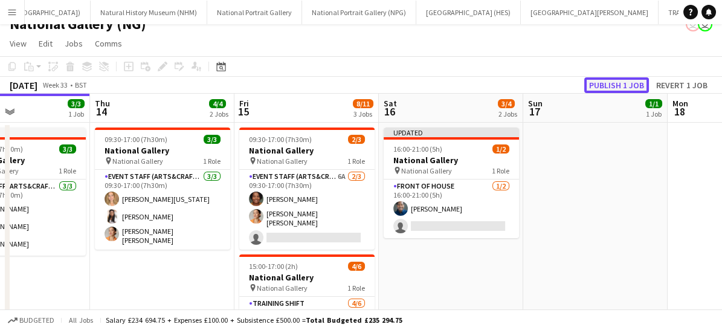
click at [619, 83] on button "Publish 1 job" at bounding box center [616, 85] width 65 height 16
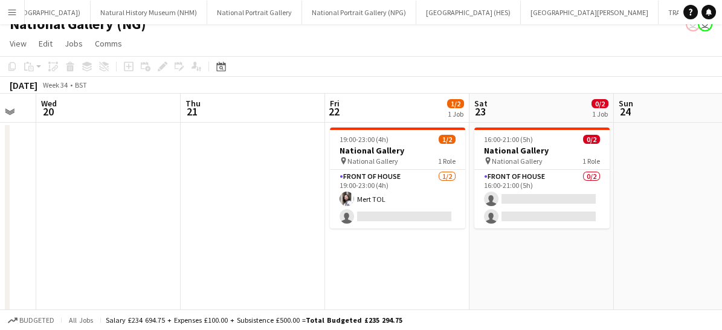
scroll to position [0, 407]
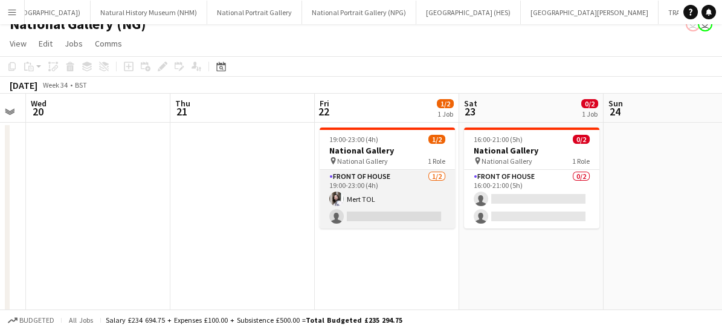
click at [390, 209] on app-card-role "Front of House [DATE] 19:00-23:00 (4h) Mert TOL single-neutral-actions" at bounding box center [387, 199] width 135 height 59
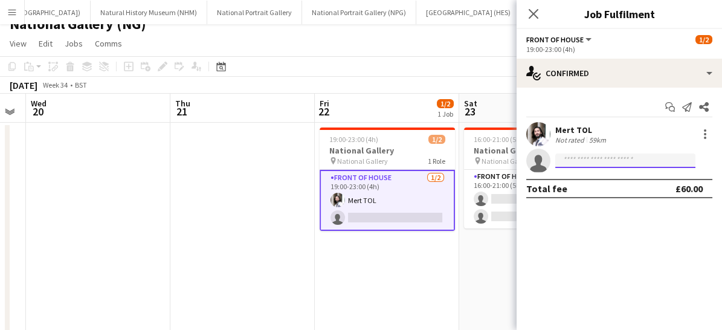
click at [589, 163] on input at bounding box center [625, 161] width 140 height 15
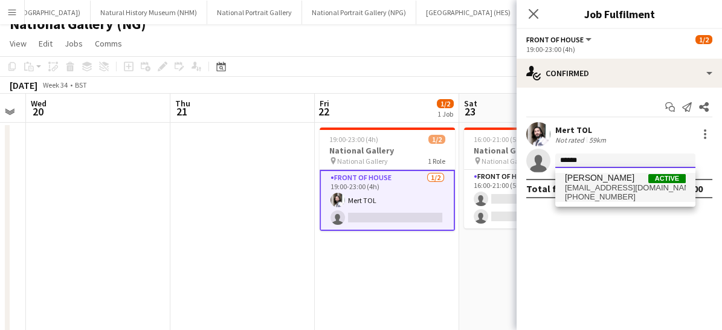
type input "*****"
click at [587, 195] on span "[PHONE_NUMBER]" at bounding box center [625, 197] width 121 height 10
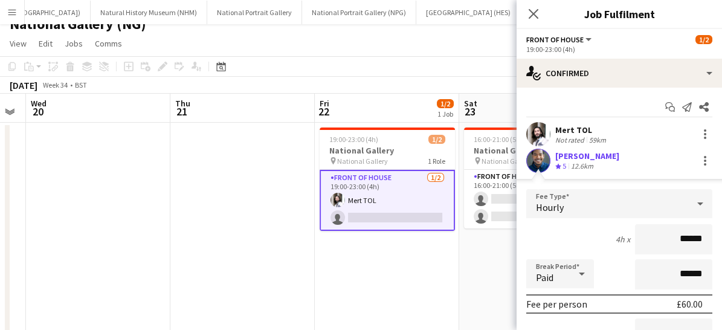
scroll to position [129, 0]
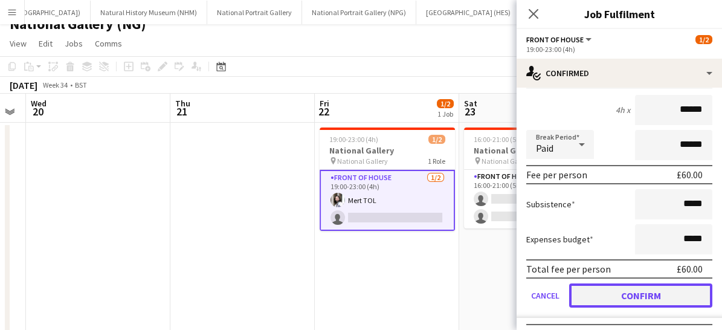
click at [620, 299] on button "Confirm" at bounding box center [640, 295] width 143 height 24
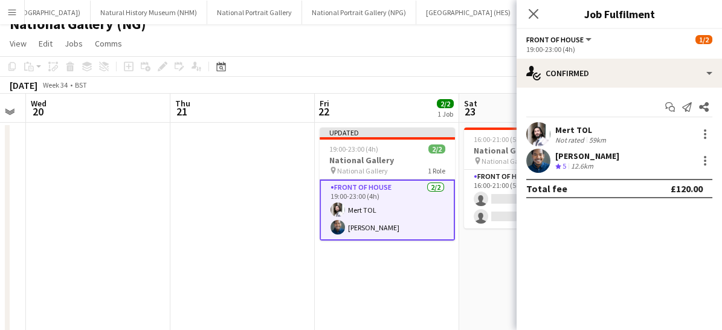
scroll to position [0, 0]
click at [534, 24] on div "Close pop-in" at bounding box center [534, 14] width 34 height 28
click at [533, 17] on icon "Close pop-in" at bounding box center [533, 13] width 11 height 11
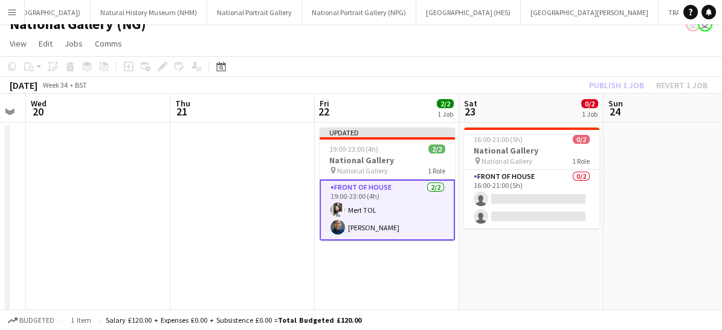
click at [425, 209] on app-card-role "Front of House [DATE] 19:00-23:00 (4h) Mert TOL [PERSON_NAME]" at bounding box center [387, 210] width 135 height 61
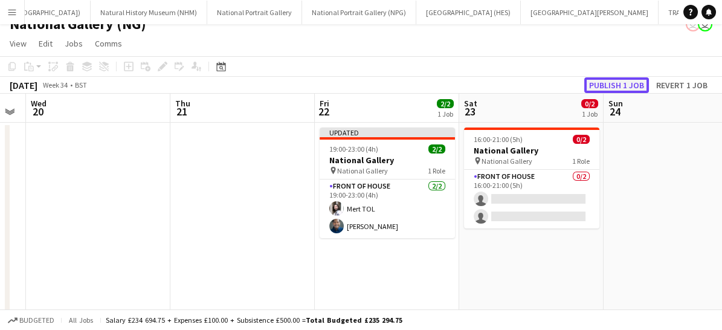
click at [606, 82] on button "Publish 1 job" at bounding box center [616, 85] width 65 height 16
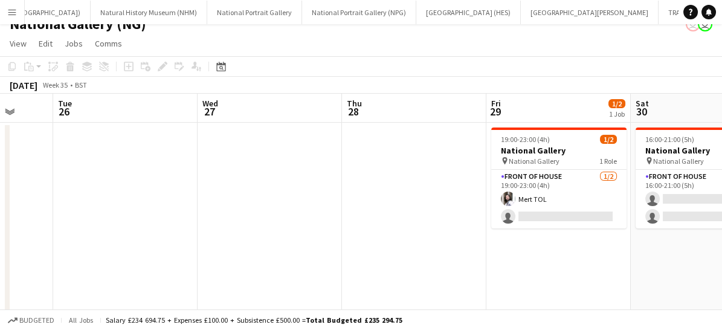
scroll to position [0, 468]
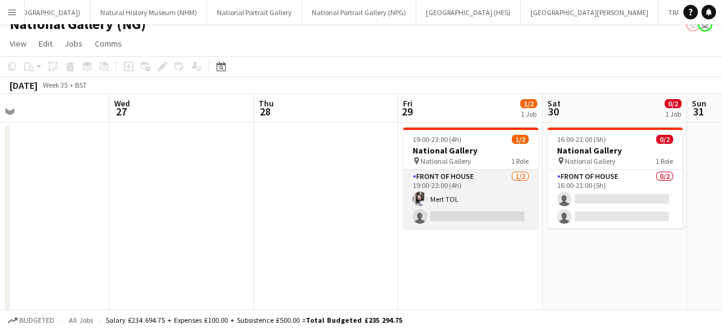
click at [474, 201] on app-card-role "Front of House [DATE] 19:00-23:00 (4h) Mert TOL single-neutral-actions" at bounding box center [470, 199] width 135 height 59
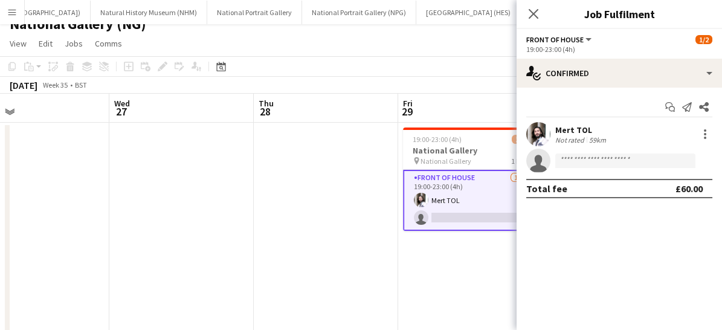
click at [474, 201] on app-card-role "Front of House [DATE] 19:00-23:00 (4h) Mert TOL single-neutral-actions" at bounding box center [470, 200] width 135 height 61
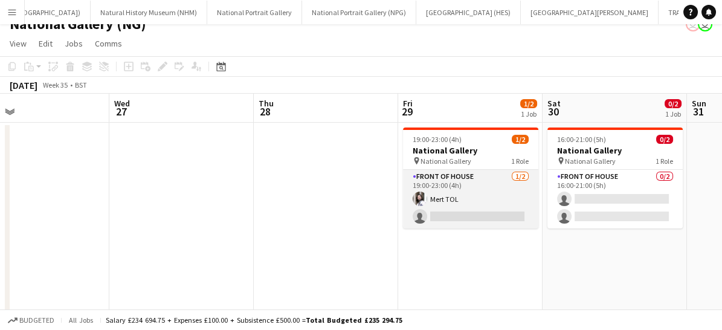
click at [462, 209] on app-card-role "Front of House [DATE] 19:00-23:00 (4h) Mert TOL single-neutral-actions" at bounding box center [470, 199] width 135 height 59
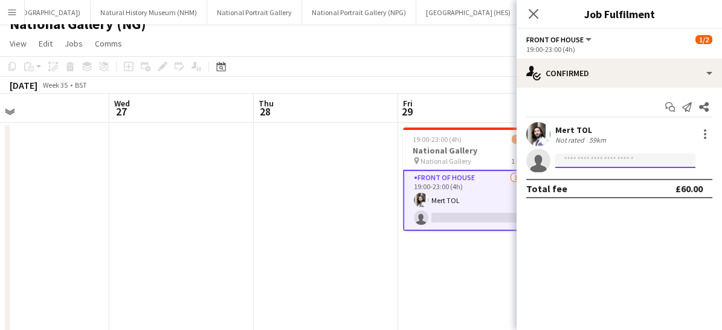
click at [598, 158] on input at bounding box center [625, 161] width 140 height 15
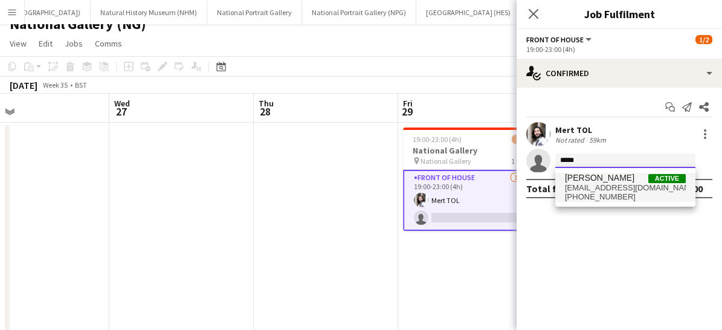
type input "*****"
click at [596, 197] on span "[PHONE_NUMBER]" at bounding box center [625, 197] width 121 height 10
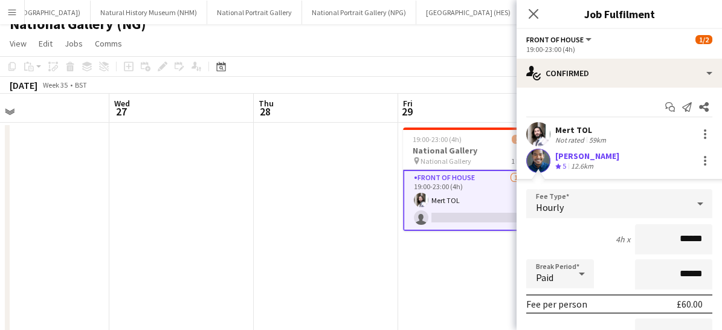
scroll to position [150, 0]
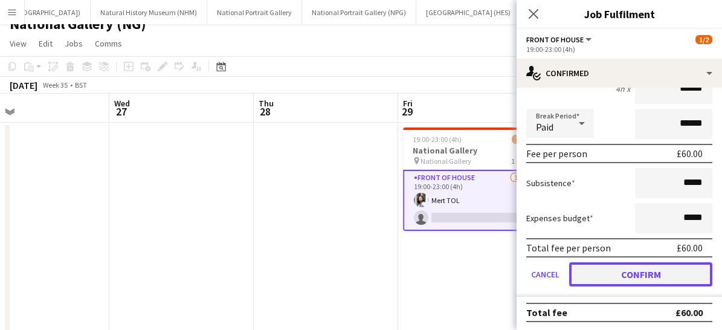
click at [600, 266] on button "Confirm" at bounding box center [640, 274] width 143 height 24
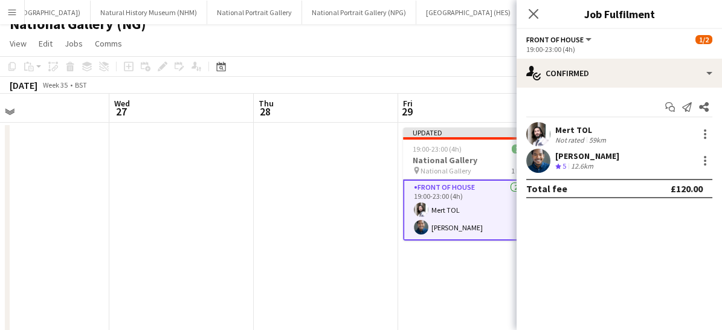
scroll to position [0, 0]
click at [534, 13] on icon at bounding box center [533, 13] width 11 height 11
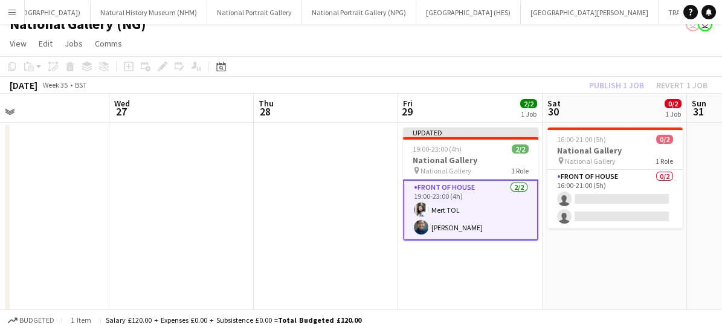
click at [488, 190] on app-card-role "Front of House [DATE] 19:00-23:00 (4h) Mert TOL [PERSON_NAME]" at bounding box center [470, 210] width 135 height 61
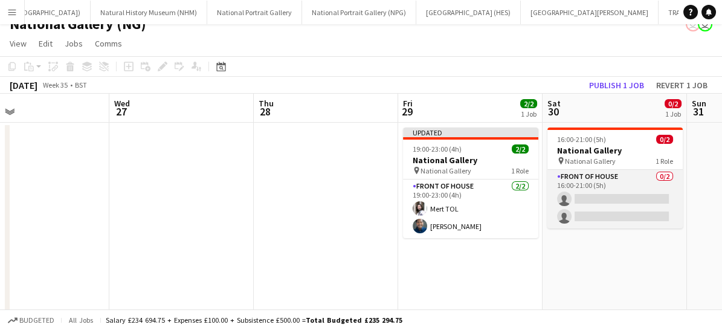
click at [600, 195] on app-card-role "Front of House 0/2 16:00-21:00 (5h) single-neutral-actions single-neutral-actio…" at bounding box center [615, 199] width 135 height 59
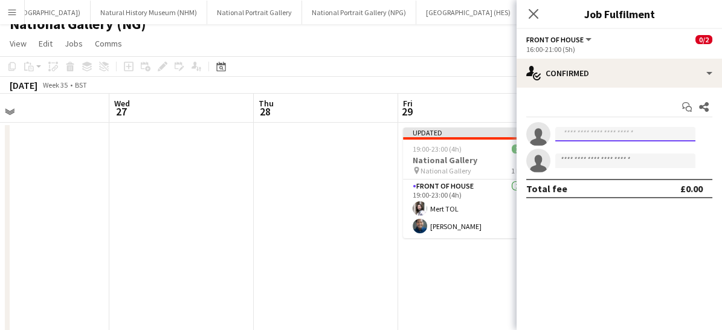
click at [602, 134] on input at bounding box center [625, 134] width 140 height 15
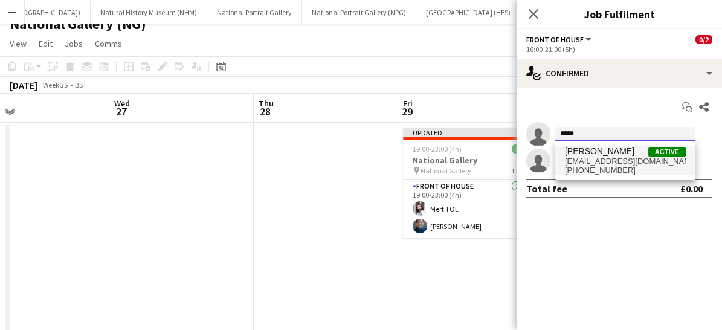
type input "*****"
click at [600, 151] on span "[PERSON_NAME]" at bounding box center [600, 151] width 70 height 10
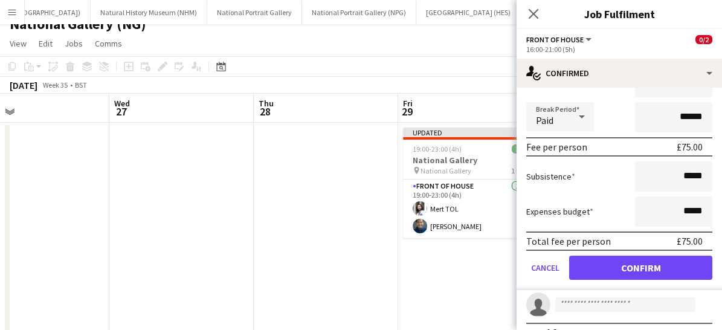
scroll to position [132, 0]
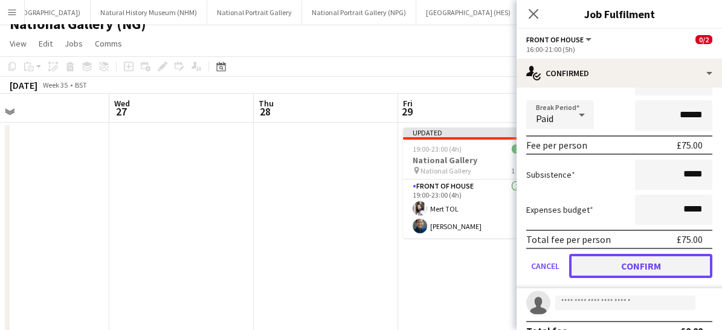
click at [617, 265] on button "Confirm" at bounding box center [640, 266] width 143 height 24
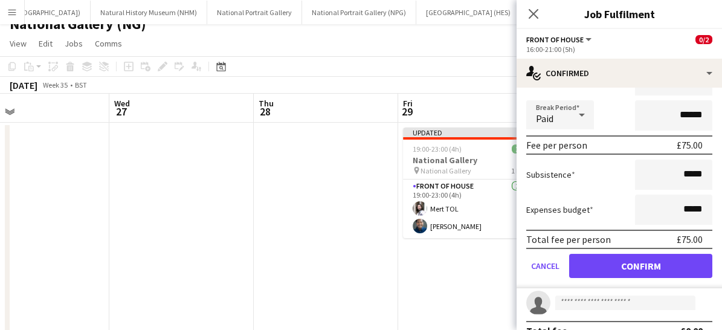
scroll to position [0, 0]
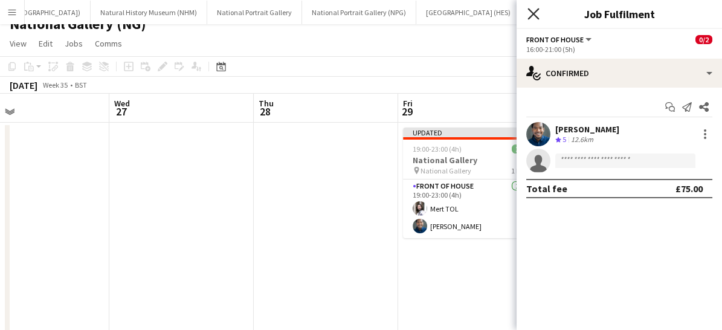
click at [534, 14] on icon at bounding box center [533, 13] width 11 height 11
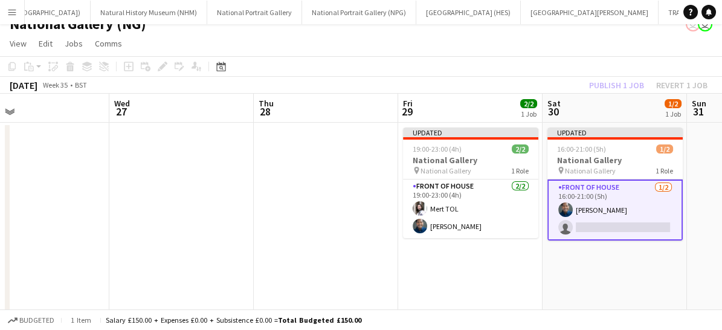
click at [623, 221] on app-card-role "Front of House [DATE] 16:00-21:00 (5h) [PERSON_NAME] single-neutral-actions" at bounding box center [615, 210] width 135 height 61
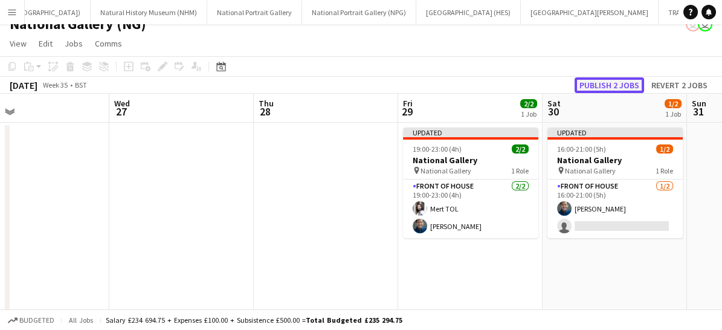
click at [606, 84] on button "Publish 2 jobs" at bounding box center [610, 85] width 70 height 16
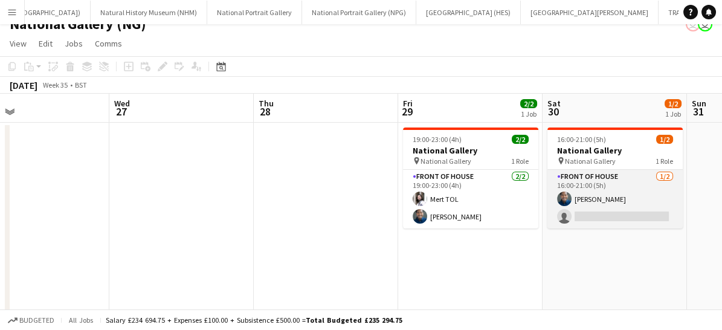
click at [580, 212] on app-card-role "Front of House [DATE] 16:00-21:00 (5h) [PERSON_NAME] single-neutral-actions" at bounding box center [615, 199] width 135 height 59
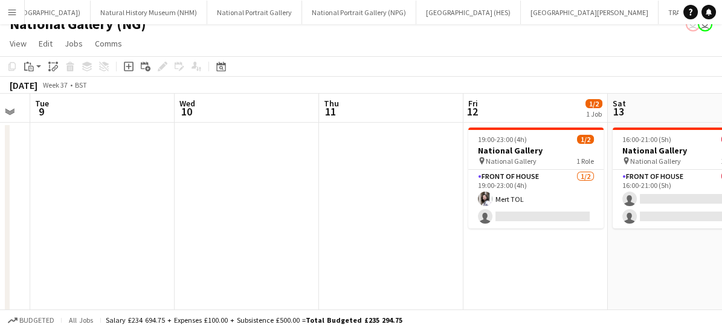
scroll to position [0, 461]
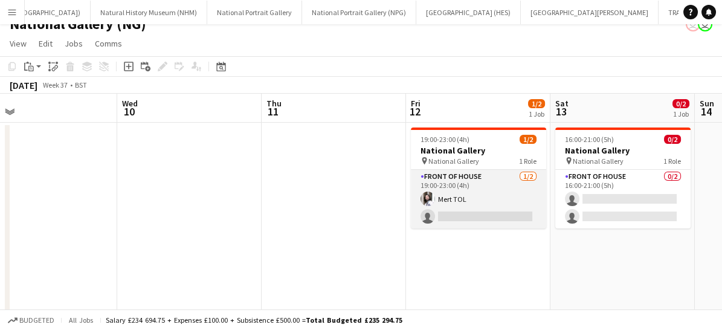
click at [487, 212] on app-card-role "Front of House [DATE] 19:00-23:00 (4h) Mert TOL single-neutral-actions" at bounding box center [478, 199] width 135 height 59
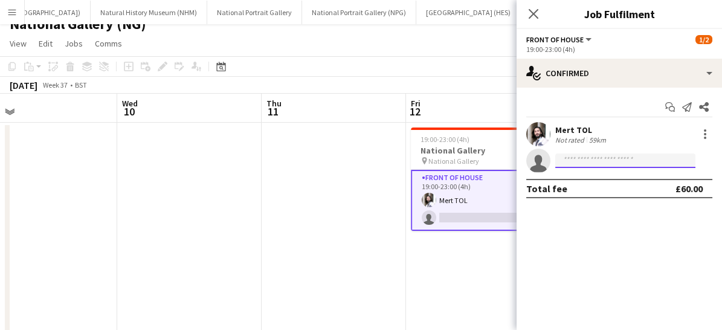
click at [583, 161] on input at bounding box center [625, 161] width 140 height 15
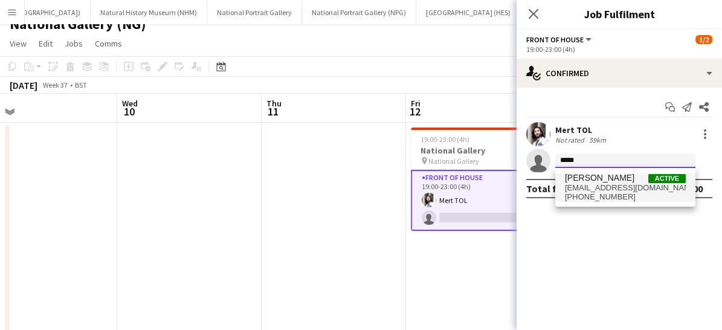
type input "*****"
click at [595, 190] on span "[EMAIL_ADDRESS][DOMAIN_NAME]" at bounding box center [625, 188] width 121 height 10
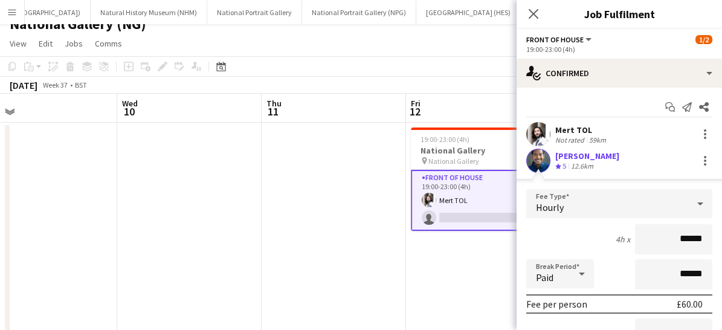
scroll to position [150, 0]
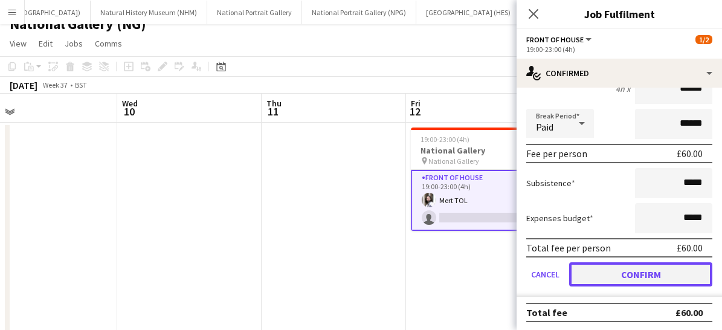
click at [620, 273] on button "Confirm" at bounding box center [640, 274] width 143 height 24
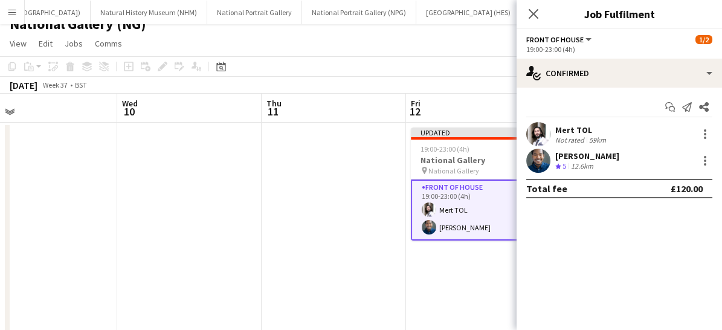
scroll to position [0, 0]
click at [535, 12] on icon at bounding box center [533, 13] width 11 height 11
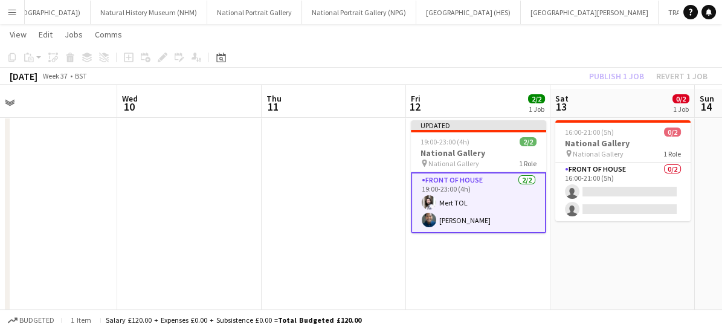
scroll to position [21, 0]
click at [498, 209] on app-card-role "Front of House [DATE] 19:00-23:00 (4h) Mert TOL [PERSON_NAME]" at bounding box center [478, 203] width 135 height 61
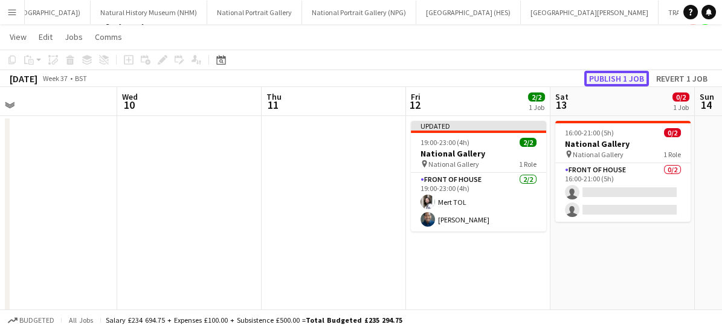
click at [618, 79] on button "Publish 1 job" at bounding box center [616, 79] width 65 height 16
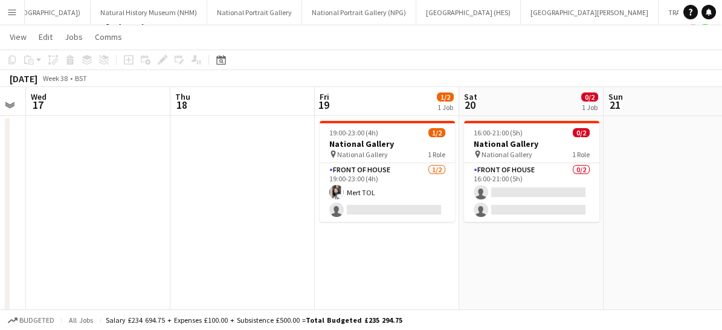
scroll to position [0, 388]
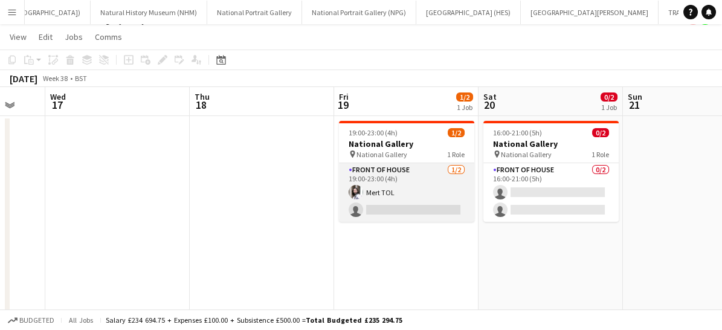
click at [414, 189] on app-card-role "Front of House [DATE] 19:00-23:00 (4h) Mert TOL single-neutral-actions" at bounding box center [406, 192] width 135 height 59
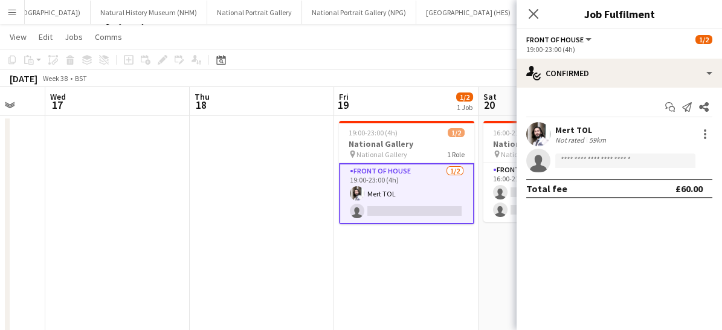
click at [579, 152] on app-invite-slot "single-neutral-actions" at bounding box center [619, 161] width 205 height 24
click at [580, 157] on input at bounding box center [625, 161] width 140 height 15
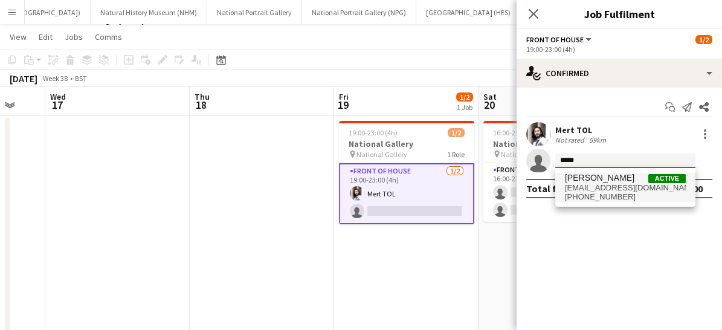
type input "*****"
click at [588, 181] on span "[PERSON_NAME]" at bounding box center [600, 178] width 70 height 10
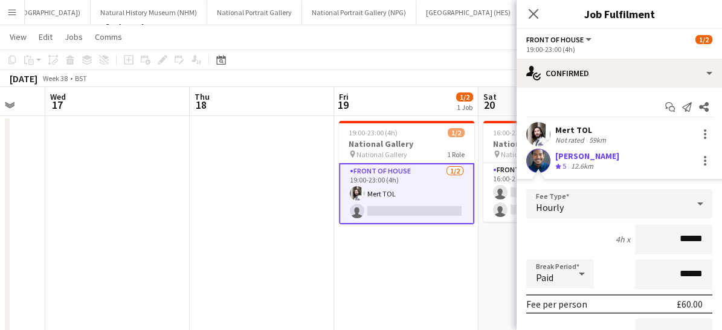
scroll to position [150, 0]
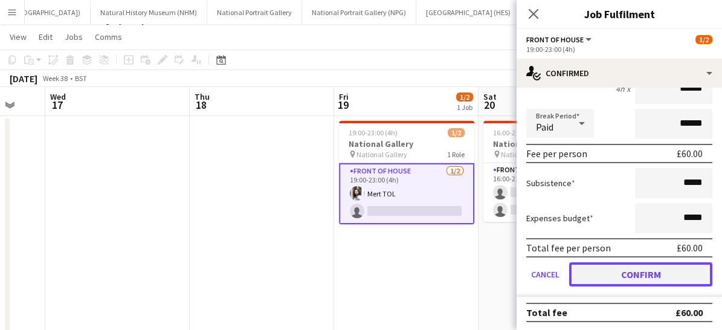
click at [617, 272] on button "Confirm" at bounding box center [640, 274] width 143 height 24
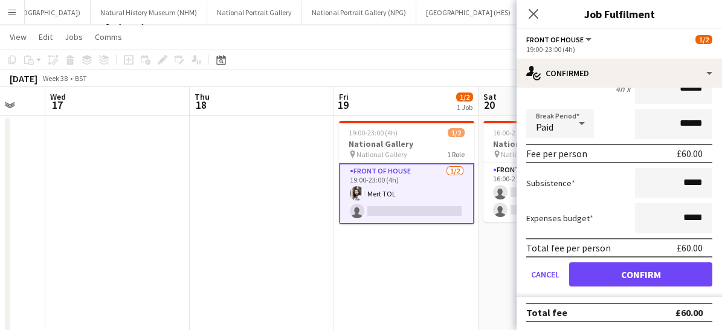
scroll to position [0, 0]
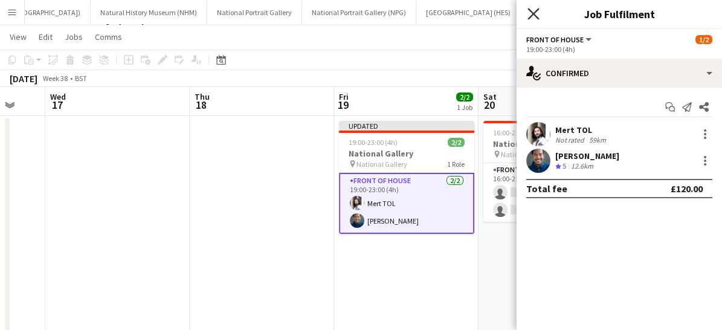
click at [534, 13] on icon at bounding box center [533, 13] width 11 height 11
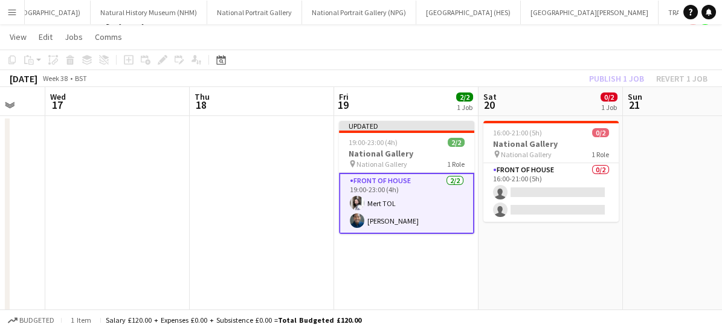
click at [442, 207] on app-card-role "Front of House [DATE] 19:00-23:00 (4h) Mert TOL [PERSON_NAME]" at bounding box center [406, 203] width 135 height 61
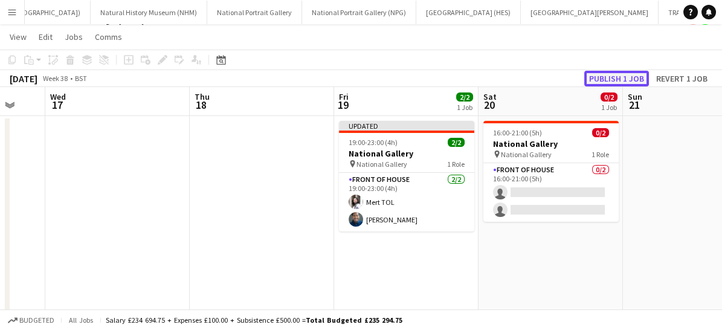
click at [613, 73] on button "Publish 1 job" at bounding box center [616, 79] width 65 height 16
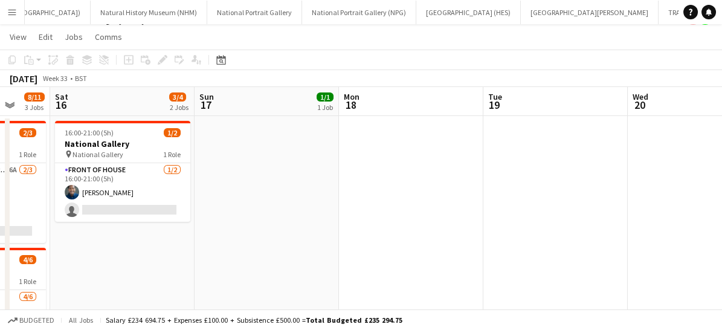
scroll to position [0, 335]
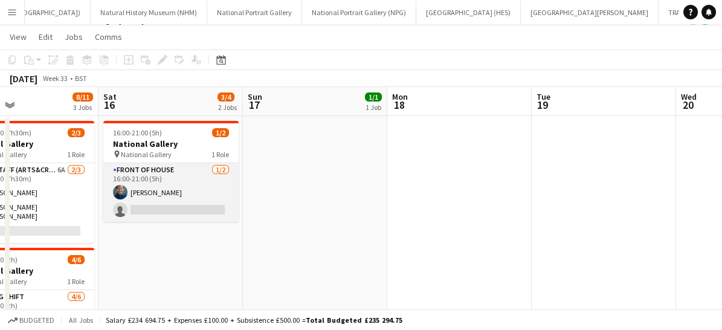
click at [149, 195] on app-card-role "Front of House [DATE] 16:00-21:00 (5h) [PERSON_NAME] single-neutral-actions" at bounding box center [170, 192] width 135 height 59
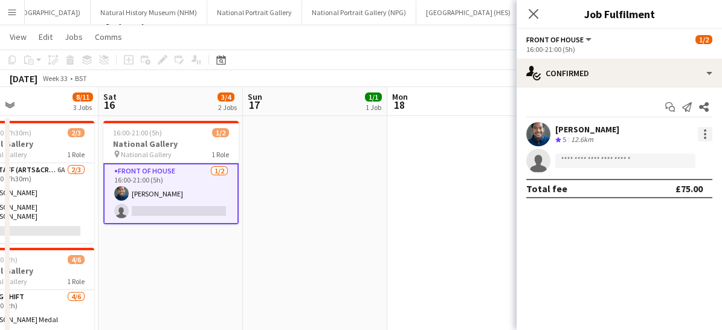
click at [702, 138] on div at bounding box center [705, 134] width 15 height 15
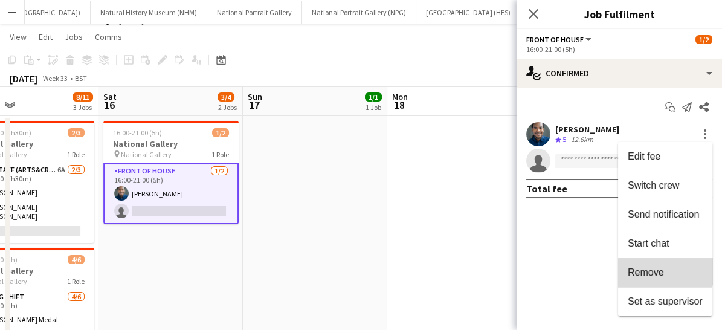
click at [663, 268] on span "Remove" at bounding box center [646, 272] width 36 height 10
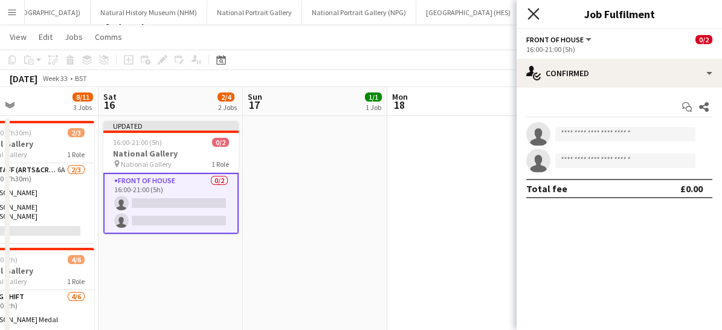
click at [535, 15] on icon at bounding box center [533, 13] width 11 height 11
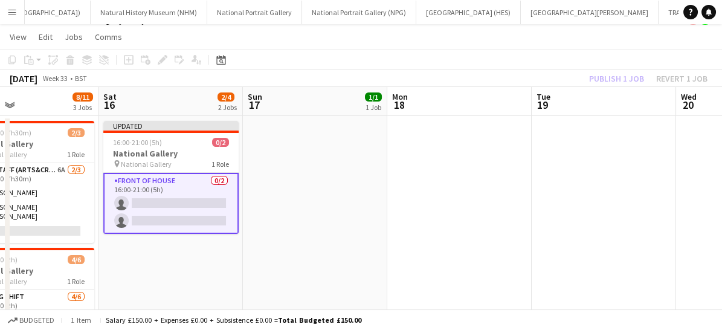
click at [193, 204] on app-card-role "Front of House 0/2 16:00-21:00 (5h) single-neutral-actions single-neutral-actio…" at bounding box center [170, 203] width 135 height 61
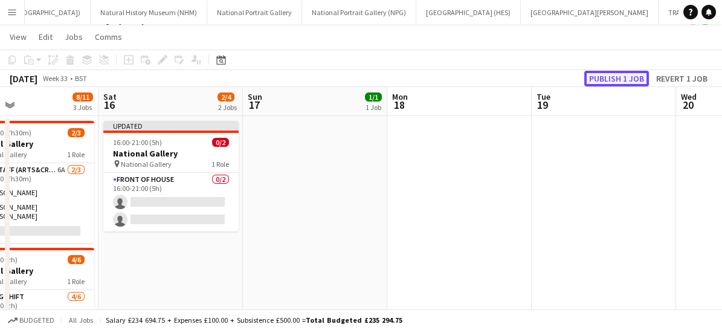
click at [606, 82] on button "Publish 1 job" at bounding box center [616, 79] width 65 height 16
